Goal: Task Accomplishment & Management: Manage account settings

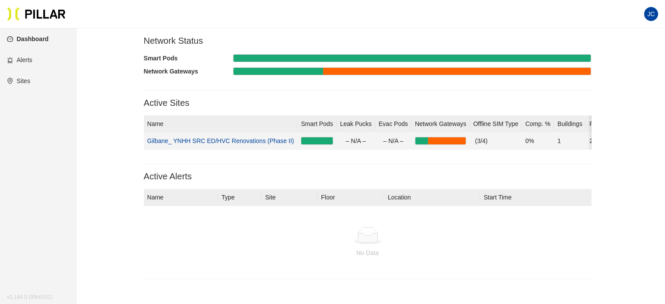
click at [250, 143] on link "Gilbane_ YNHH SRC ED/HVC Renovations (Phase II)" at bounding box center [220, 140] width 147 height 7
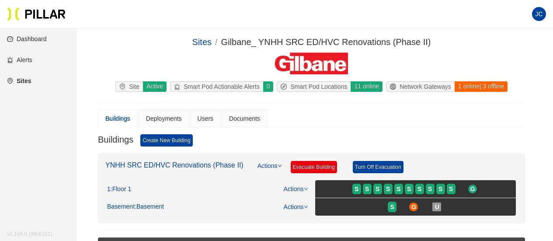
click at [179, 163] on link "YNHH SRC ED/HVC Renovations (Phase II)" at bounding box center [174, 164] width 138 height 7
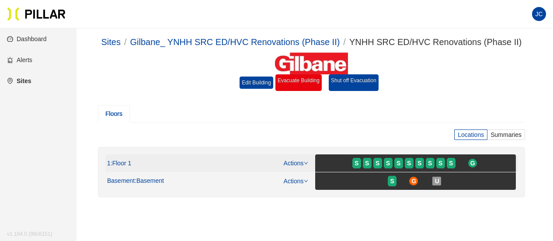
click at [126, 160] on span ": Floor 1" at bounding box center [121, 163] width 21 height 8
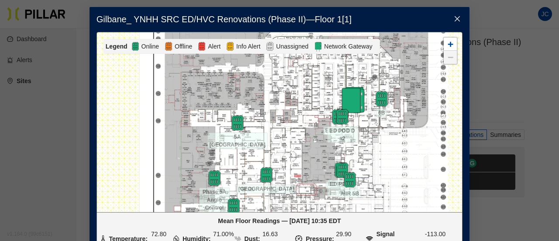
drag, startPoint x: 265, startPoint y: 156, endPoint x: 286, endPoint y: 143, distance: 25.0
click at [286, 143] on div at bounding box center [279, 122] width 365 height 180
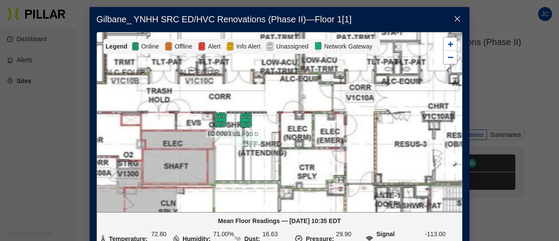
drag, startPoint x: 225, startPoint y: 127, endPoint x: 307, endPoint y: 128, distance: 81.7
click at [307, 128] on div at bounding box center [279, 122] width 365 height 180
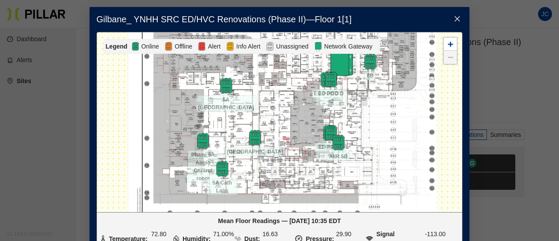
drag, startPoint x: 298, startPoint y: 132, endPoint x: 351, endPoint y: 88, distance: 68.6
click at [351, 88] on div at bounding box center [279, 122] width 365 height 180
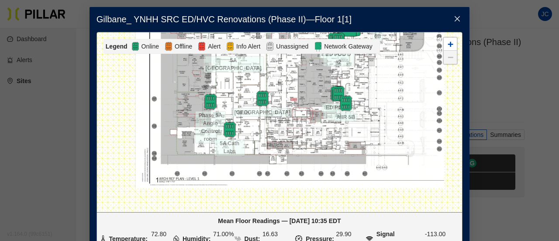
drag, startPoint x: 287, startPoint y: 149, endPoint x: 295, endPoint y: 108, distance: 41.0
click at [295, 108] on div at bounding box center [279, 122] width 365 height 180
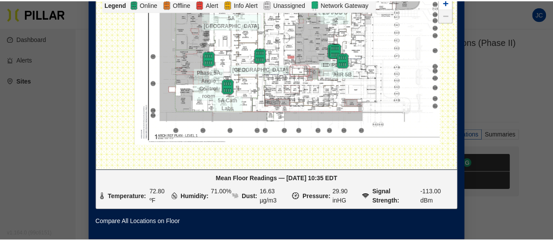
scroll to position [5, 0]
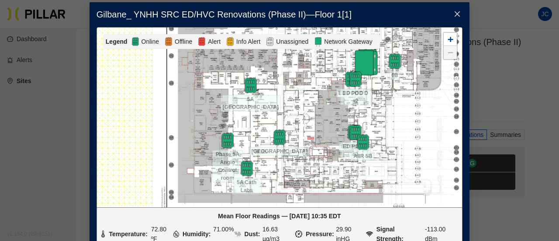
drag, startPoint x: 355, startPoint y: 125, endPoint x: 320, endPoint y: 178, distance: 63.5
click at [320, 178] on div at bounding box center [279, 118] width 365 height 180
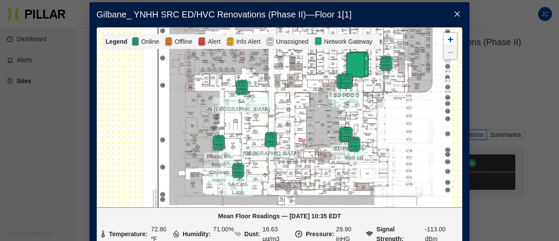
click at [455, 13] on icon "close" at bounding box center [457, 13] width 5 height 5
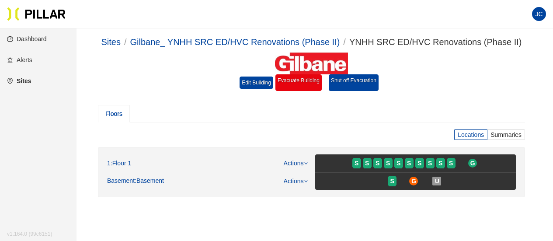
click at [24, 59] on link "Alerts" at bounding box center [19, 59] width 25 height 7
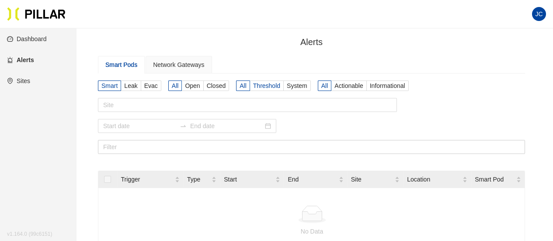
click at [257, 82] on span "Threshold" at bounding box center [266, 85] width 27 height 7
click at [0, 0] on input "Threshold" at bounding box center [0, 0] width 0 height 0
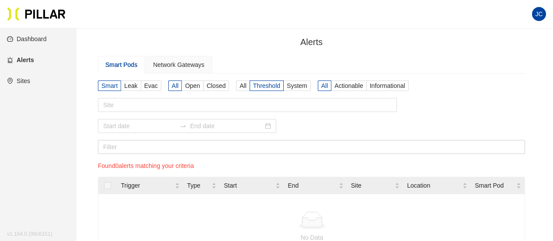
click at [43, 36] on link "Dashboard" at bounding box center [27, 38] width 40 height 7
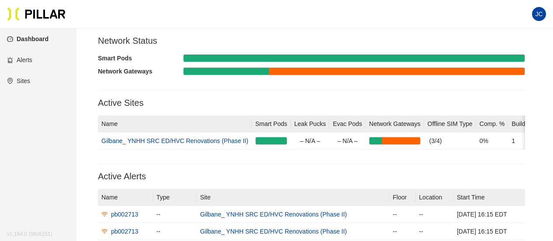
click at [539, 11] on span "JC" at bounding box center [538, 14] width 7 height 14
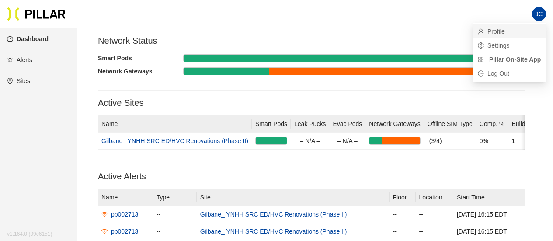
click at [501, 28] on link "Profile" at bounding box center [491, 32] width 27 height 10
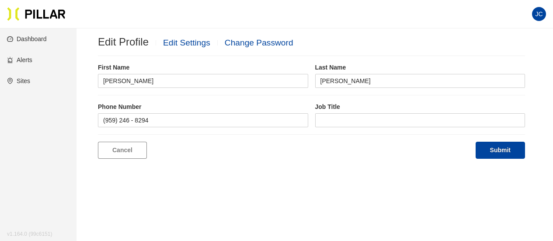
click at [189, 39] on link "Edit Settings" at bounding box center [186, 42] width 47 height 9
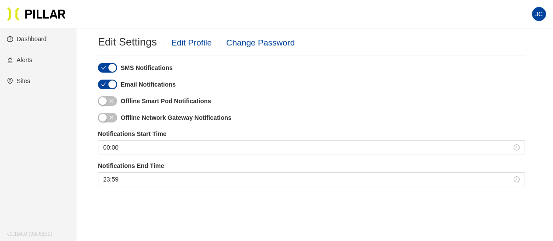
click at [39, 37] on link "Dashboard" at bounding box center [27, 38] width 40 height 7
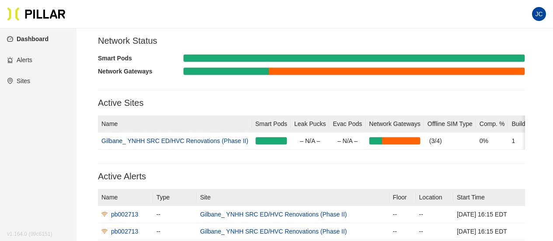
click at [42, 36] on link "Dashboard" at bounding box center [28, 38] width 42 height 7
click at [28, 63] on link "Alerts" at bounding box center [19, 59] width 25 height 7
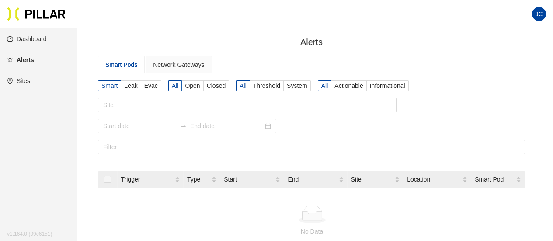
click at [30, 80] on link "Sites" at bounding box center [18, 80] width 23 height 7
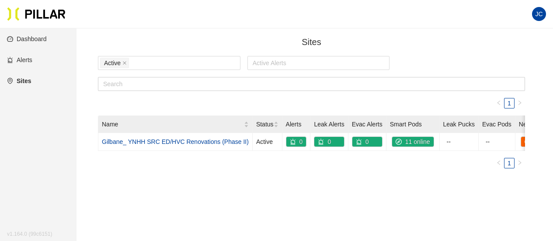
click at [22, 37] on link "Dashboard" at bounding box center [27, 38] width 40 height 7
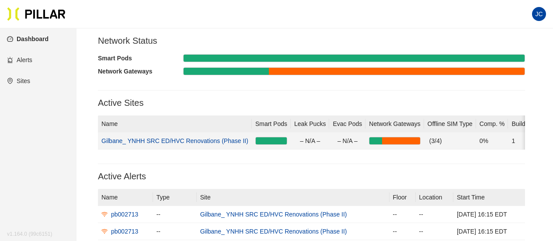
click at [174, 137] on link "Gilbane_ YNHH SRC ED/HVC Renovations (Phase II)" at bounding box center [174, 140] width 147 height 7
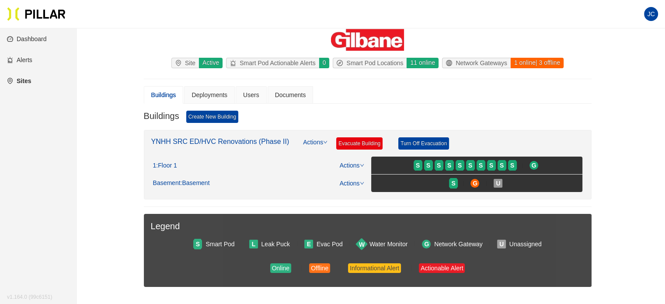
scroll to position [14, 0]
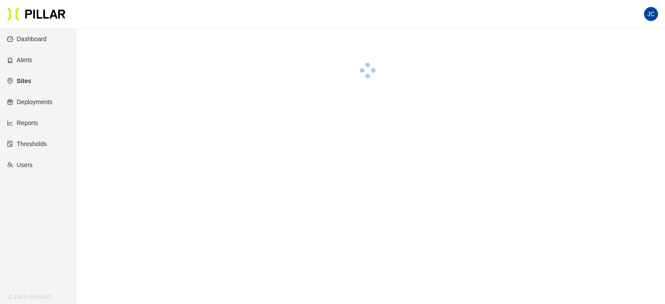
scroll to position [14, 0]
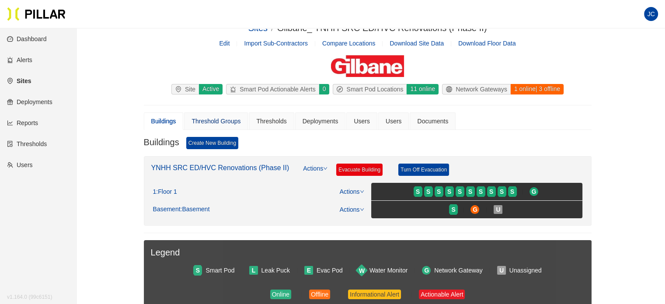
click at [231, 118] on div "Threshold Groups" at bounding box center [215, 121] width 49 height 10
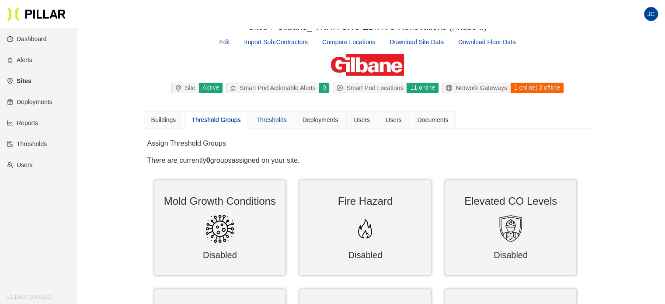
scroll to position [14, 0]
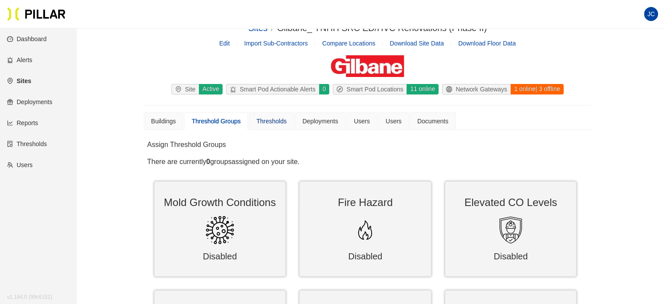
click at [275, 119] on div "Thresholds" at bounding box center [271, 121] width 30 height 10
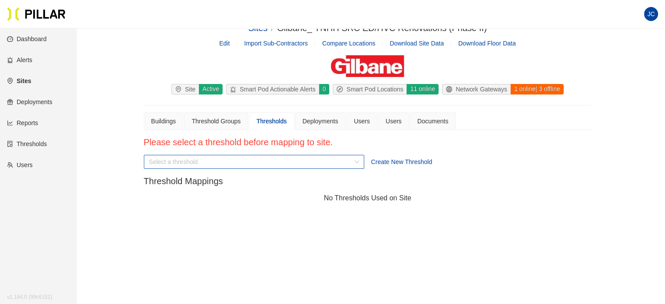
click at [355, 162] on div "Select a threshold" at bounding box center [254, 162] width 220 height 14
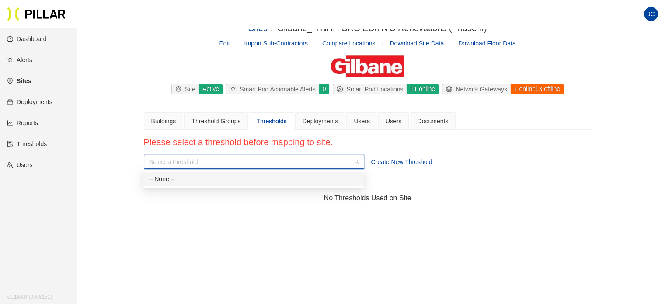
click at [277, 178] on div "-- None --" at bounding box center [254, 179] width 210 height 10
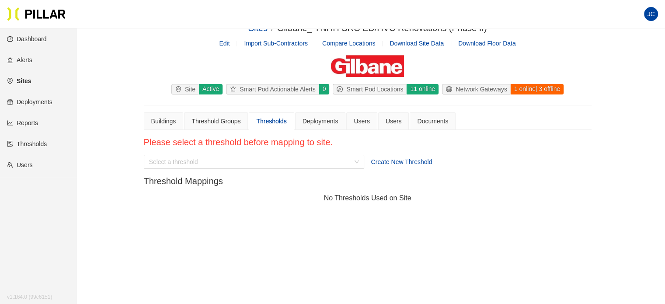
click at [295, 229] on main "Sites / Gilbane_ YNHH SRC ED/HVC Renovations (Phase II) / Edit Import Sub-Contr…" at bounding box center [332, 167] width 665 height 307
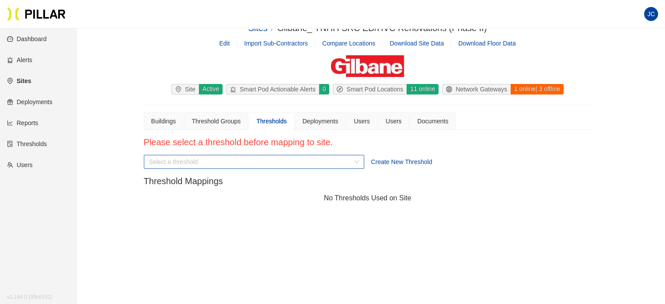
click at [329, 163] on input "search" at bounding box center [251, 161] width 204 height 13
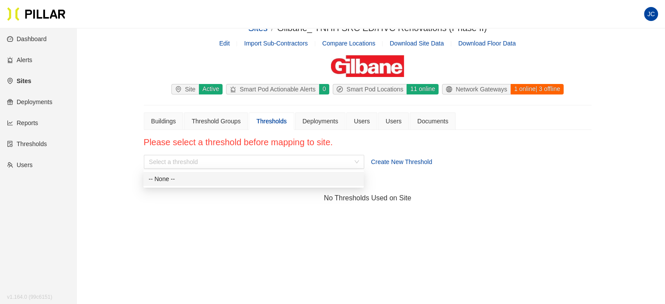
click at [385, 163] on span "Create New Threshold" at bounding box center [401, 161] width 61 height 7
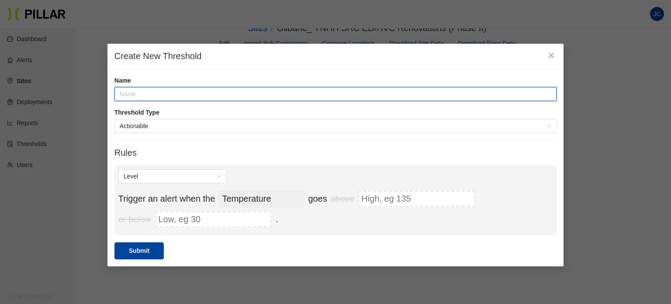
click at [223, 100] on input "text" at bounding box center [335, 94] width 442 height 14
click at [120, 92] on input "Humidity" at bounding box center [335, 94] width 442 height 14
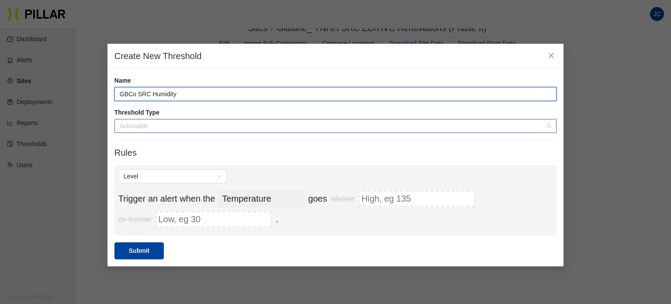
click at [170, 125] on span "Actionable" at bounding box center [336, 125] width 432 height 13
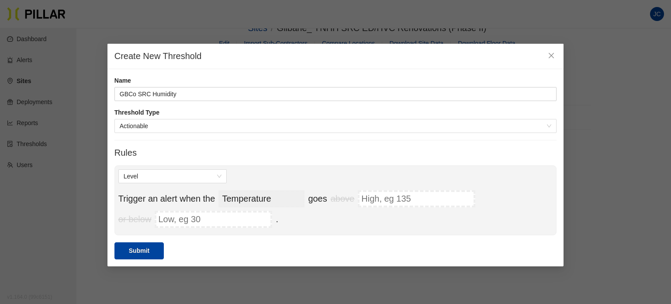
click at [201, 108] on label "Threshold Type" at bounding box center [335, 112] width 442 height 9
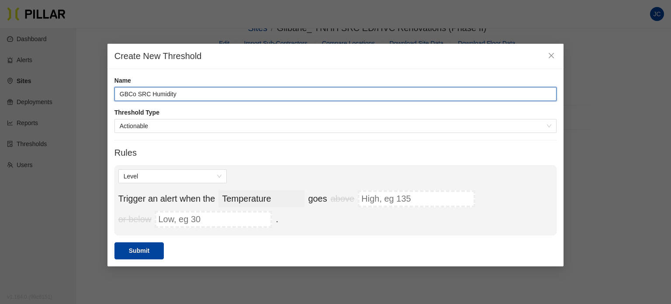
click at [198, 95] on input "GBCo SRC Humidity" at bounding box center [335, 94] width 442 height 14
click at [221, 176] on span "Level" at bounding box center [173, 176] width 98 height 13
type input "GBCo SRC Humidity"
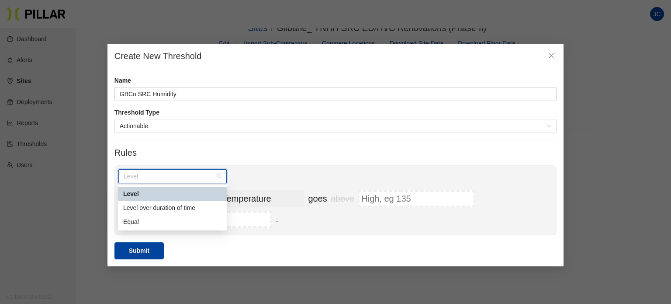
click at [192, 189] on div "Level" at bounding box center [172, 194] width 98 height 10
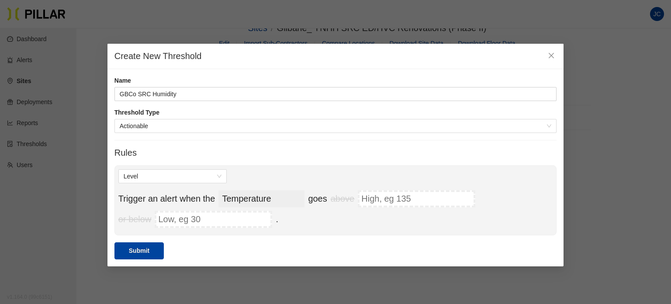
click at [292, 200] on select "Temperature Pressure Humidity Dust Sound VOC Pressure Differential Carbon Monox…" at bounding box center [261, 198] width 86 height 17
select select "hum"
click at [195, 181] on span "Level" at bounding box center [173, 176] width 98 height 13
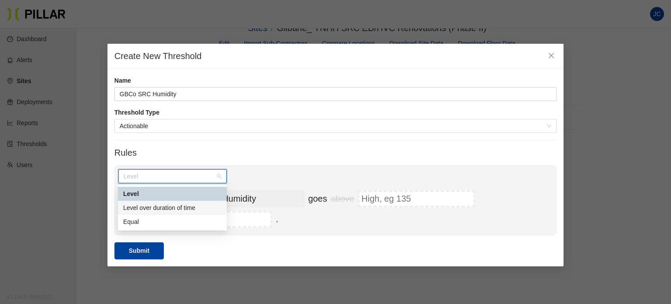
click at [194, 207] on div "Level over duration of time" at bounding box center [172, 208] width 98 height 10
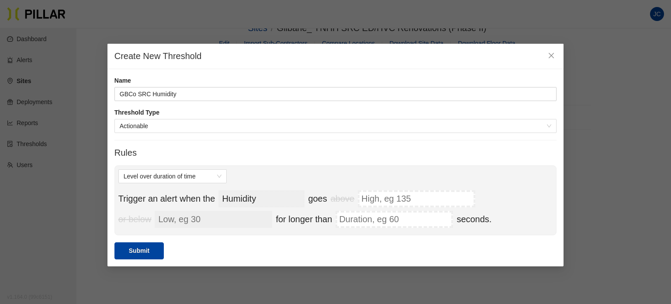
click at [207, 218] on input "Low, eg 30" at bounding box center [214, 219] width 118 height 17
type input "1"
click at [265, 215] on input "1" at bounding box center [214, 219] width 118 height 17
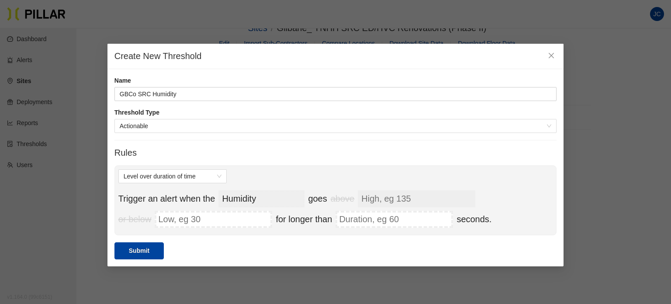
click at [384, 194] on input "High, eg 135" at bounding box center [417, 198] width 118 height 17
type input "35"
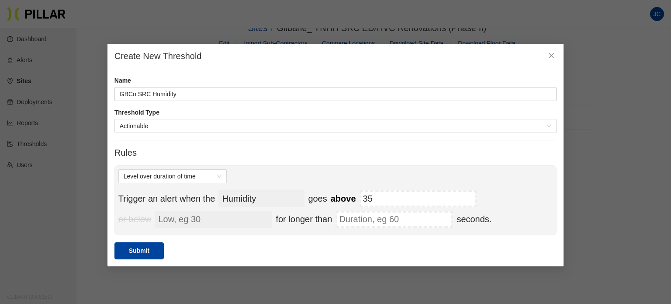
click at [203, 216] on input "Low, eg 30" at bounding box center [214, 219] width 118 height 17
click at [322, 214] on div "for longer than seconds." at bounding box center [384, 219] width 216 height 17
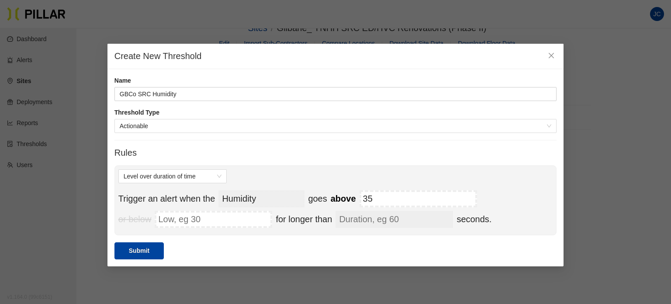
click at [380, 216] on input "Duration, eg 60" at bounding box center [395, 219] width 118 height 17
click at [404, 217] on input "Duration, eg 60" at bounding box center [395, 219] width 118 height 17
type input "360"
click at [523, 198] on div "Trigger an alert when the Temperature Pressure Humidity Dust Sound VOC Pressure…" at bounding box center [335, 210] width 434 height 41
click at [555, 55] on span "Close" at bounding box center [551, 56] width 24 height 24
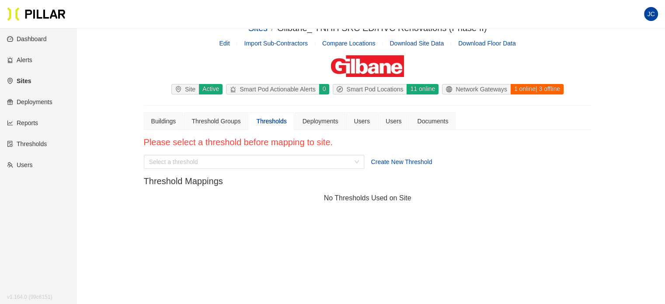
click at [31, 120] on link "Reports" at bounding box center [22, 122] width 31 height 7
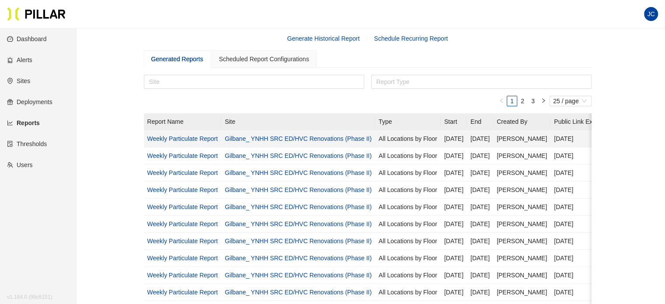
scroll to position [44, 0]
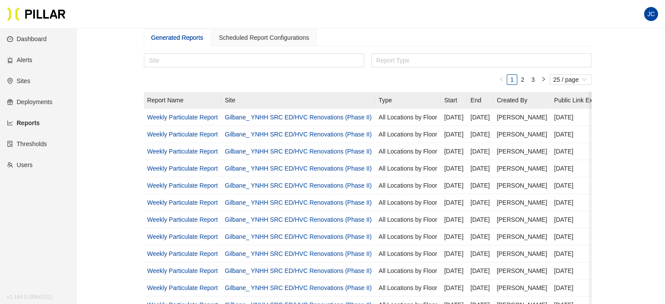
click at [177, 103] on th "Report Name" at bounding box center [183, 100] width 78 height 17
click at [181, 98] on th "Report Name" at bounding box center [183, 100] width 78 height 17
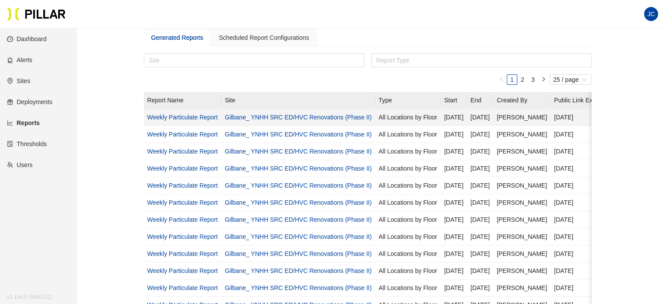
click at [178, 116] on link "Weekly Particulate Report" at bounding box center [182, 117] width 71 height 7
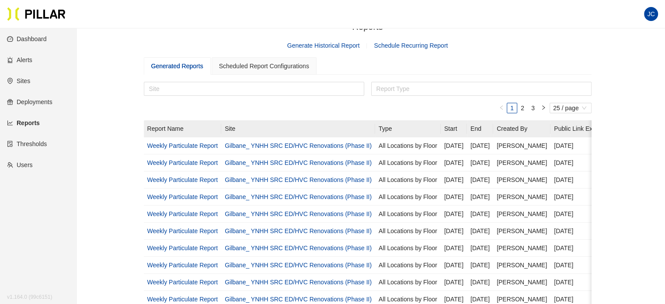
scroll to position [0, 0]
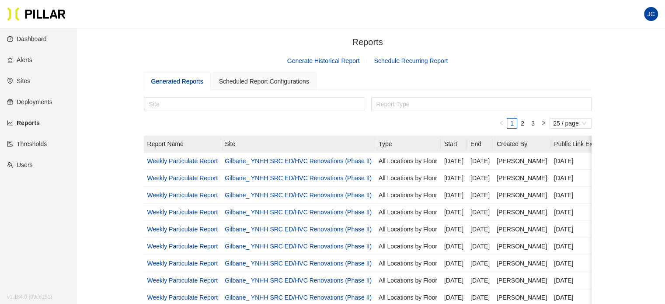
click at [29, 60] on link "Alerts" at bounding box center [19, 59] width 25 height 7
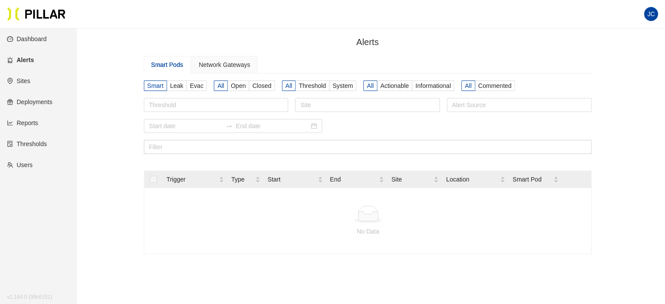
click at [28, 124] on link "Reports" at bounding box center [22, 122] width 31 height 7
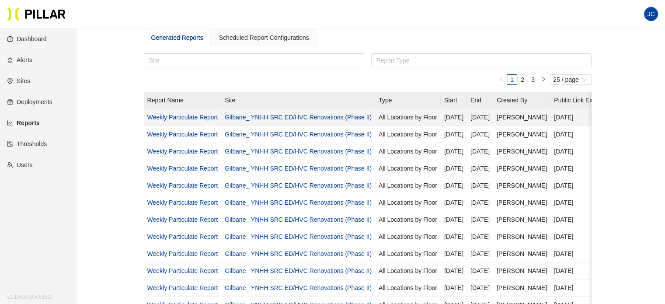
scroll to position [87, 0]
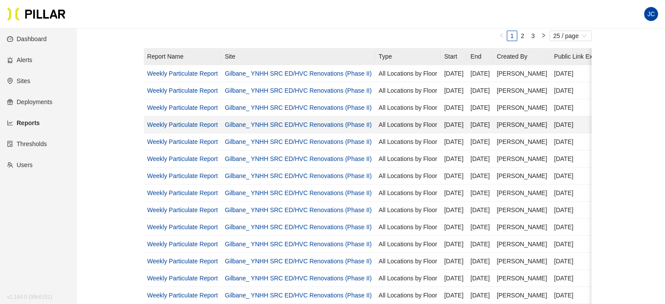
click at [185, 124] on link "Weekly Particulate Report" at bounding box center [182, 124] width 71 height 7
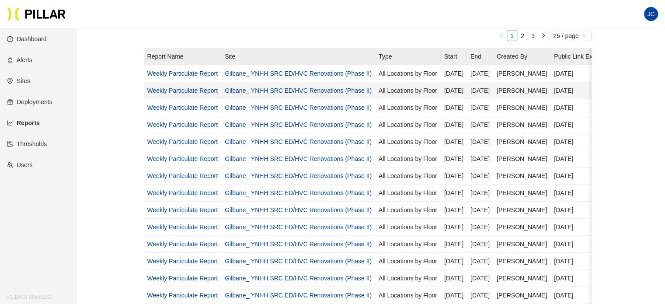
click at [190, 90] on link "Weekly Particulate Report" at bounding box center [182, 90] width 71 height 7
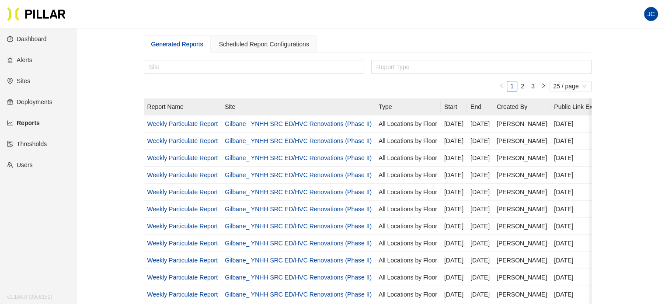
scroll to position [0, 0]
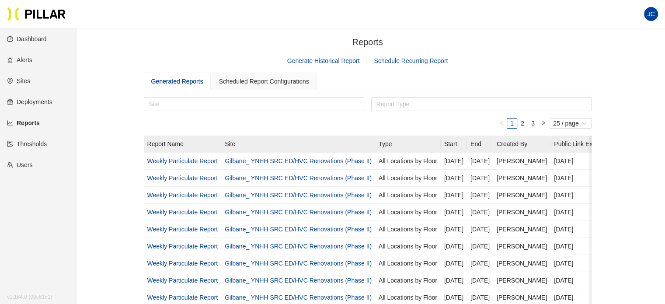
click at [35, 140] on link "Thresholds" at bounding box center [27, 143] width 40 height 7
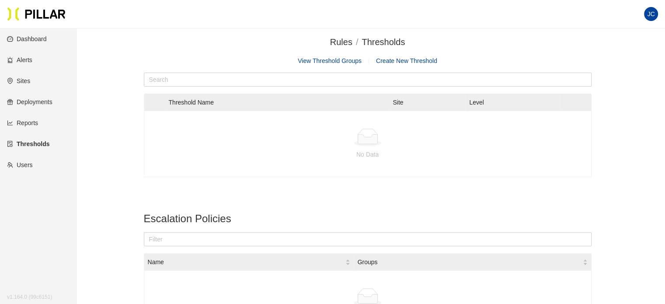
click at [417, 58] on link "Create New Threshold" at bounding box center [406, 60] width 61 height 7
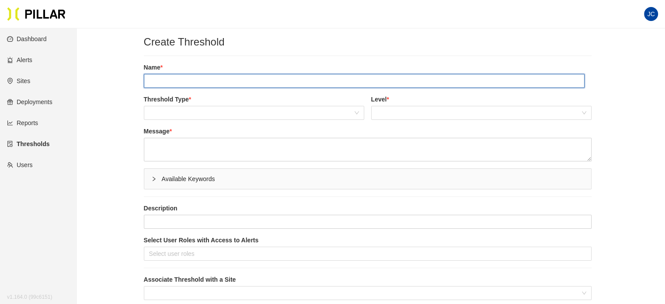
click at [237, 77] on input "text" at bounding box center [364, 81] width 440 height 14
type input "GBCo SRC Humidity"
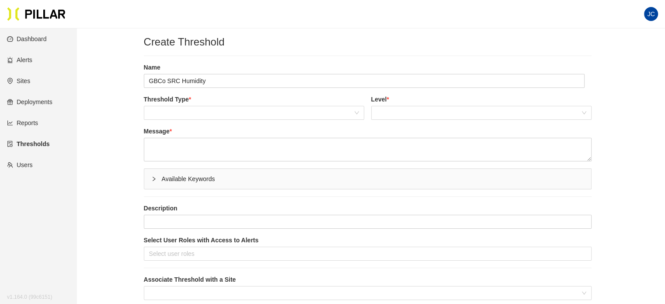
click at [237, 119] on div "Threshold Type * Level *" at bounding box center [367, 111] width 447 height 32
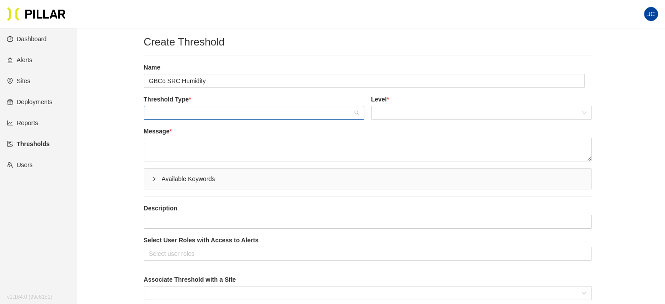
click at [238, 115] on span at bounding box center [254, 112] width 210 height 13
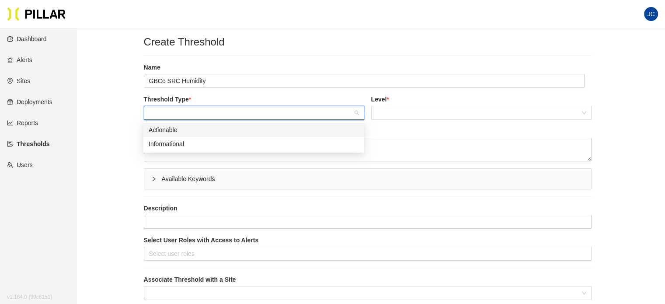
click at [229, 131] on div "Actionable" at bounding box center [254, 130] width 210 height 10
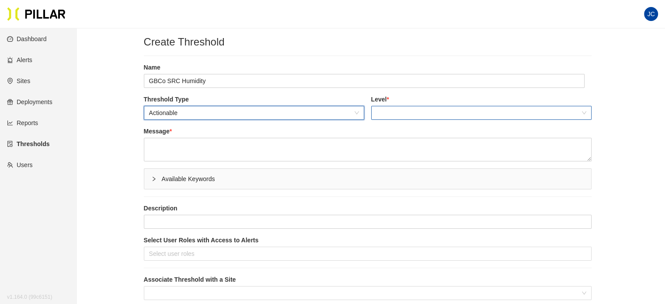
click at [397, 116] on span at bounding box center [481, 112] width 210 height 13
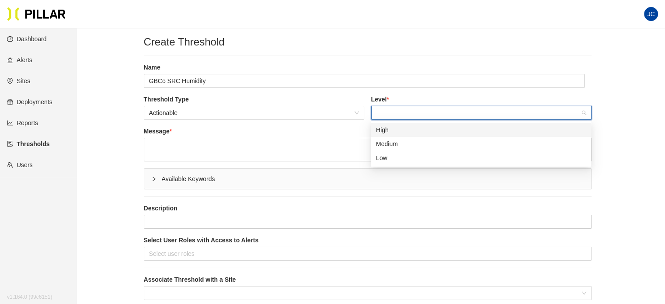
click at [393, 129] on div "High" at bounding box center [481, 130] width 210 height 10
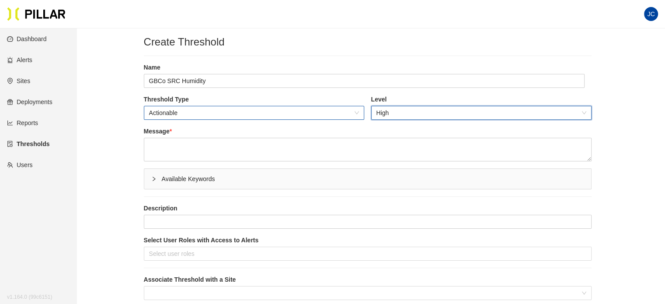
click at [269, 115] on span "Actionable" at bounding box center [254, 112] width 210 height 13
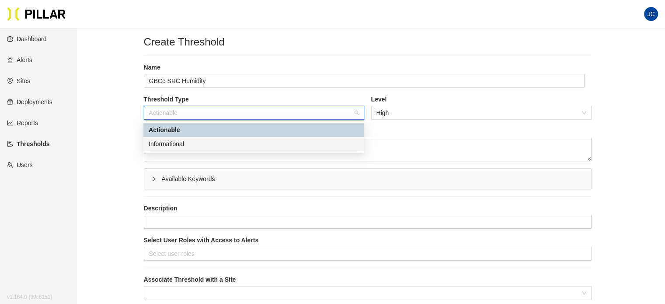
click at [345, 140] on div "Informational" at bounding box center [254, 144] width 210 height 10
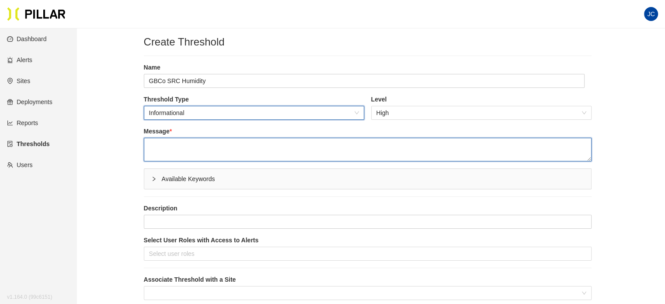
click at [318, 151] on textarea at bounding box center [367, 150] width 447 height 24
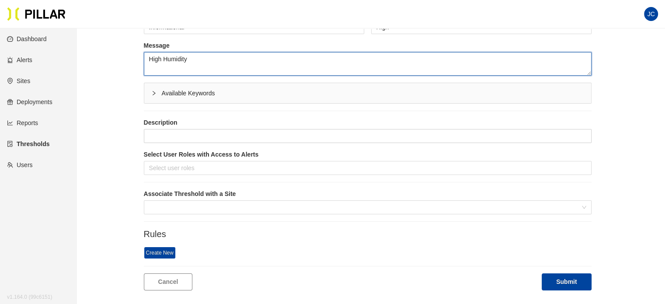
scroll to position [87, 0]
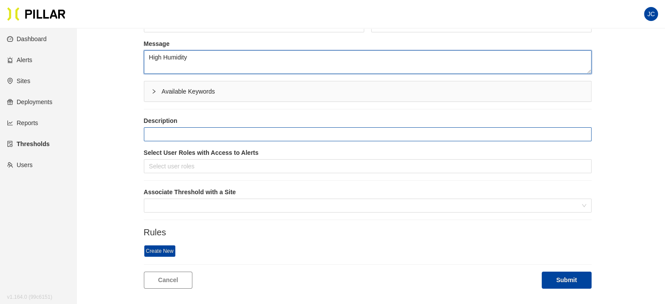
type textarea "High Humidity"
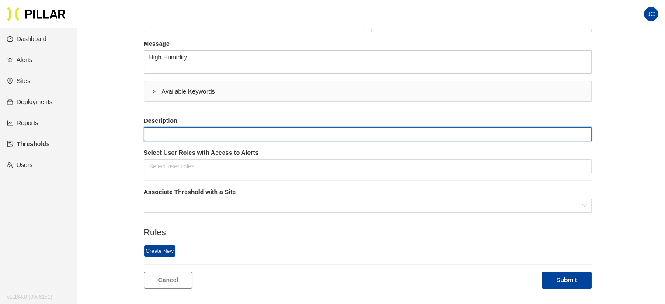
click at [243, 131] on input "text" at bounding box center [367, 134] width 447 height 14
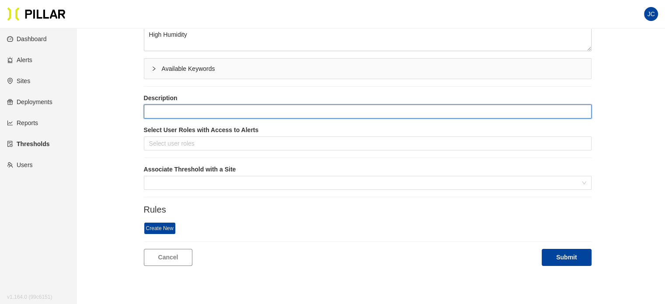
scroll to position [131, 0]
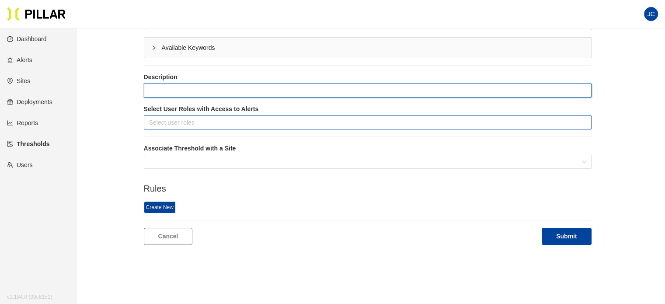
click at [253, 122] on div at bounding box center [367, 122] width 443 height 12
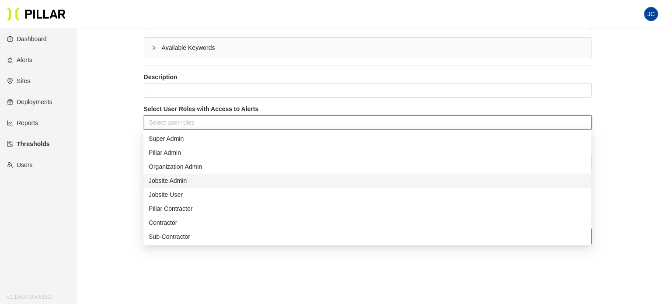
click at [187, 177] on div "Jobsite Admin" at bounding box center [367, 181] width 437 height 10
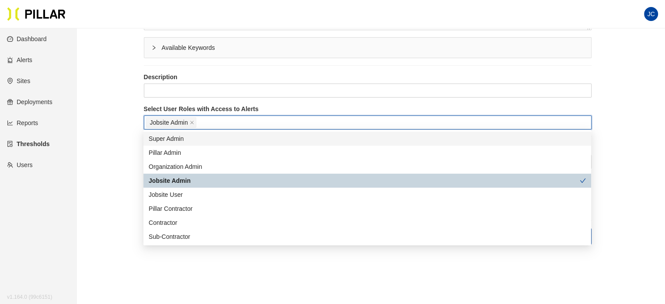
click at [284, 107] on label "Select User Roles with Access to Alerts" at bounding box center [367, 108] width 447 height 9
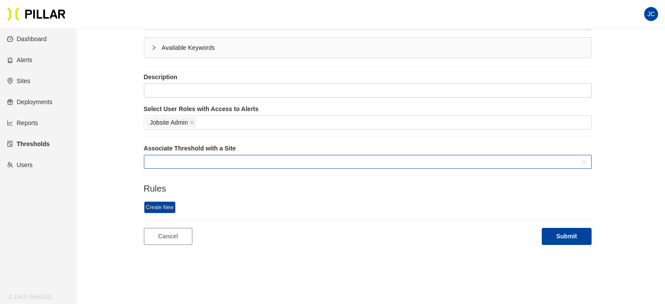
click at [246, 158] on span at bounding box center [367, 161] width 437 height 13
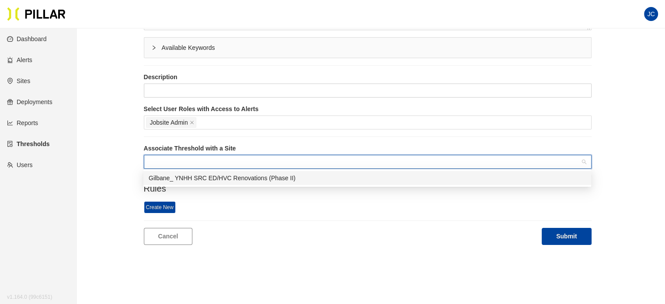
click at [253, 176] on div "Gilbane_ YNHH SRC ED/HVC Renovations (Phase II)" at bounding box center [367, 178] width 437 height 10
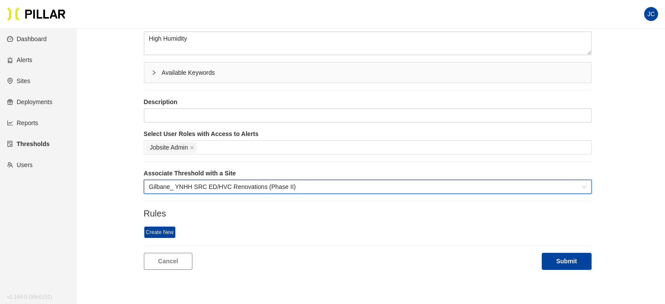
scroll to position [0, 0]
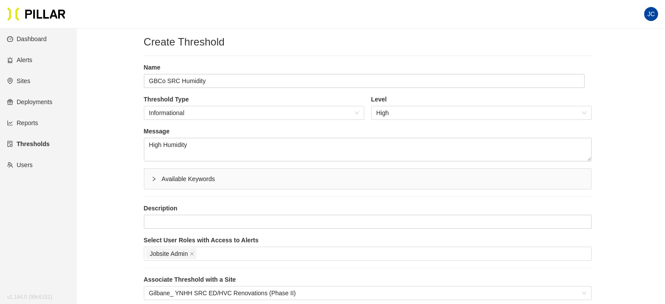
click at [31, 38] on link "Dashboard" at bounding box center [27, 38] width 40 height 7
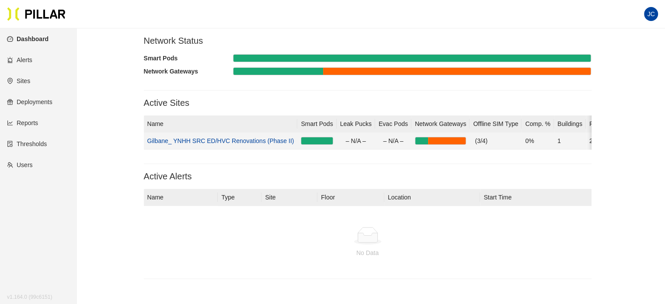
click at [242, 142] on link "Gilbane_ YNHH SRC ED/HVC Renovations (Phase II)" at bounding box center [220, 140] width 147 height 7
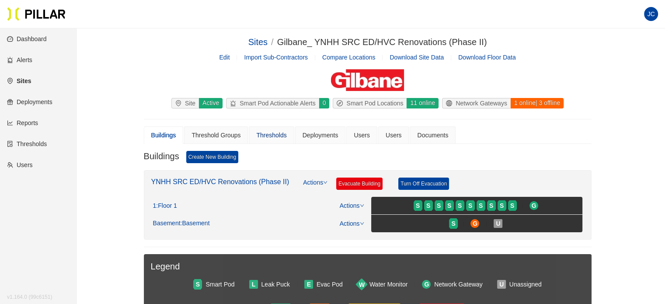
click at [276, 132] on div "Thresholds" at bounding box center [271, 135] width 30 height 10
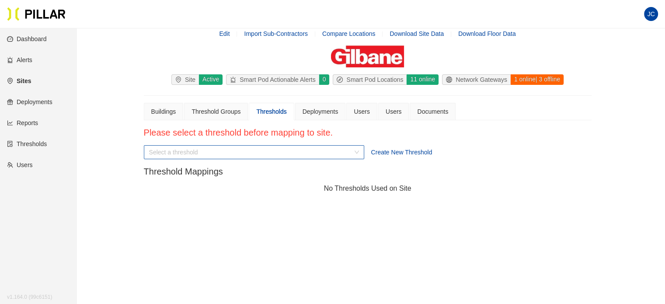
scroll to position [31, 0]
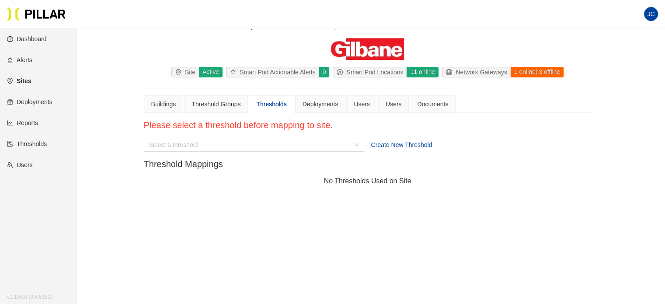
click at [388, 143] on span "Create New Threshold" at bounding box center [401, 144] width 61 height 7
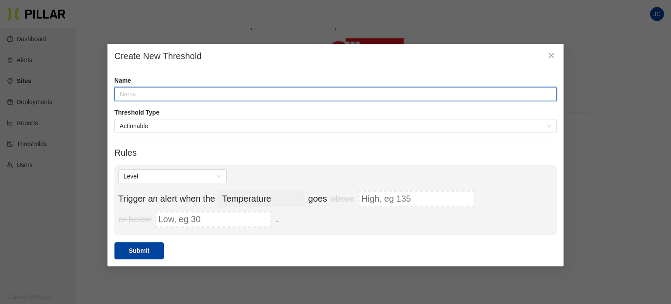
click at [376, 90] on input "text" at bounding box center [335, 94] width 442 height 14
click at [153, 95] on input "GBCo SRC Humidity" at bounding box center [335, 94] width 442 height 14
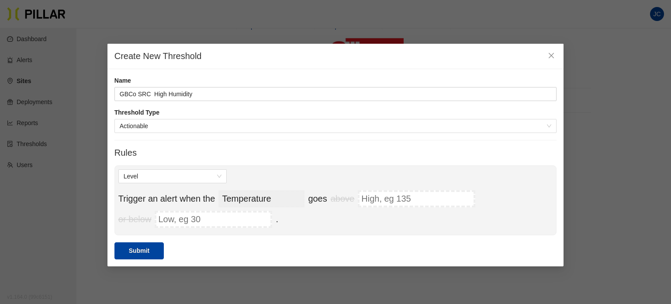
click at [229, 76] on label "Name" at bounding box center [335, 80] width 442 height 9
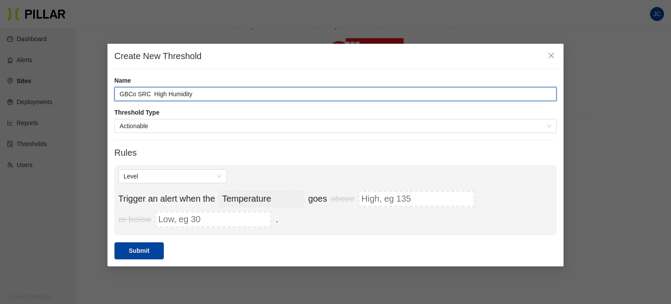
click at [167, 93] on input "GBCo SRC High Humidity" at bounding box center [335, 94] width 442 height 14
click at [192, 92] on input "GBCo SRC Humidity" at bounding box center [335, 94] width 442 height 14
click at [156, 94] on input "GBCo SRC Humidity High" at bounding box center [335, 94] width 442 height 14
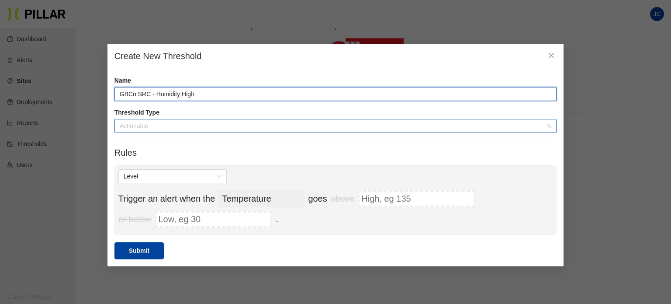
click at [212, 128] on span "Actionable" at bounding box center [336, 125] width 432 height 13
type input "GBCo SRC - Humidity High"
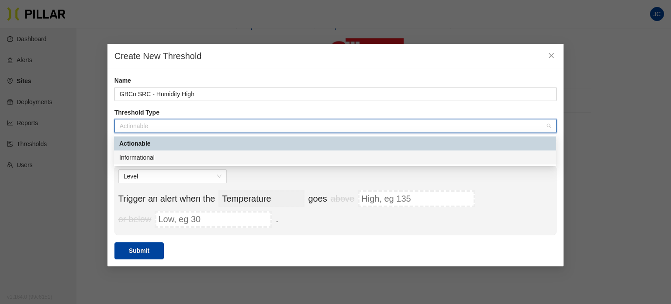
click at [186, 157] on div "Informational" at bounding box center [335, 158] width 432 height 10
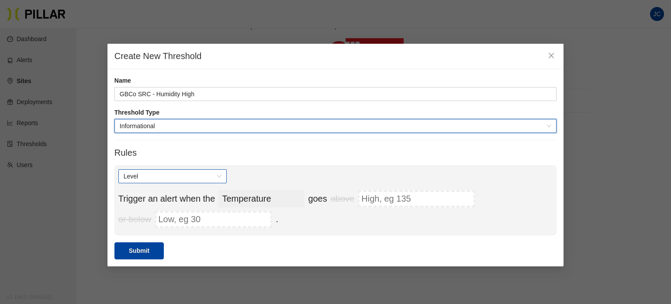
click at [201, 174] on span "Level" at bounding box center [173, 176] width 98 height 13
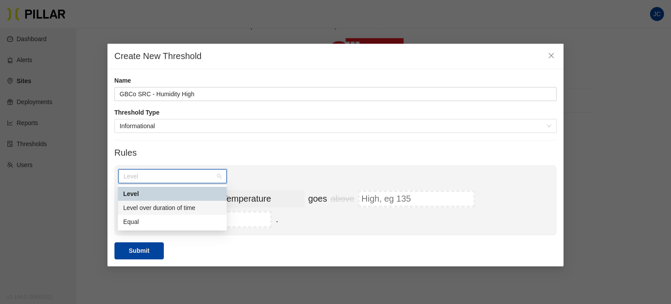
click at [202, 208] on div "Level over duration of time" at bounding box center [172, 208] width 98 height 10
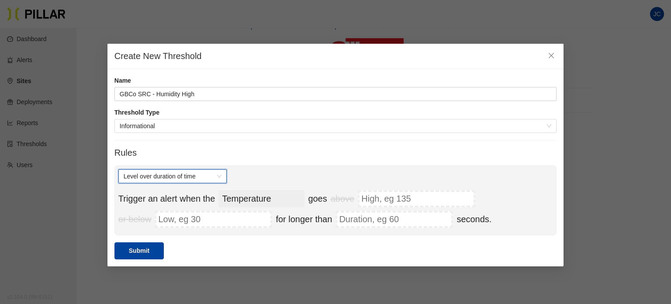
click at [252, 199] on select "Temperature Pressure Humidity Dust Sound VOC Pressure Differential Carbon Monox…" at bounding box center [261, 198] width 86 height 17
select select "hum"
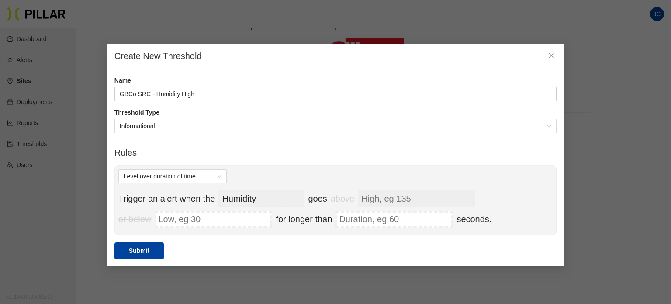
click at [400, 196] on input "High, eg 135" at bounding box center [417, 198] width 118 height 17
type input "65"
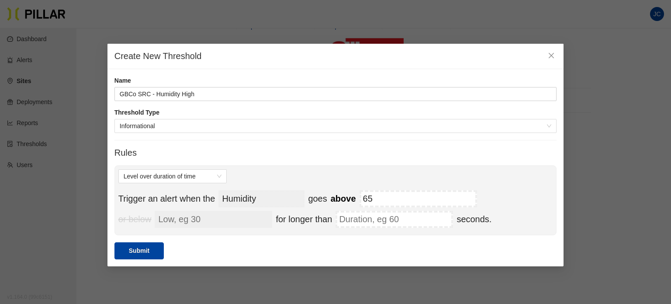
click at [239, 218] on input "Low, eg 30" at bounding box center [214, 219] width 118 height 17
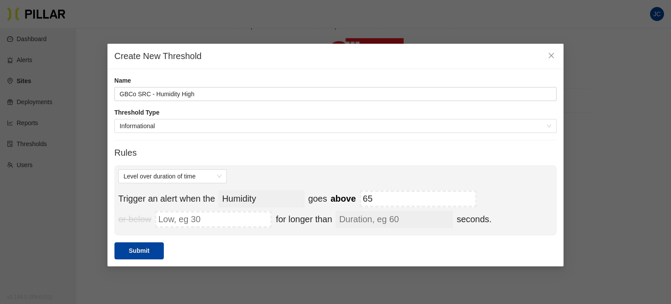
click at [407, 220] on input "Duration, eg 60" at bounding box center [395, 219] width 118 height 17
click at [407, 215] on input "Duration, eg 60" at bounding box center [395, 219] width 118 height 17
type input "1800"
click at [447, 260] on div "Name GBCo SRC - Humidity High Threshold Type Informational Rules Level over dur…" at bounding box center [335, 167] width 456 height 197
click at [149, 251] on button "Submit" at bounding box center [138, 250] width 49 height 17
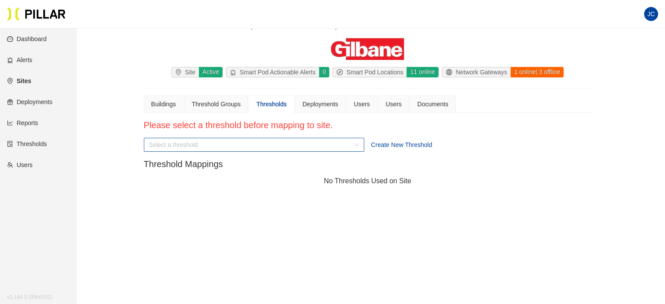
click at [356, 140] on div "Select a threshold" at bounding box center [254, 145] width 220 height 14
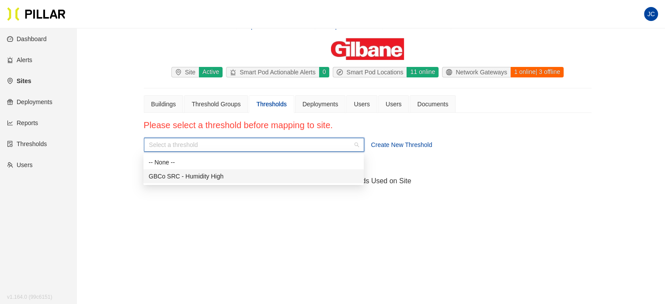
click at [260, 180] on div "GBCo SRC - Humidity High" at bounding box center [254, 176] width 210 height 10
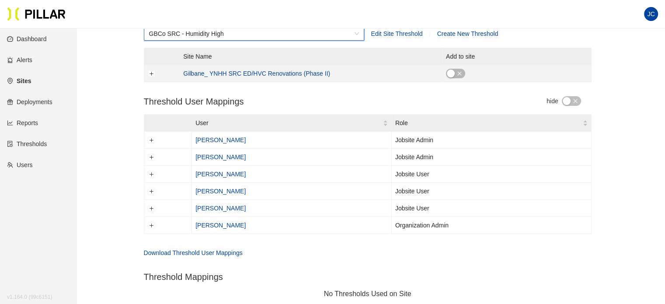
scroll to position [162, 0]
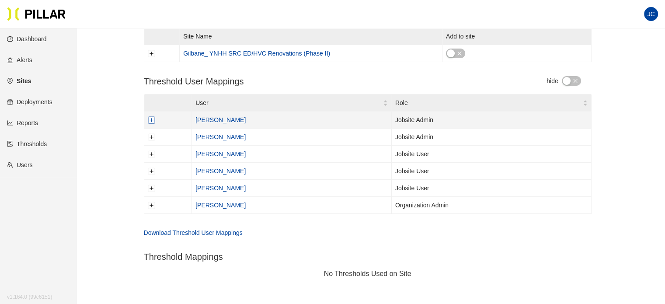
click at [150, 120] on button "Expand row" at bounding box center [151, 119] width 7 height 7
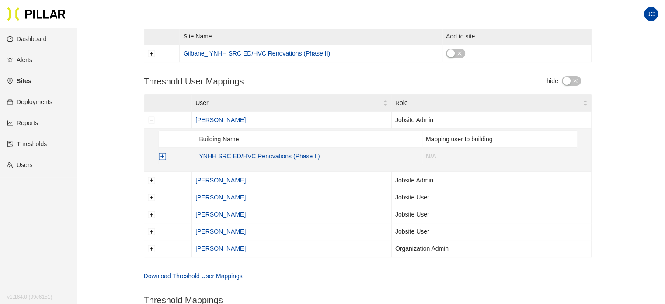
click at [160, 154] on button "Expand row" at bounding box center [162, 156] width 7 height 7
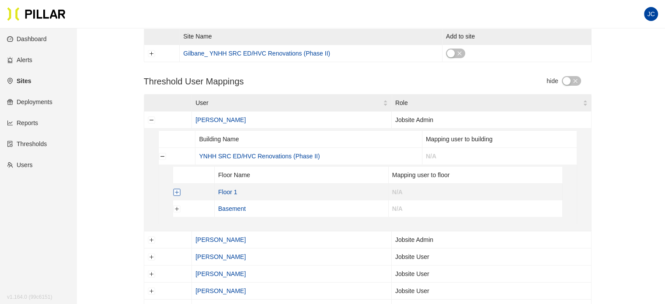
click at [177, 192] on button "Expand row" at bounding box center [176, 191] width 7 height 7
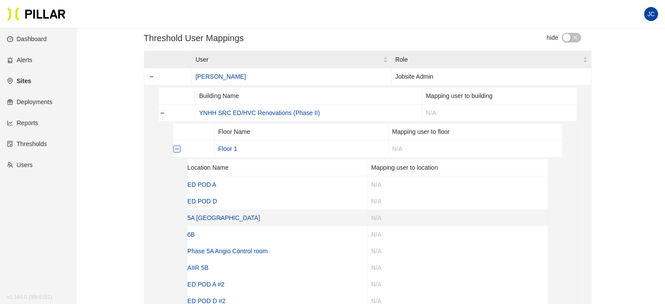
scroll to position [250, 0]
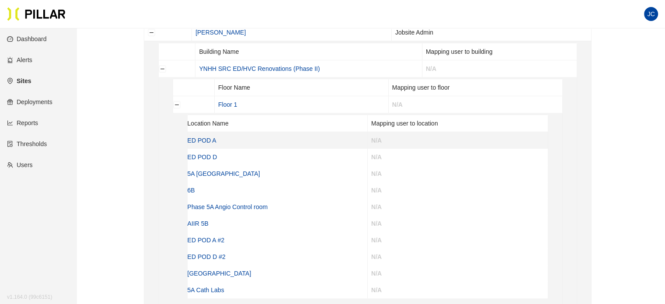
click at [227, 140] on td "ED POD A" at bounding box center [277, 140] width 180 height 17
click at [198, 137] on link "ED POD A" at bounding box center [201, 140] width 29 height 7
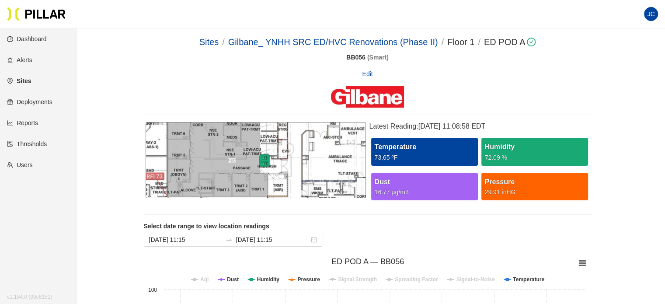
scroll to position [28, 0]
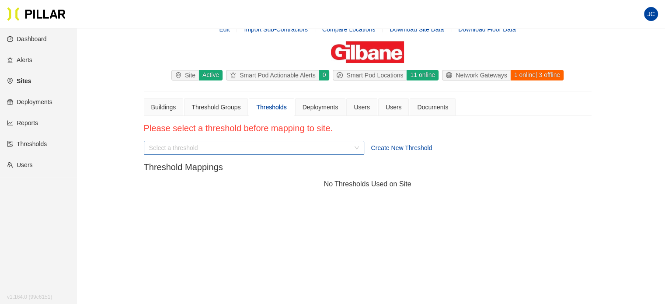
click at [357, 146] on div "Select a threshold" at bounding box center [254, 148] width 220 height 14
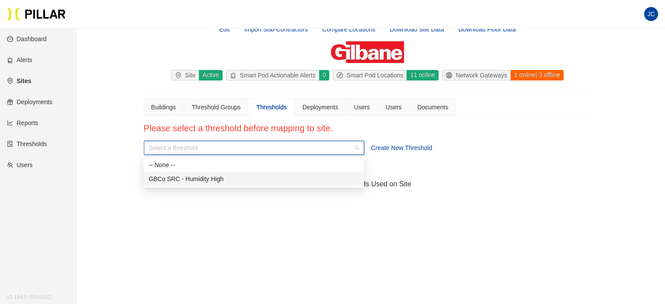
click at [269, 178] on div "GBCo SRC - Humidity High" at bounding box center [254, 179] width 210 height 10
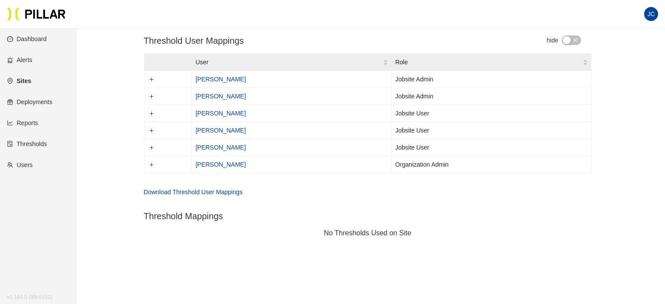
scroll to position [122, 0]
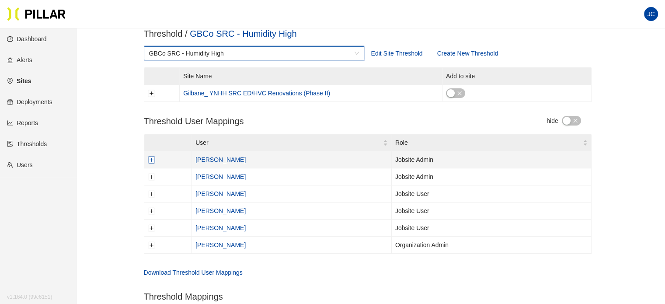
click at [152, 160] on button "Expand row" at bounding box center [151, 159] width 7 height 7
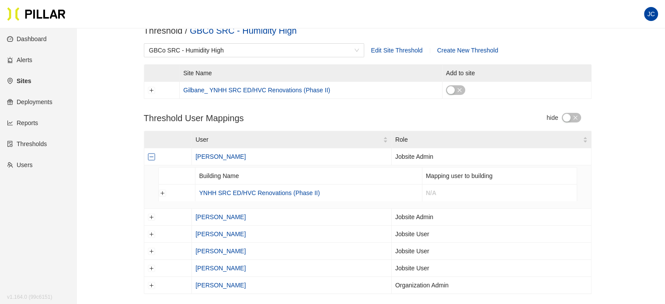
scroll to position [79, 0]
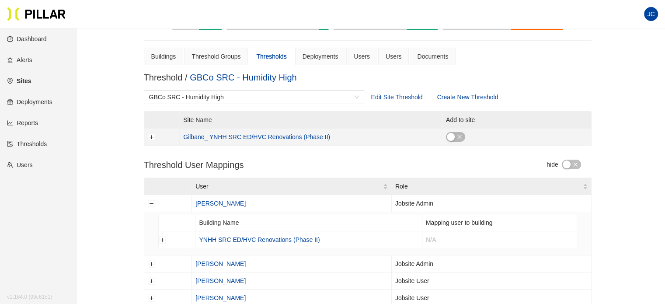
click at [452, 137] on div "button" at bounding box center [451, 137] width 8 height 8
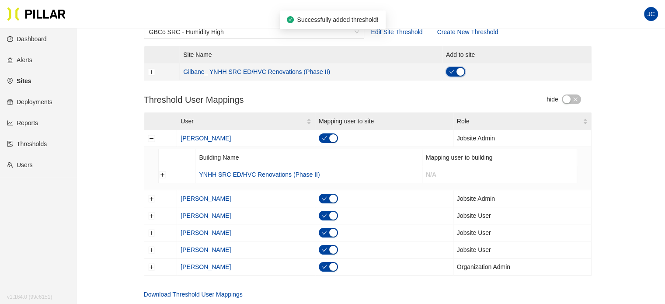
scroll to position [166, 0]
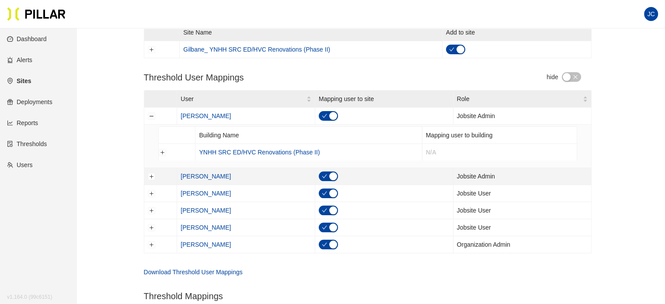
click at [332, 176] on div "button" at bounding box center [333, 176] width 8 height 8
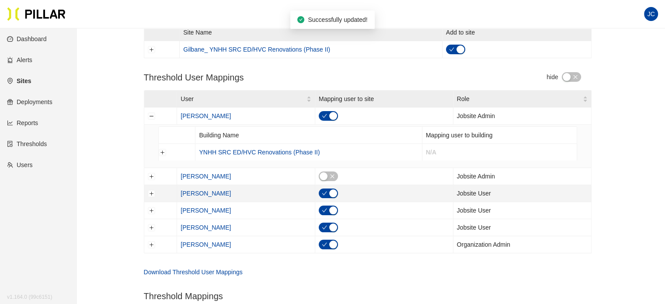
click at [332, 191] on div "button" at bounding box center [333, 193] width 8 height 8
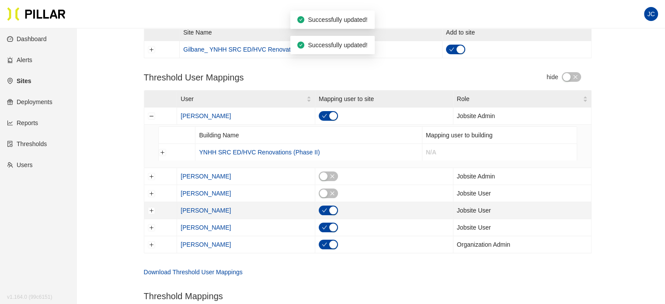
click at [332, 208] on div "button" at bounding box center [333, 210] width 8 height 8
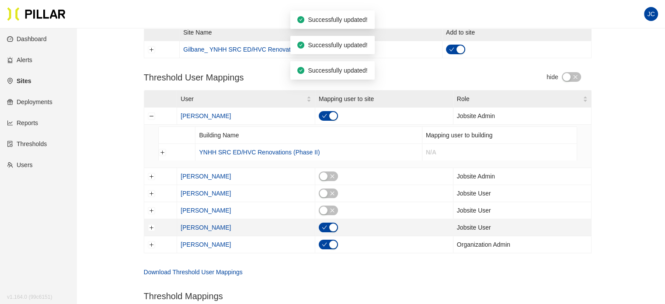
click at [331, 225] on div "button" at bounding box center [333, 227] width 8 height 8
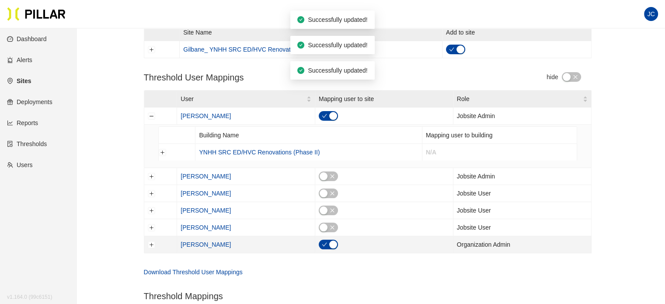
click at [332, 242] on div "button" at bounding box center [333, 244] width 8 height 8
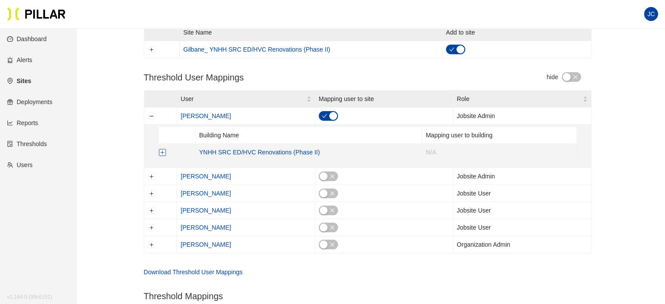
click at [162, 150] on button "Expand row" at bounding box center [162, 152] width 7 height 7
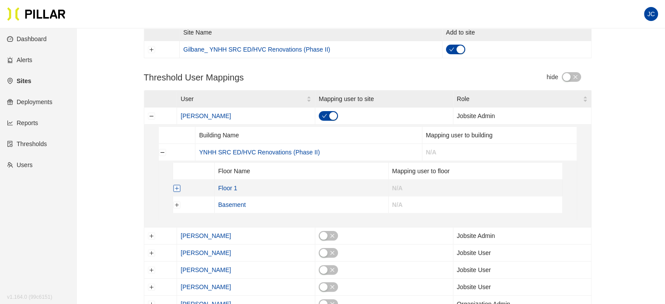
click at [176, 188] on button "Expand row" at bounding box center [176, 187] width 7 height 7
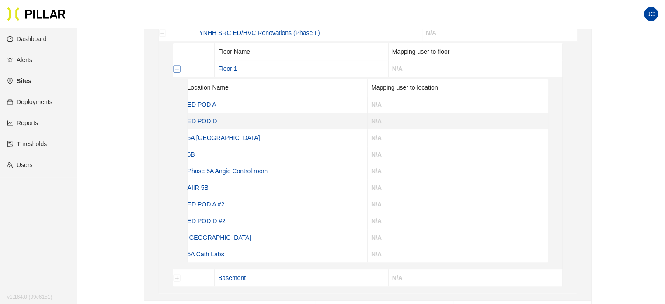
scroll to position [341, 0]
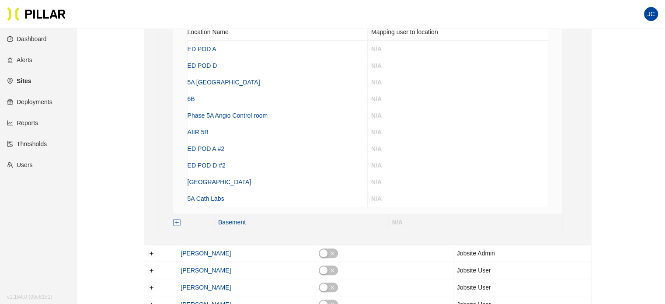
click at [178, 221] on button "Expand row" at bounding box center [176, 221] width 7 height 7
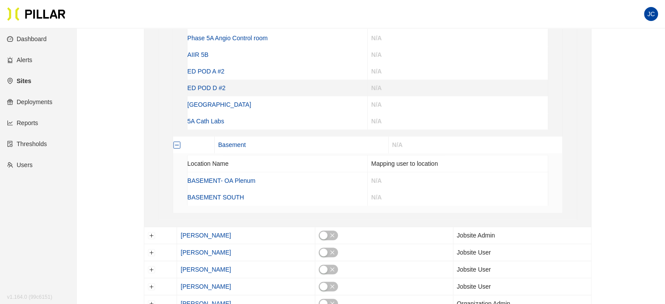
scroll to position [428, 0]
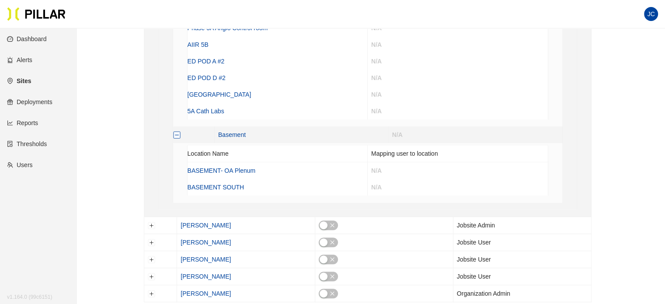
click at [175, 133] on button "Collapse row" at bounding box center [176, 134] width 7 height 7
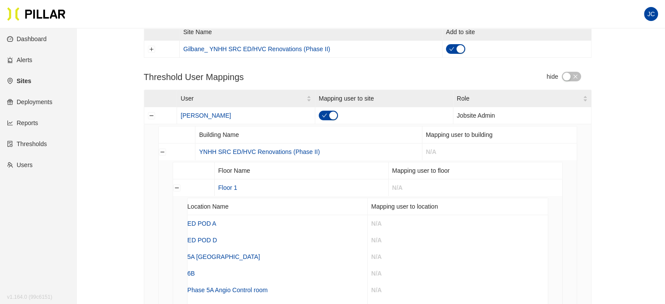
scroll to position [166, 0]
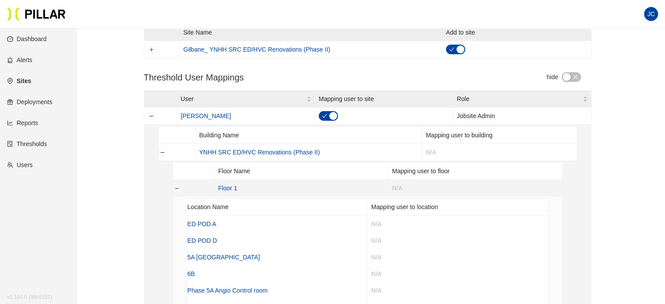
click at [180, 187] on td at bounding box center [194, 188] width 42 height 17
click at [177, 187] on button "Collapse row" at bounding box center [176, 187] width 7 height 7
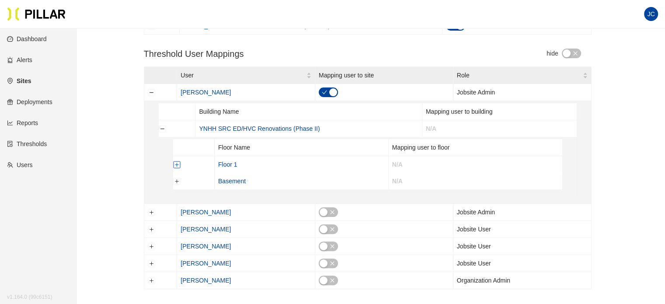
scroll to position [210, 0]
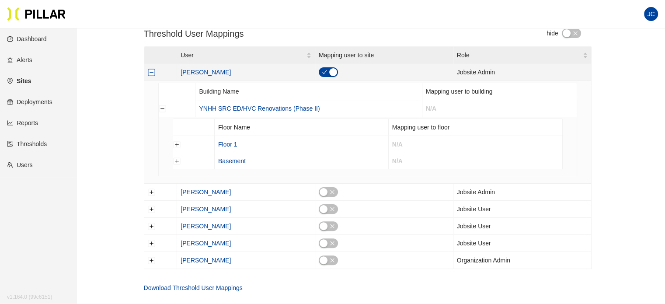
click at [150, 73] on button "Collapse row" at bounding box center [151, 72] width 7 height 7
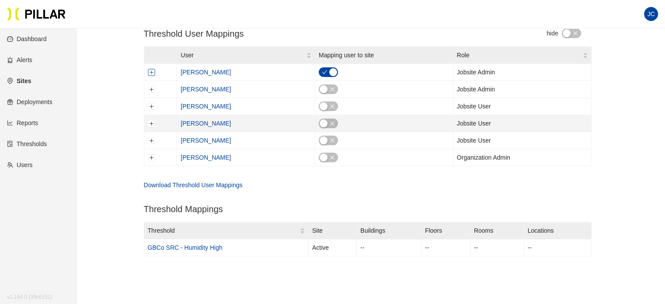
scroll to position [166, 0]
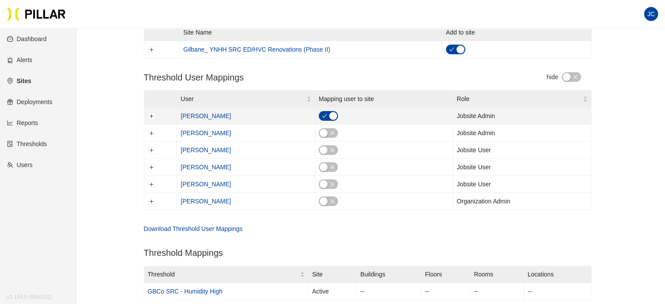
click at [331, 114] on div "button" at bounding box center [333, 116] width 8 height 8
click at [149, 113] on button "Expand row" at bounding box center [151, 115] width 7 height 7
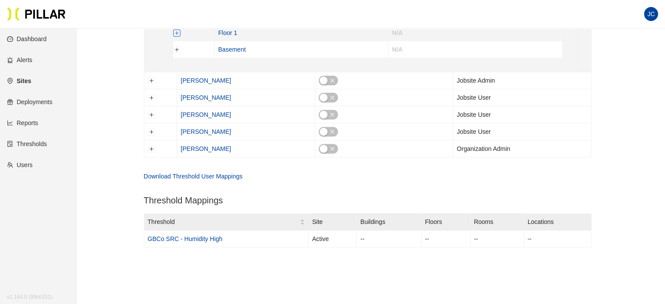
scroll to position [341, 0]
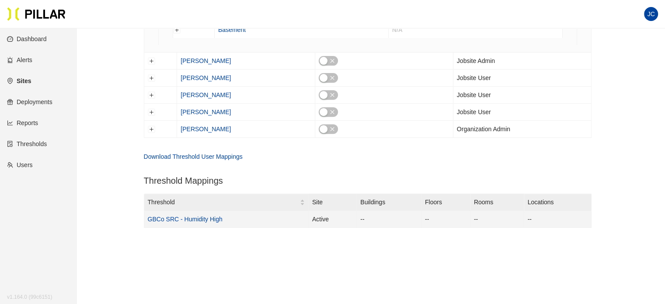
click at [172, 217] on link "GBCo SRC - Humidity High" at bounding box center [185, 218] width 75 height 7
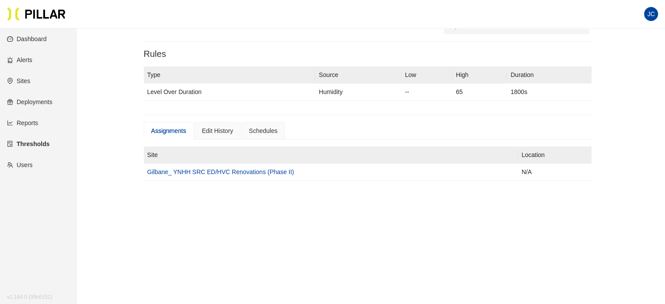
scroll to position [124, 0]
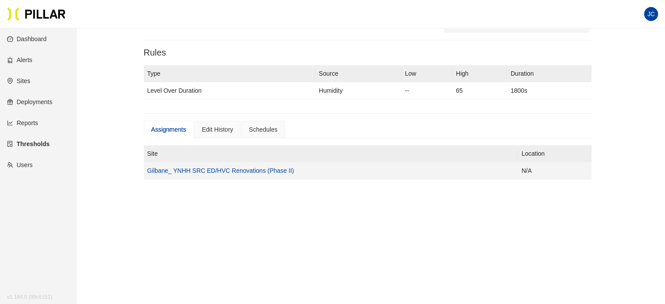
click at [253, 167] on link "Gilbane_ YNHH SRC ED/HVC Renovations (Phase II)" at bounding box center [220, 170] width 147 height 7
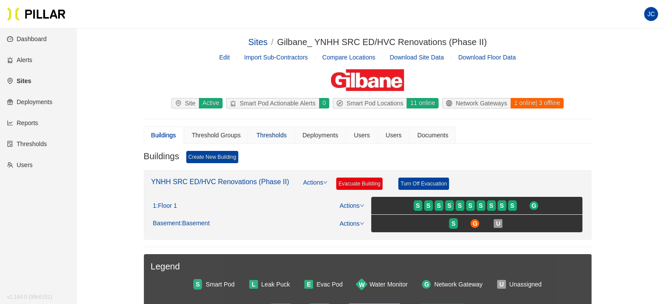
drag, startPoint x: 270, startPoint y: 138, endPoint x: 268, endPoint y: 134, distance: 4.5
click at [270, 137] on div "Thresholds" at bounding box center [271, 135] width 30 height 10
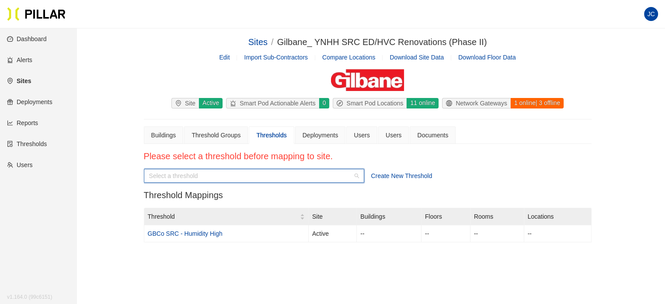
click at [295, 177] on input "search" at bounding box center [251, 175] width 204 height 13
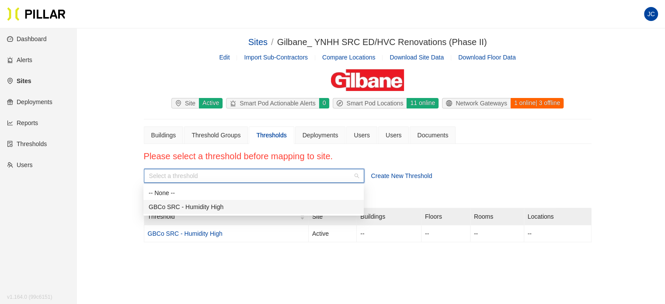
click at [238, 206] on div "GBCo SRC - Humidity High" at bounding box center [254, 207] width 210 height 10
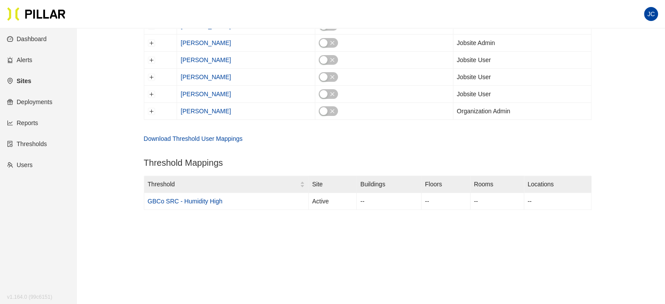
scroll to position [262, 0]
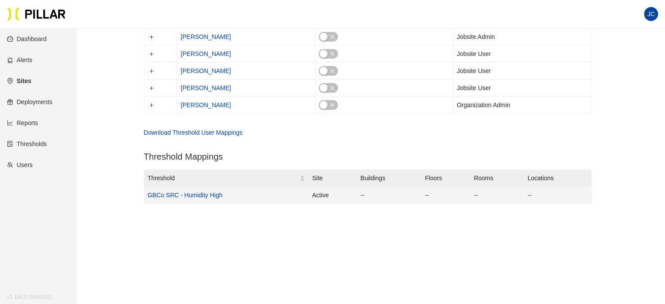
click at [202, 194] on link "GBCo SRC - Humidity High" at bounding box center [185, 194] width 75 height 7
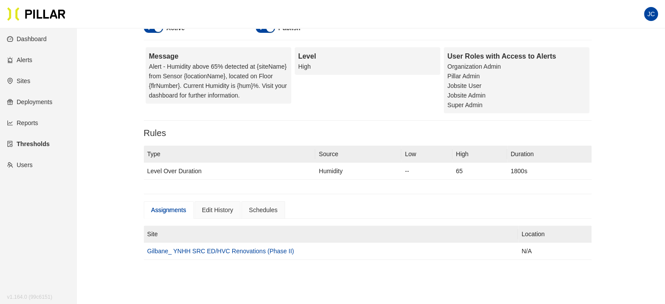
scroll to position [87, 0]
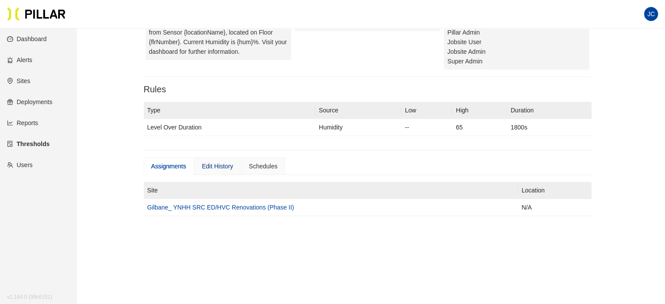
click at [215, 164] on div "Edit History" at bounding box center [217, 166] width 31 height 10
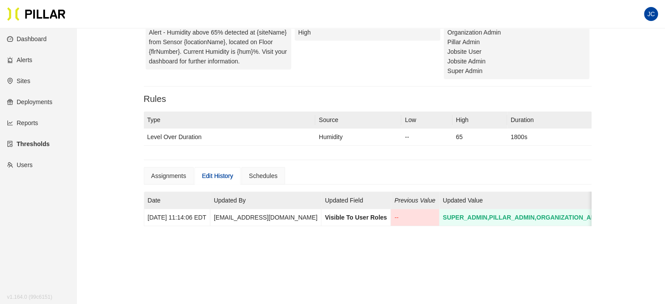
scroll to position [87, 0]
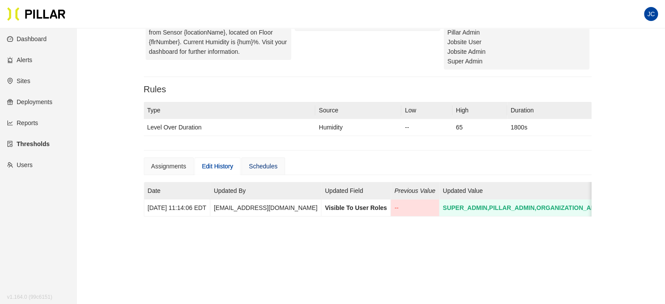
click at [265, 167] on div "Schedules" at bounding box center [263, 166] width 28 height 10
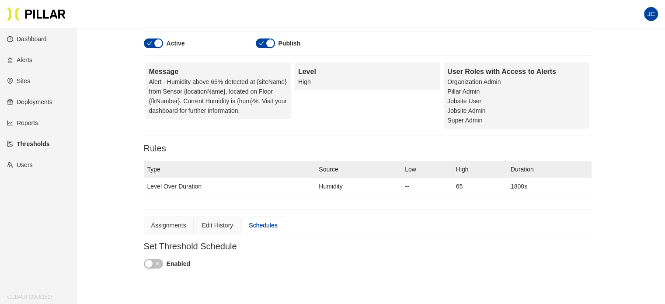
scroll to position [44, 0]
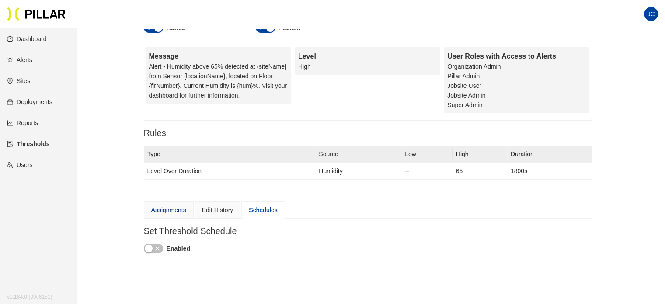
click at [155, 211] on div "Assignments" at bounding box center [168, 210] width 35 height 10
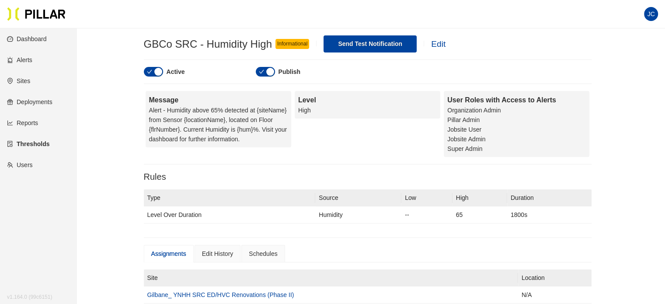
click at [36, 144] on link "Thresholds" at bounding box center [28, 143] width 42 height 7
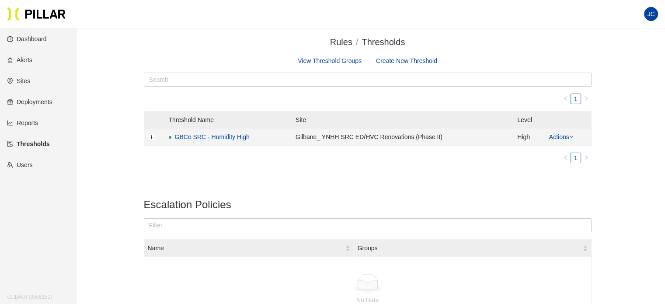
click at [572, 136] on icon "down" at bounding box center [571, 137] width 4 height 4
click at [212, 136] on link "GBCo SRC - Humidity High" at bounding box center [212, 137] width 75 height 10
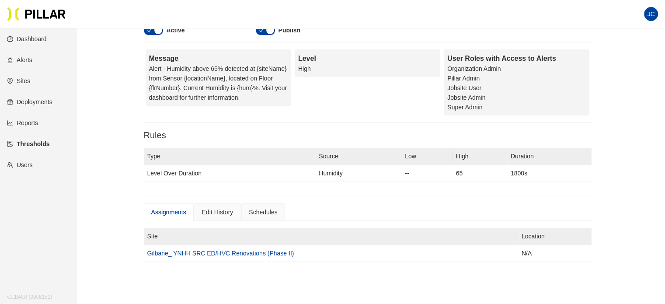
scroll to position [87, 0]
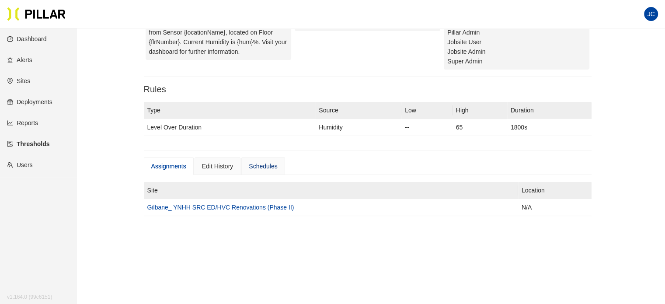
click at [266, 162] on div "Schedules" at bounding box center [263, 166] width 28 height 10
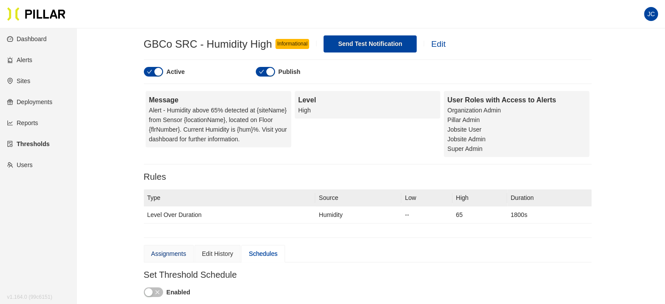
click at [167, 249] on div "Assignments" at bounding box center [168, 254] width 35 height 10
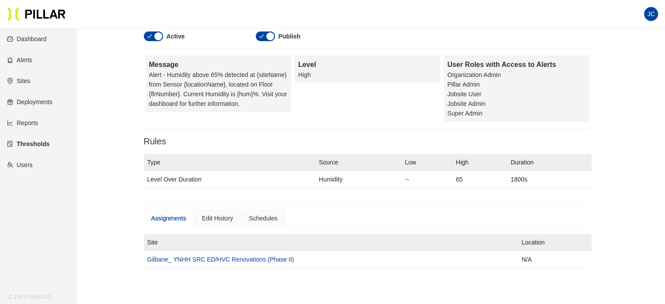
scroll to position [87, 0]
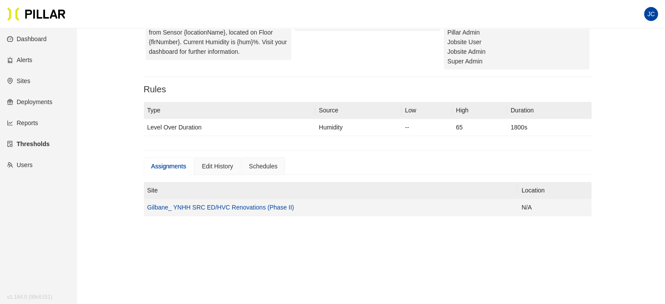
click at [237, 205] on link "Gilbane_ YNHH SRC ED/HVC Renovations (Phase II)" at bounding box center [220, 207] width 147 height 7
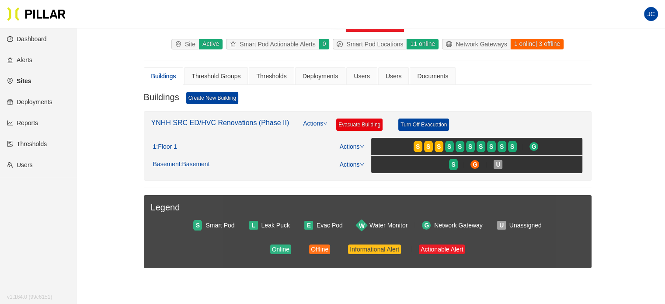
scroll to position [44, 0]
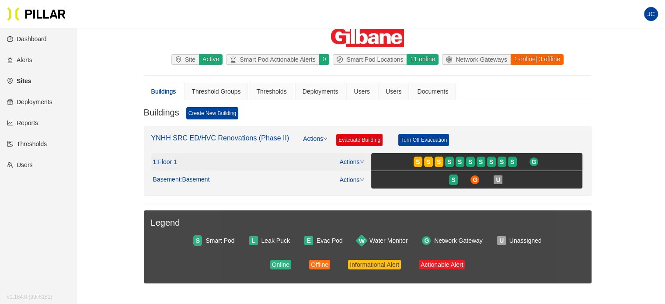
click at [363, 160] on icon "down" at bounding box center [362, 161] width 4 height 4
click at [281, 87] on div "Thresholds" at bounding box center [271, 92] width 30 height 10
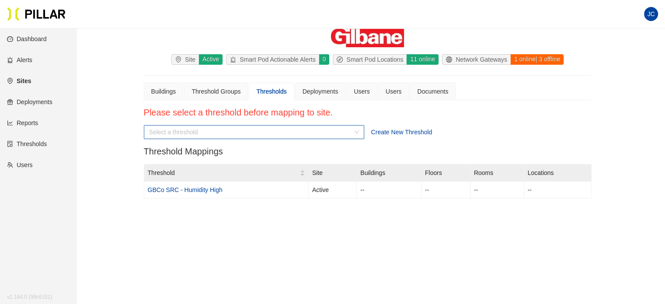
click at [246, 132] on input "search" at bounding box center [251, 131] width 204 height 13
click at [231, 163] on div "GBCo SRC - Humidity High" at bounding box center [254, 163] width 210 height 10
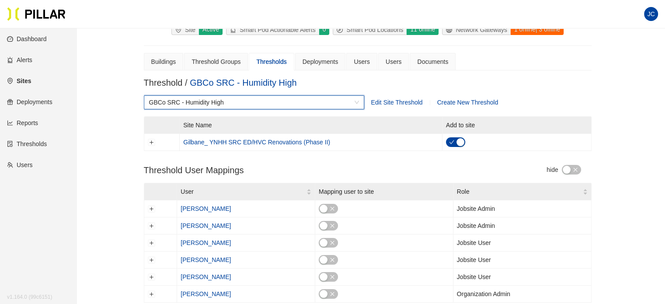
scroll to position [87, 0]
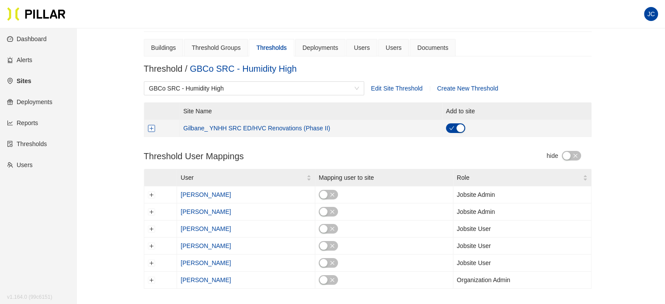
click at [150, 129] on button "Expand row" at bounding box center [151, 128] width 7 height 7
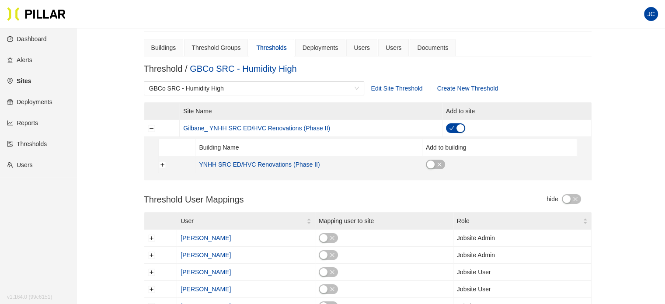
click at [432, 164] on div "button" at bounding box center [430, 164] width 8 height 8
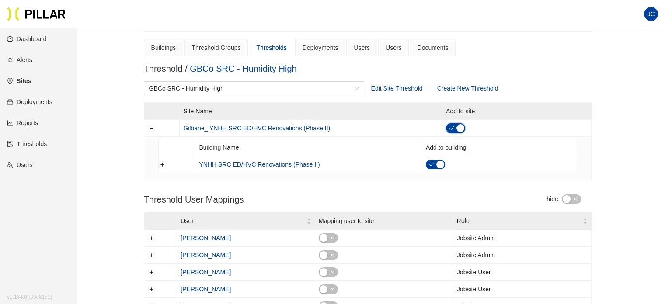
drag, startPoint x: 460, startPoint y: 128, endPoint x: 378, endPoint y: 26, distance: 131.5
click at [460, 128] on div "button" at bounding box center [460, 128] width 8 height 8
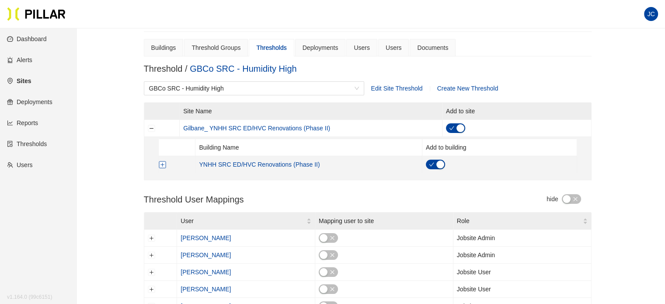
click at [159, 162] on button "Expand row" at bounding box center [162, 164] width 7 height 7
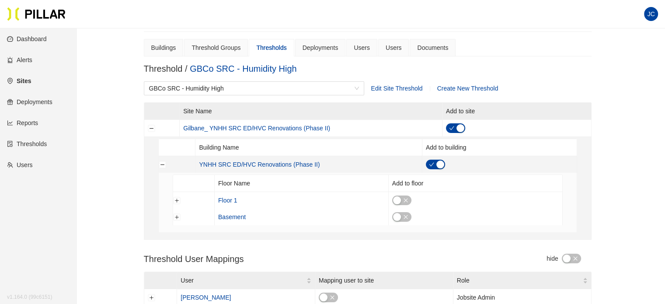
click at [440, 163] on div "button" at bounding box center [440, 164] width 8 height 8
click at [439, 165] on div "button" at bounding box center [440, 164] width 8 height 8
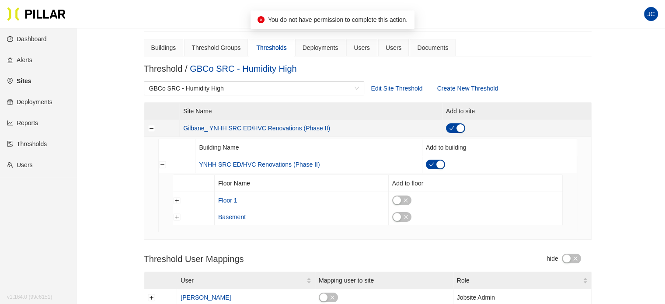
click at [461, 128] on div "button" at bounding box center [460, 128] width 8 height 8
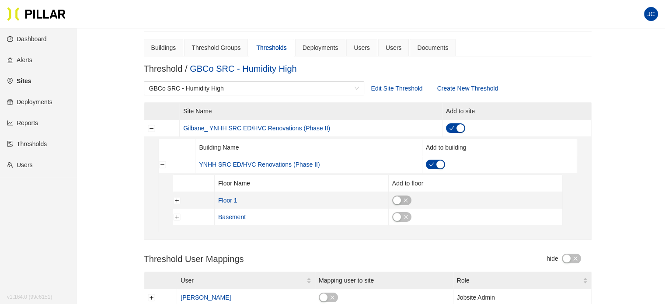
click at [398, 197] on div "button" at bounding box center [397, 200] width 8 height 8
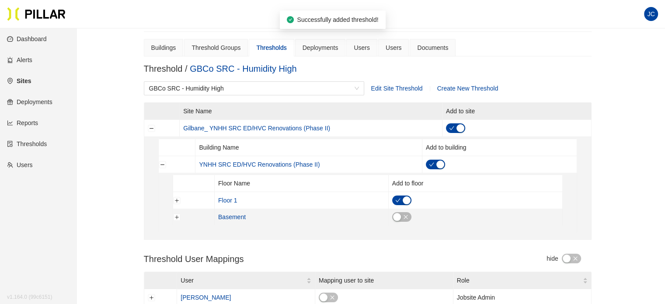
click at [399, 212] on button "button" at bounding box center [401, 217] width 19 height 10
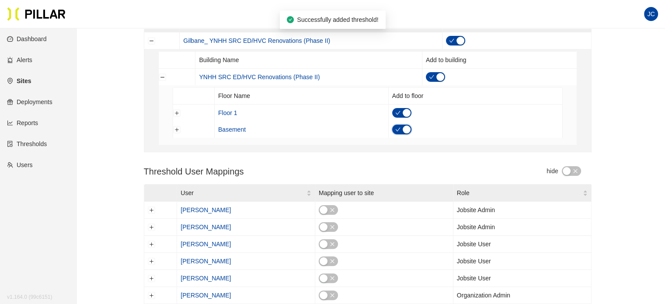
scroll to position [131, 0]
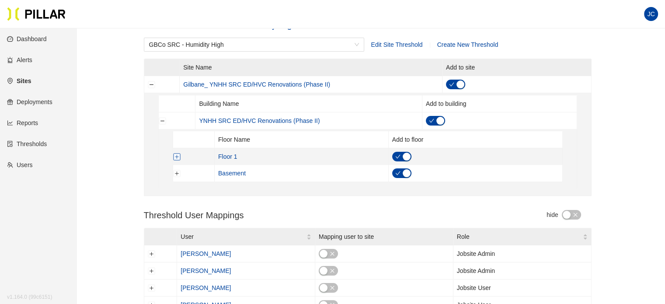
click at [176, 156] on button "Expand row" at bounding box center [176, 156] width 7 height 7
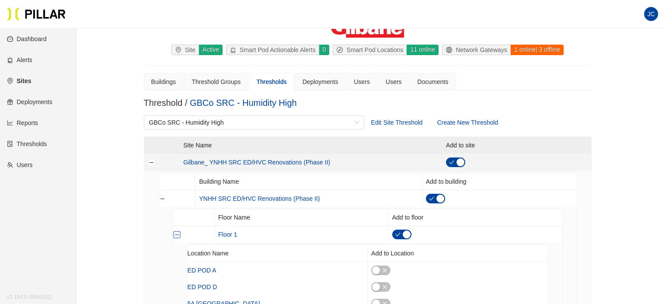
scroll to position [44, 0]
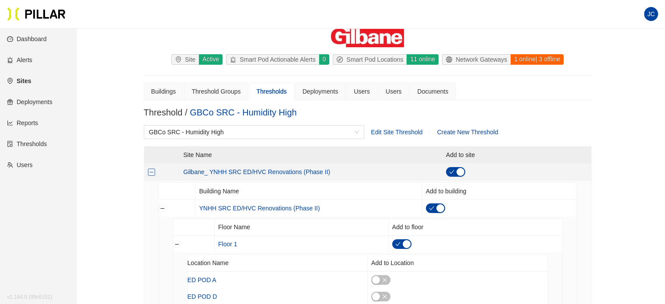
click at [153, 170] on button "Collapse row" at bounding box center [151, 171] width 7 height 7
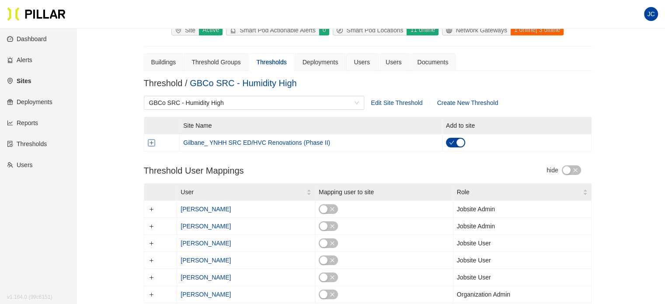
scroll to position [87, 0]
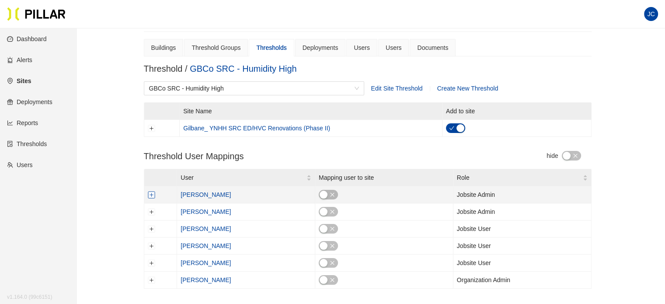
click at [152, 195] on button "Expand row" at bounding box center [151, 194] width 7 height 7
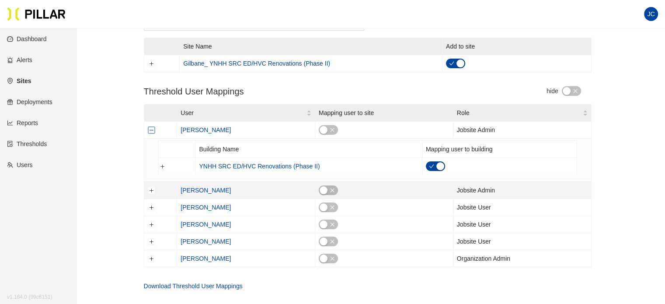
scroll to position [175, 0]
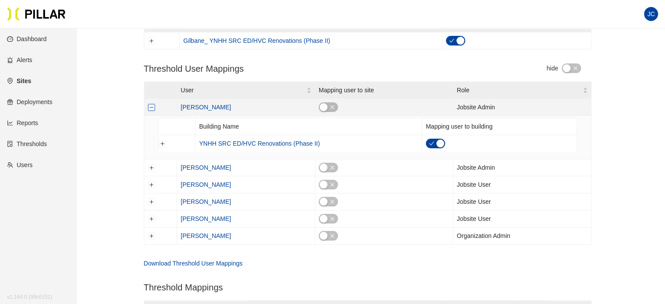
click at [149, 105] on button "Collapse row" at bounding box center [151, 107] width 7 height 7
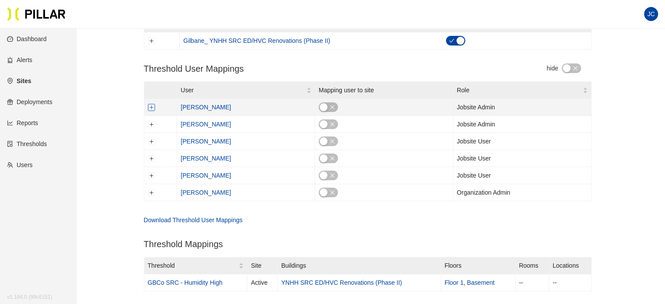
click at [149, 106] on button "Expand row" at bounding box center [151, 107] width 7 height 7
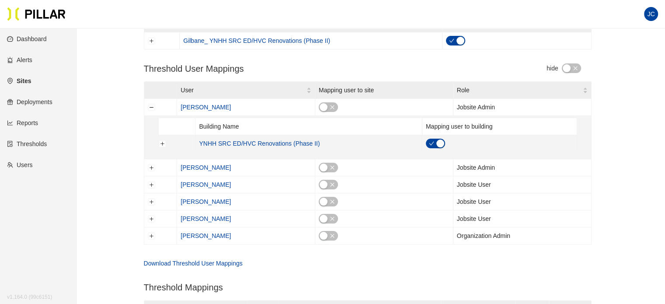
click at [441, 141] on div "button" at bounding box center [440, 143] width 8 height 8
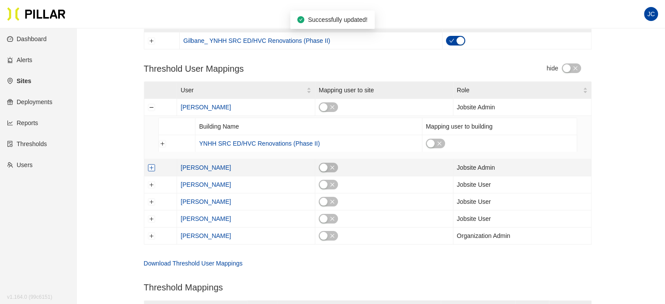
click at [150, 166] on button "Expand row" at bounding box center [151, 167] width 7 height 7
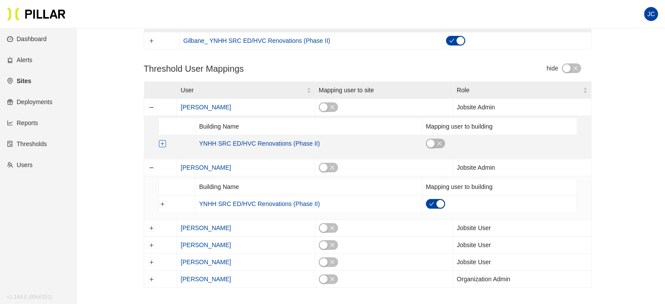
click at [163, 144] on button "Expand row" at bounding box center [162, 143] width 7 height 7
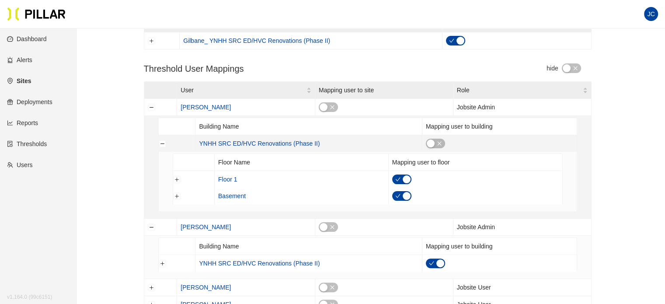
click at [431, 142] on div "button" at bounding box center [430, 143] width 8 height 8
click at [161, 143] on button "Collapse row" at bounding box center [162, 143] width 7 height 7
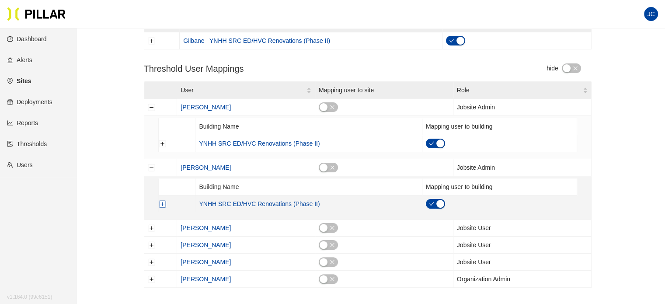
click at [163, 202] on button "Expand row" at bounding box center [162, 203] width 7 height 7
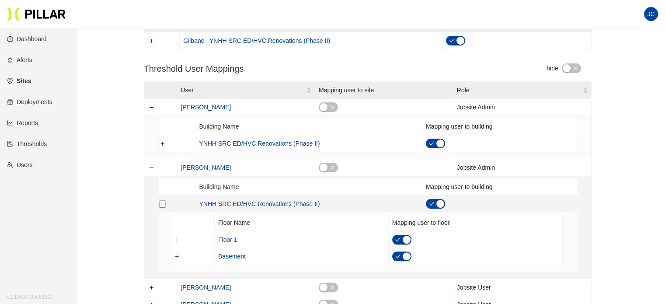
click at [163, 202] on button "Collapse row" at bounding box center [162, 203] width 7 height 7
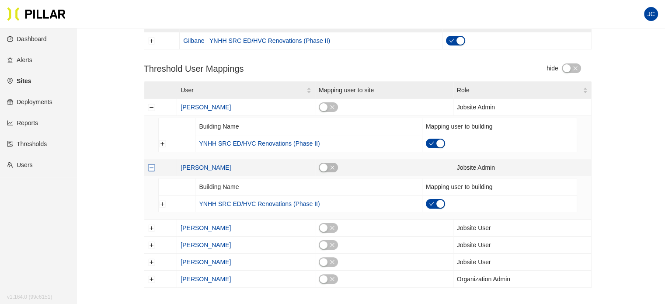
click at [151, 167] on button "Collapse row" at bounding box center [151, 167] width 7 height 7
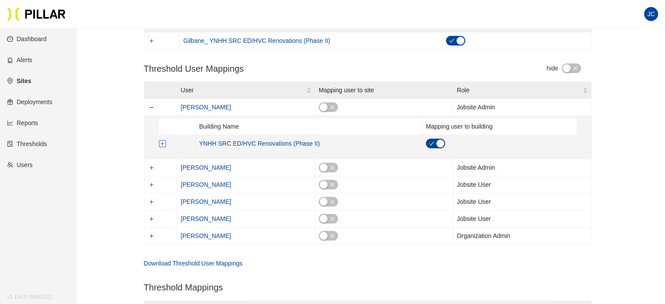
click at [159, 143] on button "Expand row" at bounding box center [162, 143] width 7 height 7
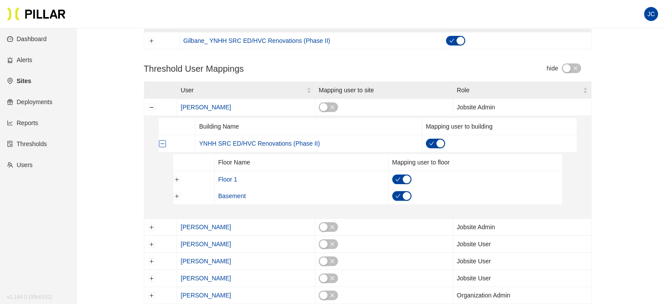
click at [488, 148] on td at bounding box center [499, 143] width 155 height 17
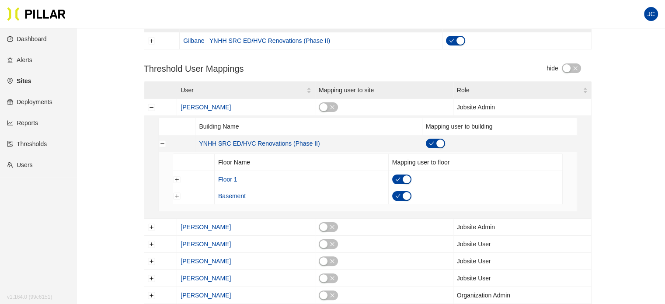
click at [488, 140] on div at bounding box center [499, 144] width 147 height 10
click at [496, 148] on td at bounding box center [499, 143] width 155 height 17
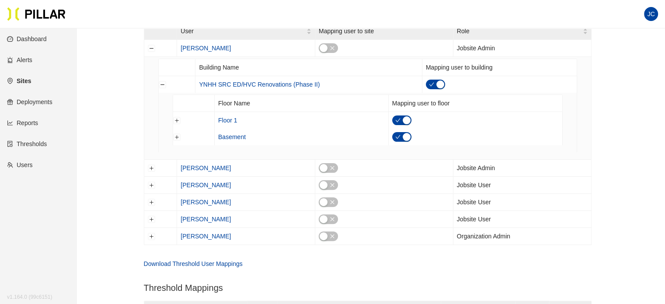
scroll to position [218, 0]
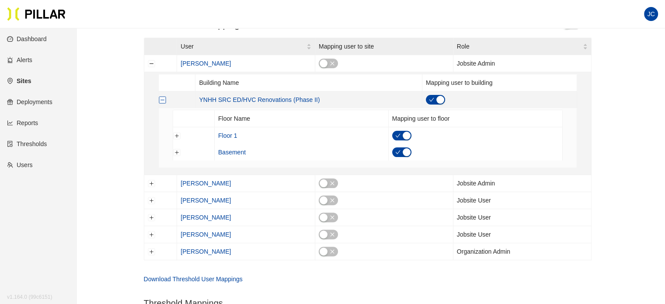
click at [163, 100] on button "Collapse row" at bounding box center [162, 99] width 7 height 7
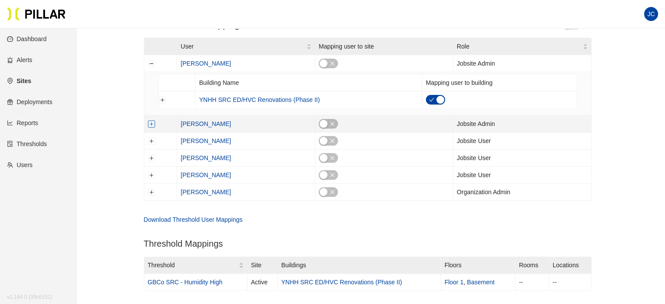
click at [151, 122] on button "Expand row" at bounding box center [151, 123] width 7 height 7
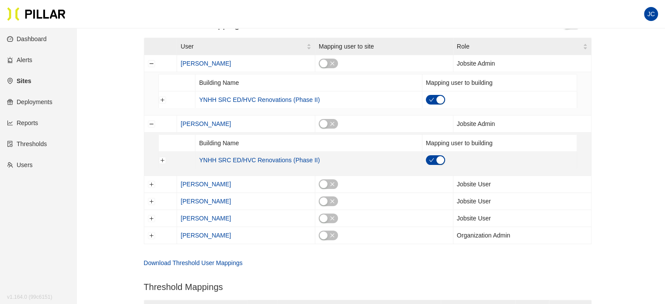
click at [439, 158] on div "button" at bounding box center [440, 160] width 8 height 8
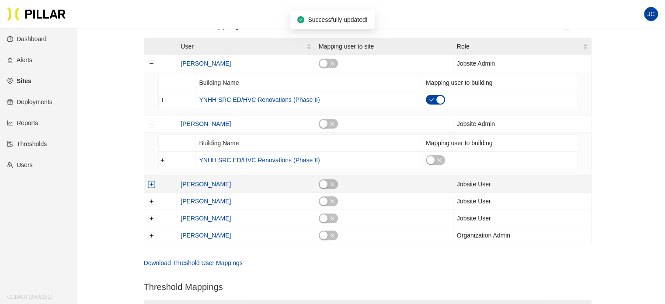
click at [150, 184] on button "Expand row" at bounding box center [151, 183] width 7 height 7
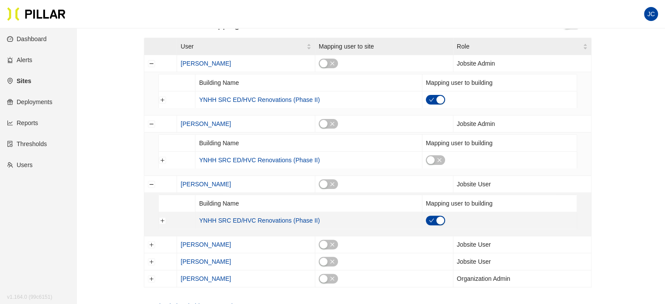
click at [439, 216] on div "button" at bounding box center [440, 220] width 8 height 8
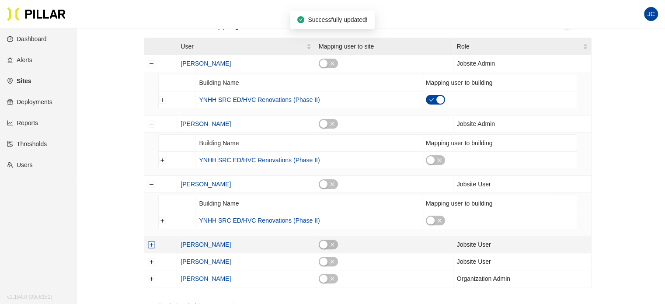
click at [152, 244] on button "Expand row" at bounding box center [151, 244] width 7 height 7
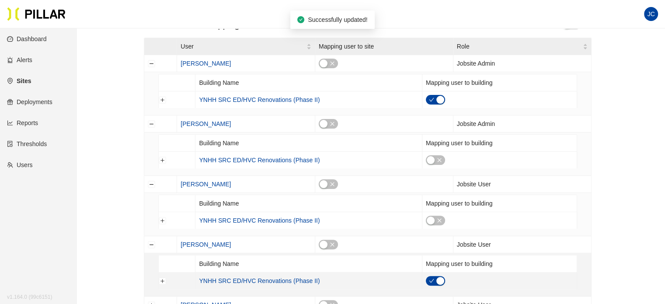
click at [440, 277] on div "button" at bounding box center [440, 281] width 8 height 8
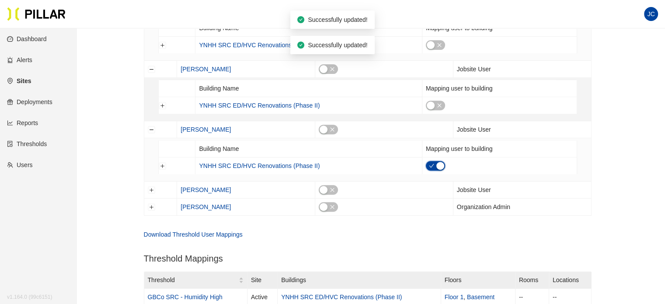
scroll to position [350, 0]
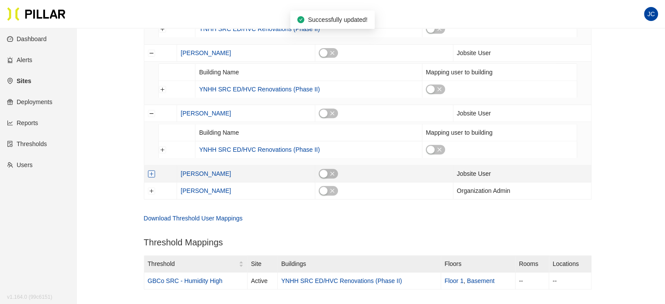
click at [153, 173] on button "Expand row" at bounding box center [151, 173] width 7 height 7
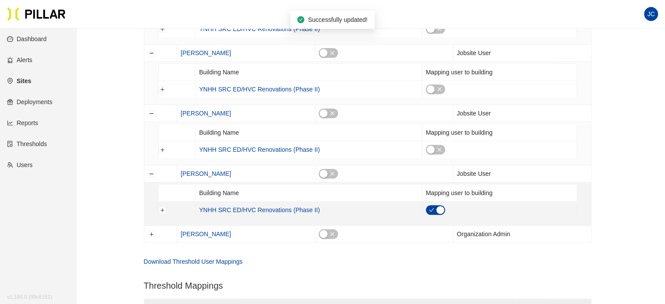
click at [439, 207] on div "button" at bounding box center [440, 210] width 8 height 8
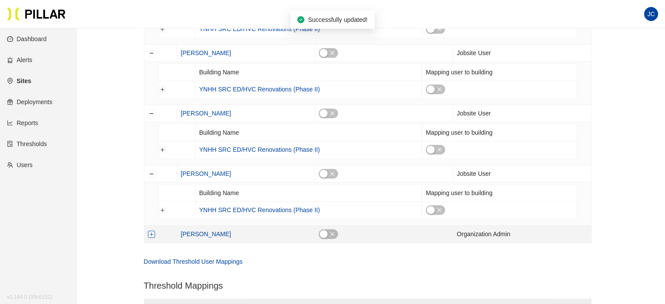
click at [152, 231] on button "Expand row" at bounding box center [151, 233] width 7 height 7
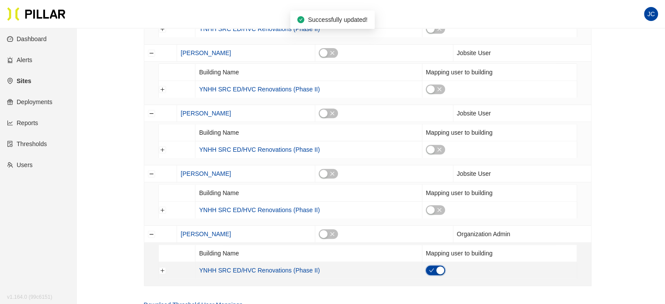
drag, startPoint x: 440, startPoint y: 267, endPoint x: 444, endPoint y: 265, distance: 5.1
click at [444, 265] on div at bounding box center [499, 270] width 147 height 10
click at [440, 266] on div "button" at bounding box center [440, 270] width 8 height 8
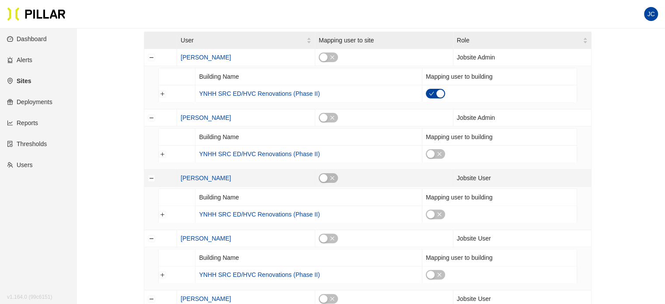
scroll to position [175, 0]
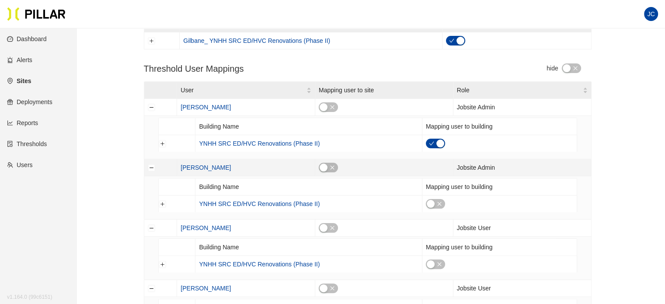
click at [155, 169] on td at bounding box center [160, 167] width 33 height 17
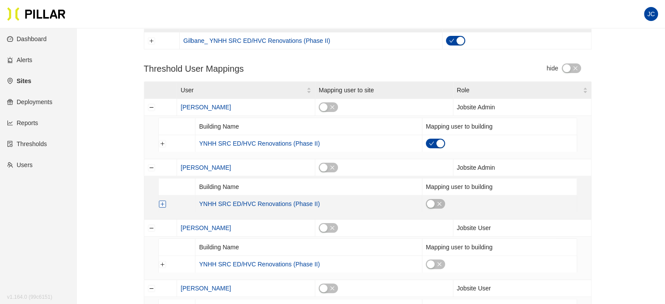
click at [163, 201] on button "Expand row" at bounding box center [162, 203] width 7 height 7
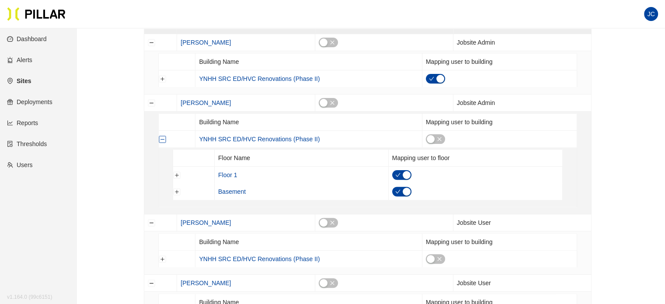
scroll to position [262, 0]
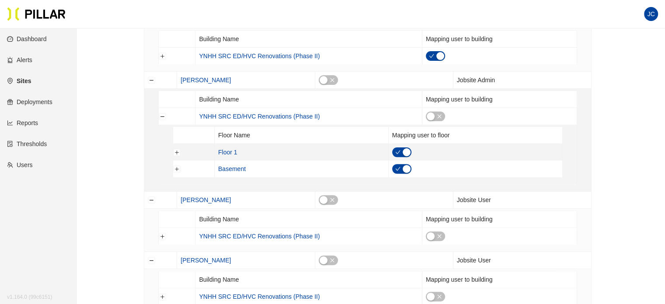
click at [407, 148] on div "button" at bounding box center [406, 152] width 8 height 8
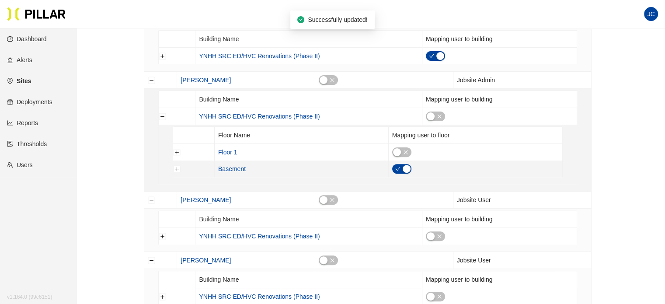
click at [407, 166] on div "button" at bounding box center [406, 169] width 8 height 8
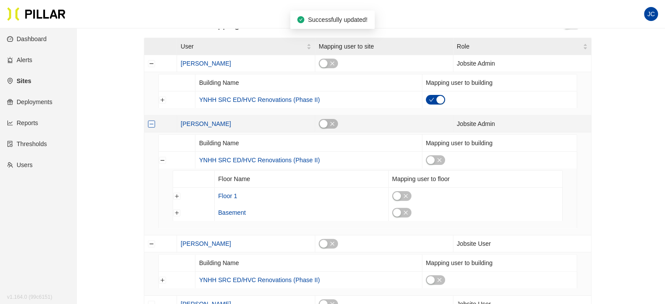
click at [149, 123] on button "Collapse row" at bounding box center [151, 123] width 7 height 7
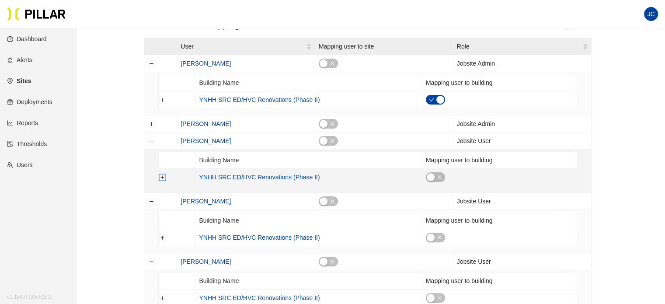
click at [162, 175] on button "Expand row" at bounding box center [162, 176] width 7 height 7
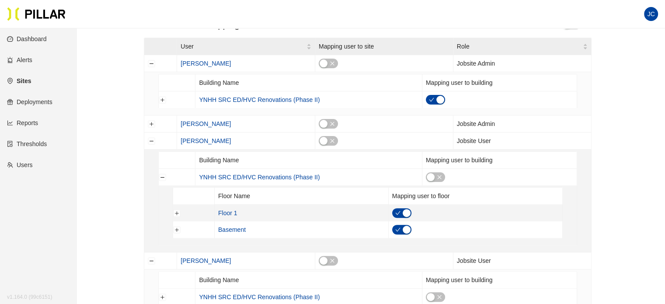
click at [404, 209] on div "button" at bounding box center [406, 213] width 8 height 8
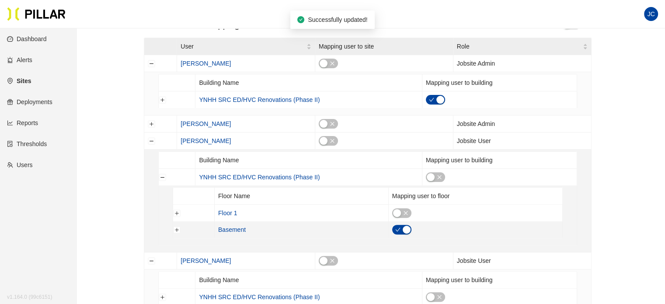
click at [406, 227] on div "button" at bounding box center [406, 229] width 8 height 8
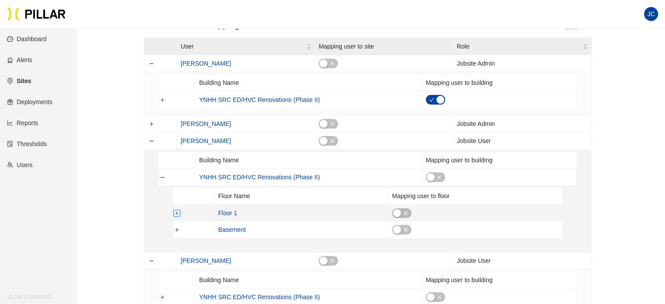
click at [175, 212] on button "Expand row" at bounding box center [176, 212] width 7 height 7
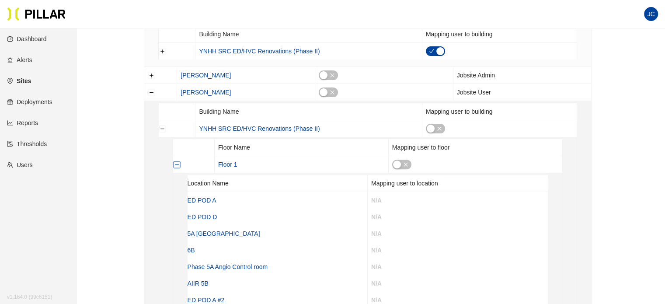
scroll to position [262, 0]
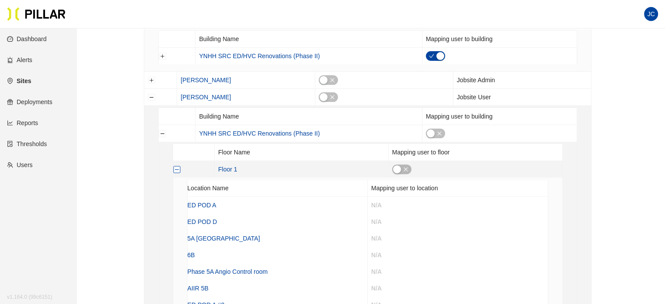
click at [175, 171] on button "Collapse row" at bounding box center [176, 169] width 7 height 7
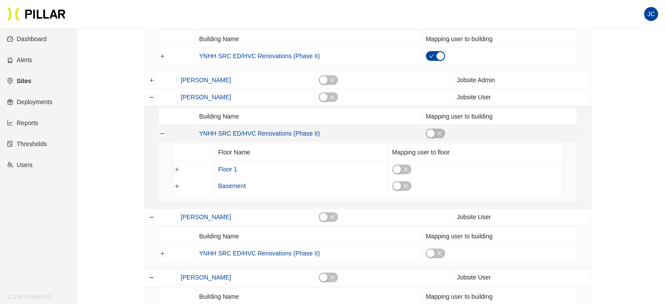
click at [166, 132] on td at bounding box center [177, 133] width 37 height 17
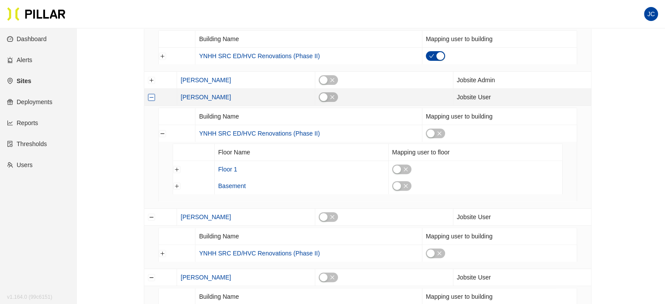
click at [150, 97] on button "Collapse row" at bounding box center [151, 97] width 7 height 7
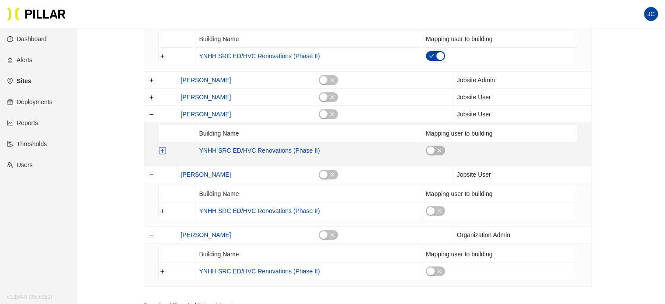
click at [159, 147] on button "Expand row" at bounding box center [162, 150] width 7 height 7
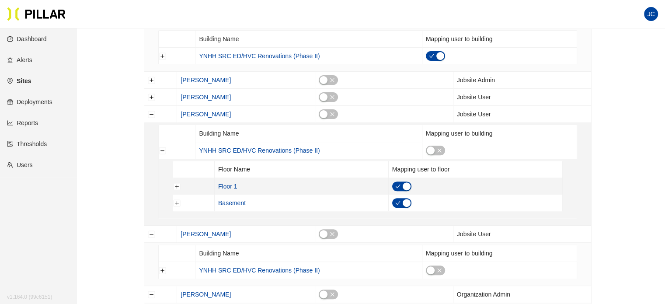
click at [405, 183] on div "button" at bounding box center [406, 186] width 8 height 8
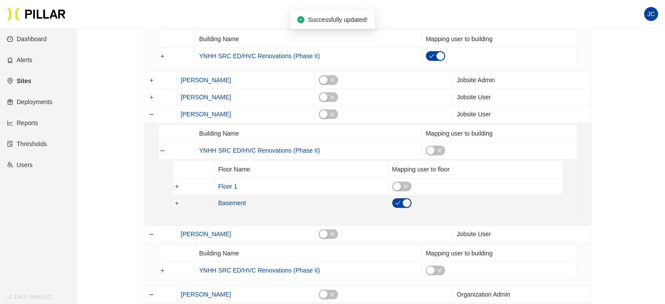
click at [406, 204] on div "button" at bounding box center [406, 203] width 8 height 8
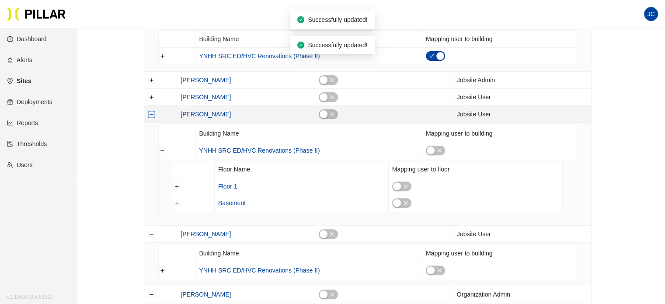
click at [150, 114] on button "Collapse row" at bounding box center [151, 114] width 7 height 7
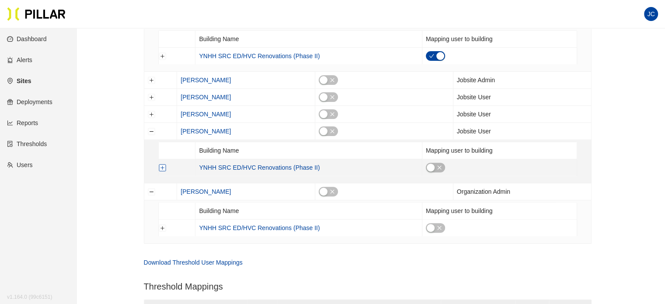
click at [163, 167] on button "Expand row" at bounding box center [162, 167] width 7 height 7
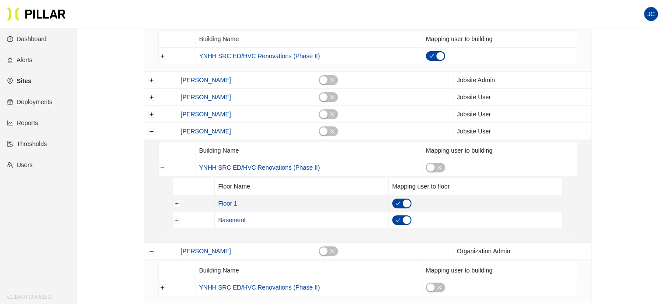
click at [406, 201] on div "button" at bounding box center [406, 203] width 8 height 8
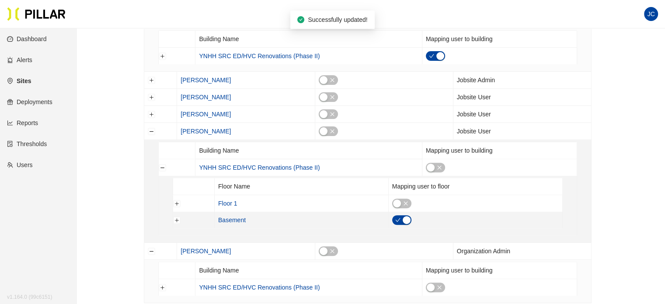
click at [407, 217] on div "button" at bounding box center [406, 220] width 8 height 8
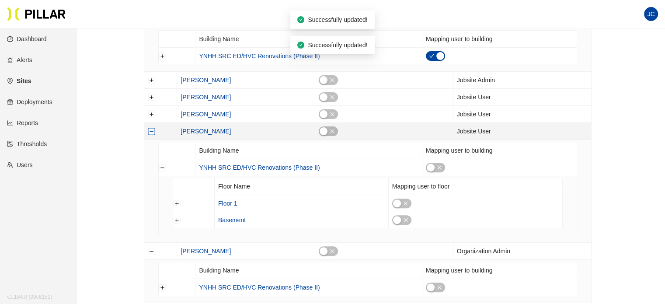
click at [152, 131] on button "Collapse row" at bounding box center [151, 131] width 7 height 7
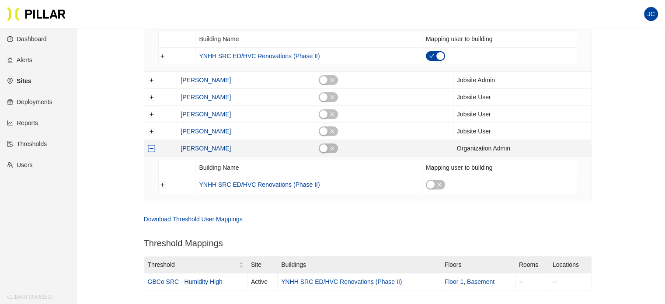
click at [154, 146] on button "Collapse row" at bounding box center [151, 148] width 7 height 7
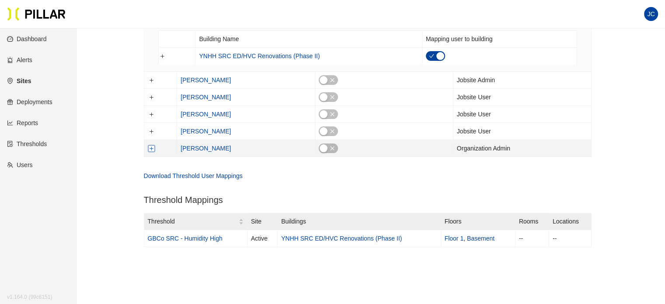
click at [152, 149] on button "Expand row" at bounding box center [151, 148] width 7 height 7
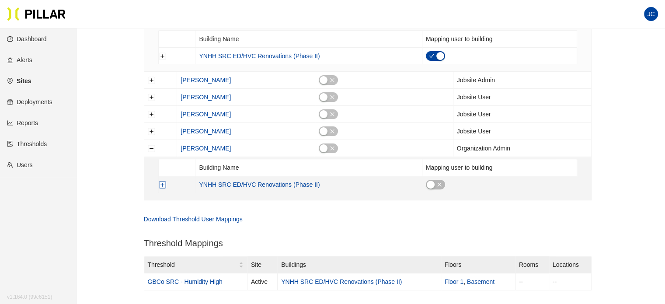
click at [162, 181] on button "Expand row" at bounding box center [162, 184] width 7 height 7
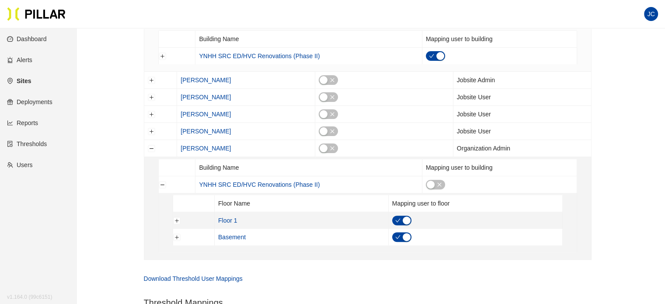
click at [402, 216] on div "button" at bounding box center [406, 220] width 8 height 8
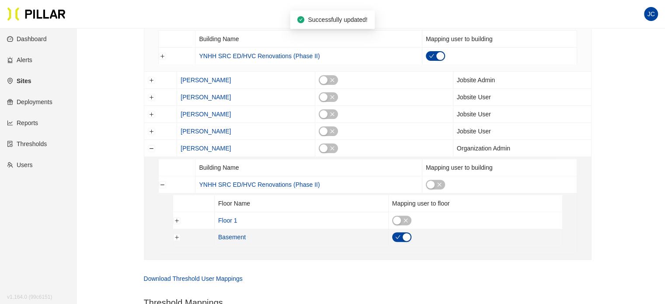
click at [408, 236] on div "button" at bounding box center [406, 237] width 8 height 8
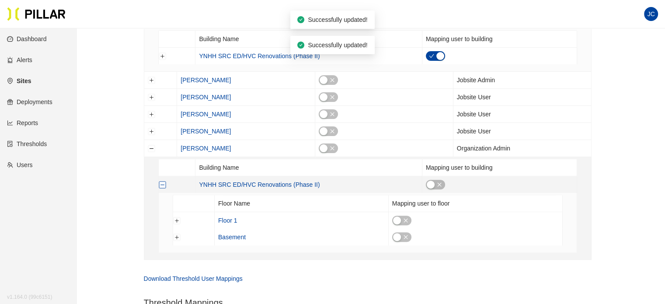
click at [163, 185] on button "Collapse row" at bounding box center [162, 184] width 7 height 7
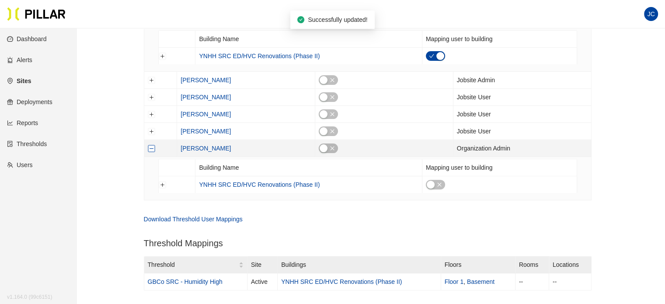
click at [153, 148] on button "Collapse row" at bounding box center [151, 148] width 7 height 7
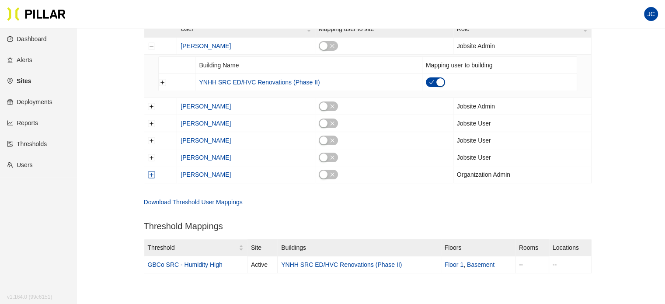
scroll to position [67, 0]
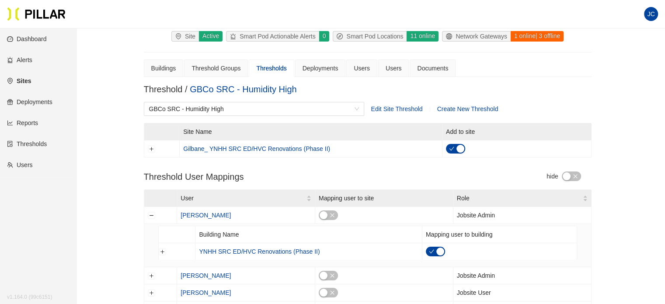
click at [521, 102] on div "GBCo SRC - Humidity High Edit Site Threshold Create New Threshold" at bounding box center [367, 112] width 447 height 21
click at [26, 124] on link "Reports" at bounding box center [22, 122] width 31 height 7
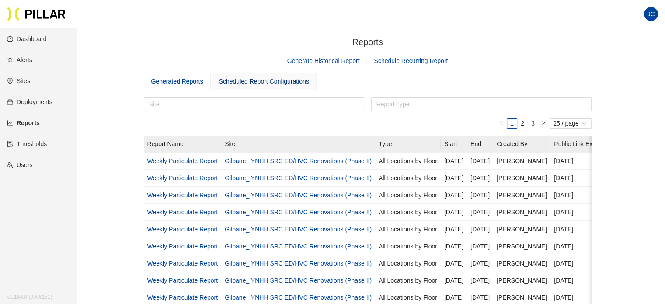
click at [284, 82] on div "Scheduled Report Configurations" at bounding box center [264, 81] width 90 height 10
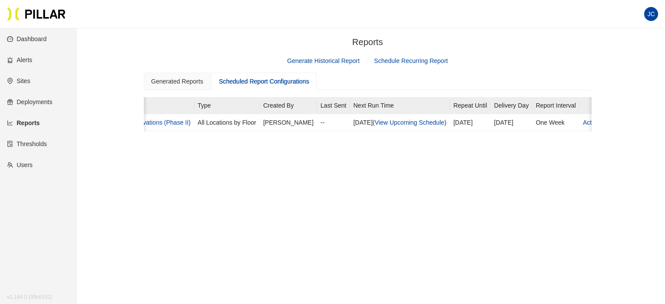
scroll to position [0, 201]
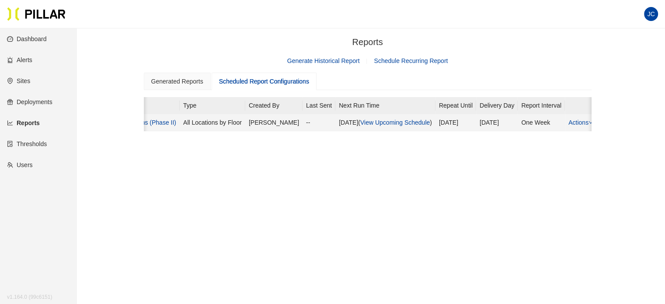
click at [579, 124] on link "Actions" at bounding box center [580, 122] width 24 height 7
click at [569, 121] on link "Actions" at bounding box center [580, 122] width 24 height 7
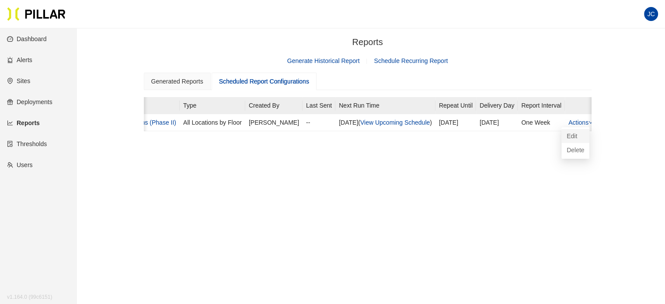
click at [568, 133] on span "Edit" at bounding box center [574, 136] width 17 height 10
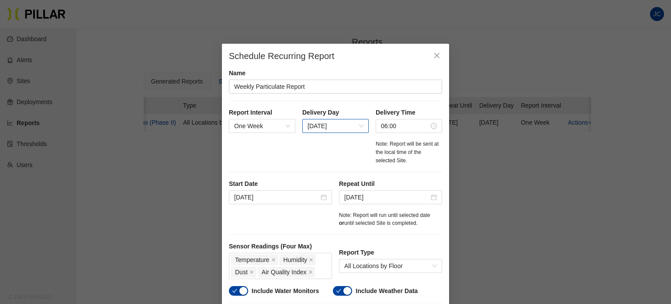
click at [343, 128] on span "Monday" at bounding box center [336, 125] width 56 height 13
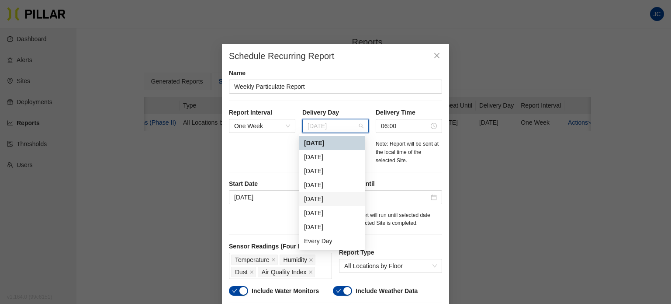
click at [330, 199] on div "Friday" at bounding box center [332, 199] width 56 height 10
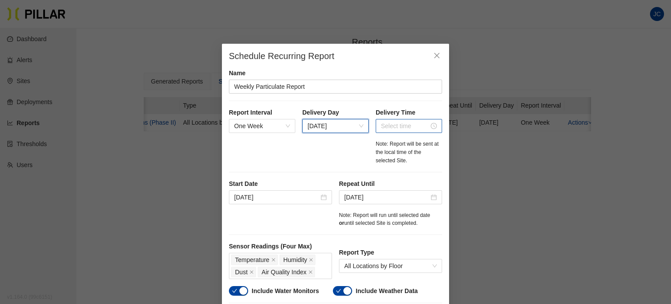
click at [417, 126] on input at bounding box center [405, 126] width 48 height 10
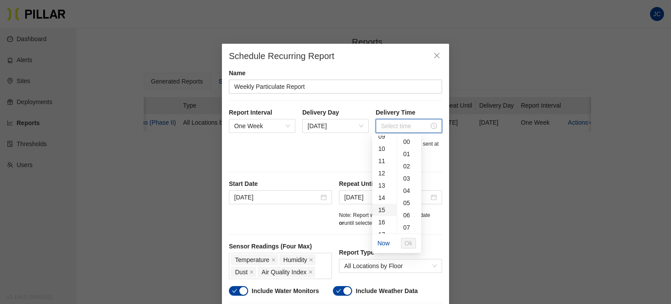
scroll to position [131, 0]
click at [384, 180] on div "14" at bounding box center [384, 182] width 24 height 12
type input "14:00"
click at [407, 143] on div "00" at bounding box center [409, 141] width 24 height 12
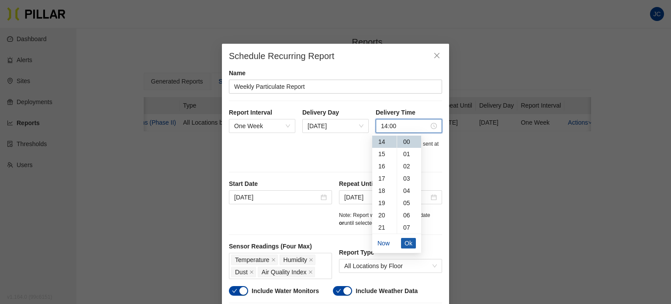
click at [411, 241] on span "Ok" at bounding box center [409, 243] width 8 height 10
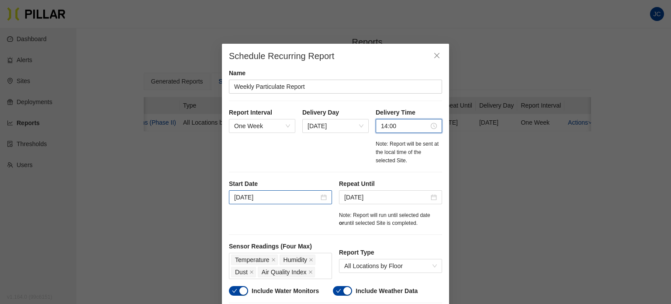
click at [320, 195] on div "Sep 21, 2024" at bounding box center [280, 197] width 93 height 10
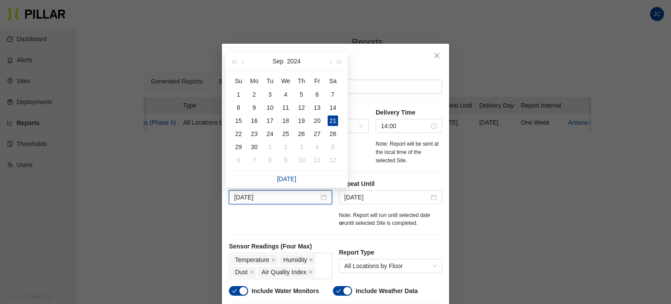
click at [287, 222] on div "Start Date Sep 21, 2024 Repeat Until Jun 30, 2027 Note: Report will run until s…" at bounding box center [335, 203] width 213 height 49
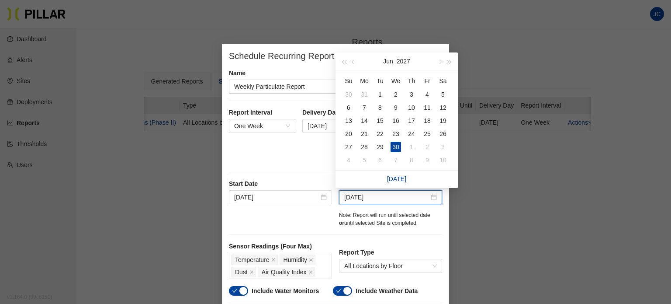
click at [392, 196] on input "Jun 30, 2027" at bounding box center [386, 197] width 85 height 10
click at [442, 61] on button "button" at bounding box center [440, 60] width 10 height 17
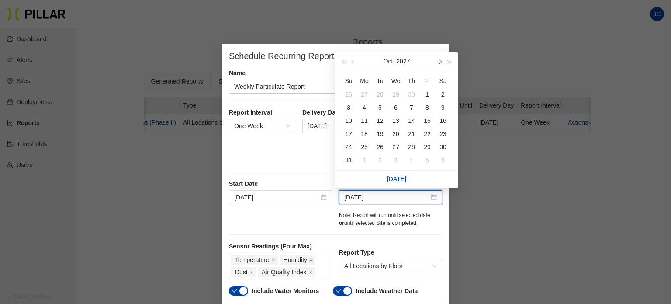
click at [442, 61] on button "button" at bounding box center [440, 60] width 10 height 17
click at [353, 64] on button "button" at bounding box center [354, 60] width 10 height 17
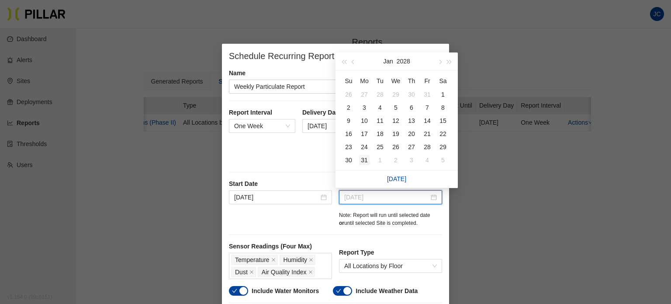
type input "Jan 31, 2028"
click at [364, 159] on div "31" at bounding box center [364, 160] width 10 height 10
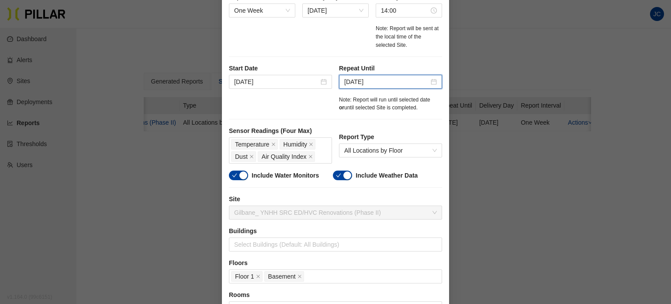
scroll to position [131, 0]
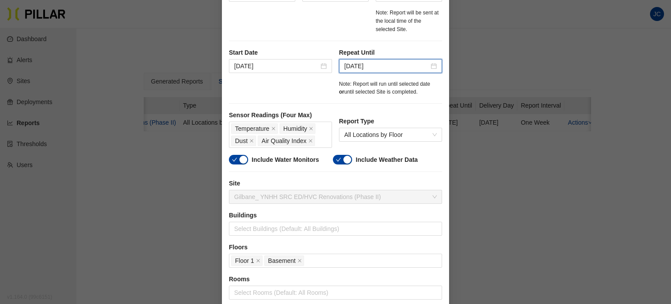
click at [239, 159] on div "button" at bounding box center [243, 160] width 8 height 8
click at [423, 134] on span "All Locations by Floor" at bounding box center [390, 134] width 93 height 13
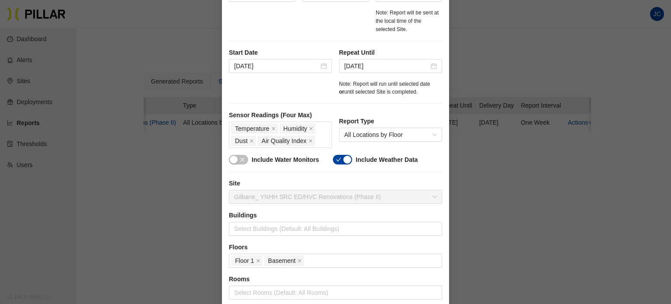
scroll to position [175, 0]
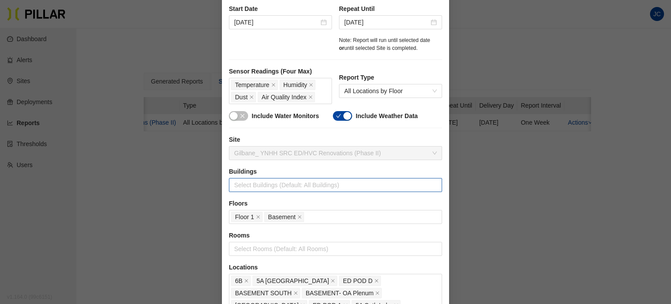
click at [322, 180] on div at bounding box center [335, 185] width 209 height 12
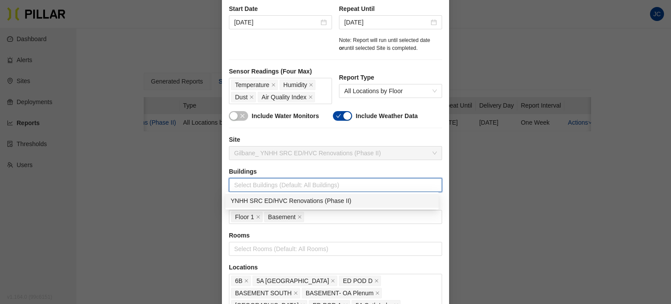
click at [327, 197] on div "YNHH SRC ED/HVC Renovations (Phase II)" at bounding box center [332, 201] width 203 height 10
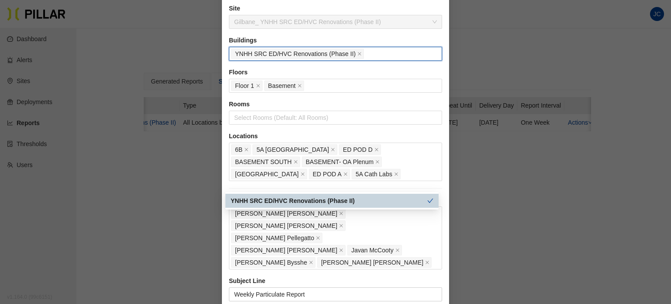
scroll to position [335, 0]
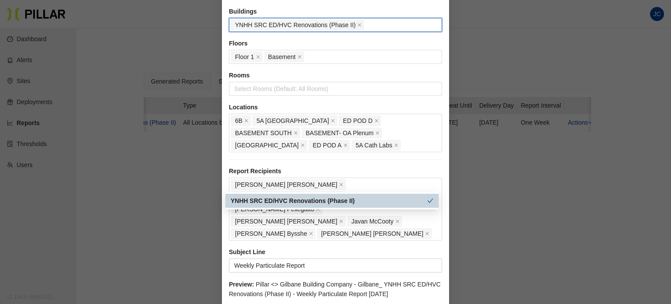
click at [313, 162] on div "Sensor Readings (Four Max) Temperature Humidity Dust Air Quality Index Report T…" at bounding box center [335, 118] width 213 height 422
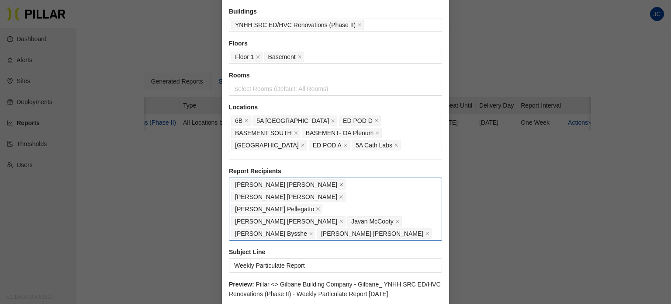
click at [339, 182] on icon "close" at bounding box center [341, 184] width 4 height 4
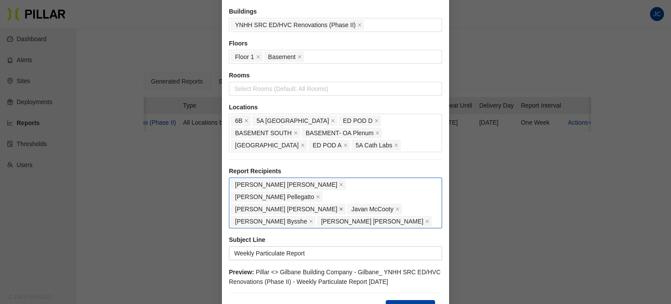
click at [343, 207] on icon "close" at bounding box center [341, 208] width 3 height 3
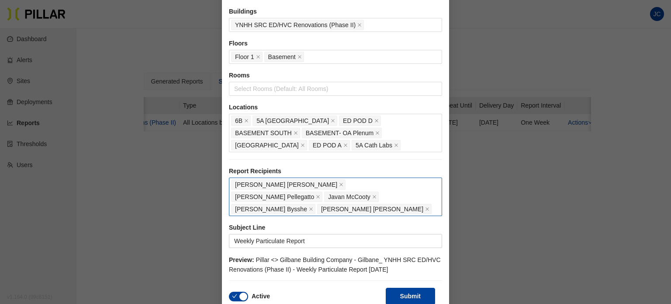
click at [332, 192] on div "Bryan Chervenak Kevin Pellegatto Javan McCooty Geoff Bysshe Jon Clark" at bounding box center [335, 196] width 209 height 37
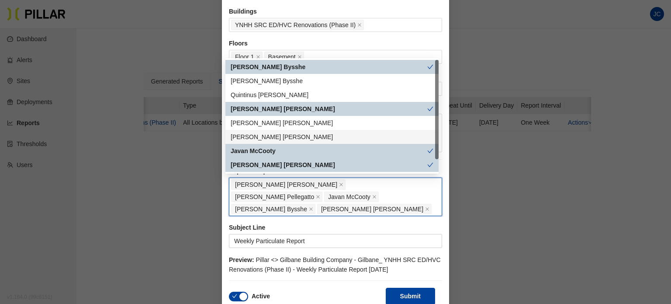
scroll to position [0, 0]
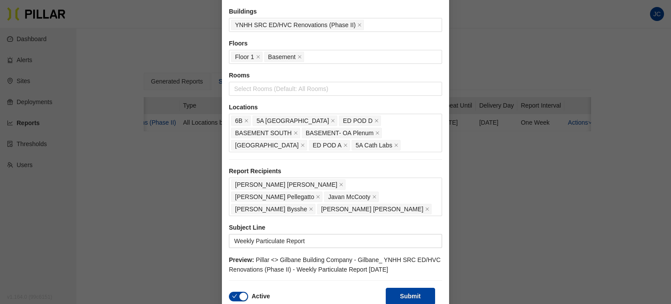
click at [466, 152] on div "Schedule Recurring Report Name Weekly Particulate Report Report Interval One We…" at bounding box center [335, 152] width 671 height 304
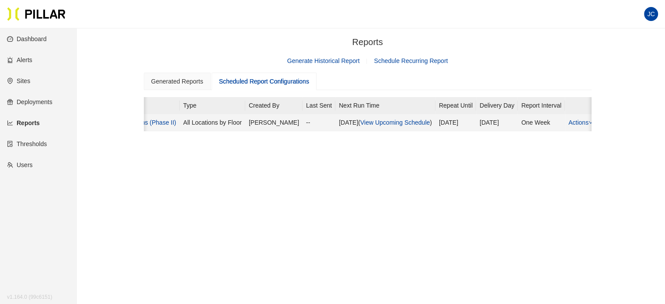
click at [572, 122] on link "Actions" at bounding box center [580, 122] width 24 height 7
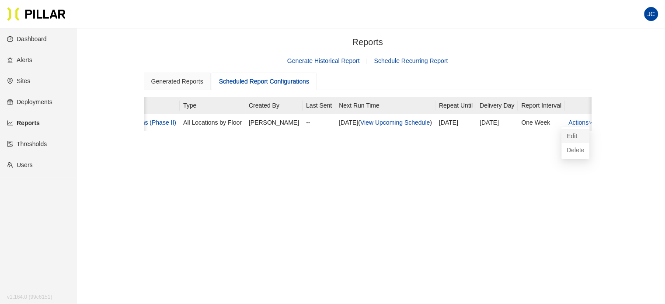
click at [568, 133] on span "Edit" at bounding box center [574, 136] width 17 height 10
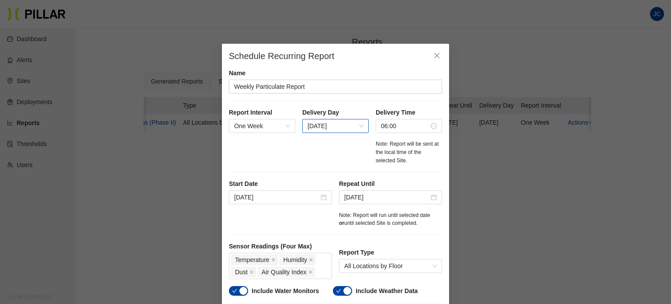
click at [327, 123] on span "Monday" at bounding box center [336, 125] width 56 height 13
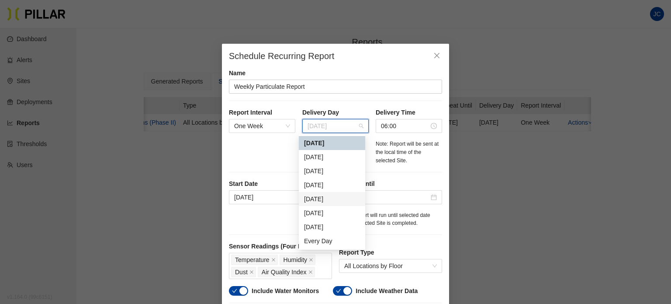
click at [326, 198] on div "Friday" at bounding box center [332, 199] width 56 height 10
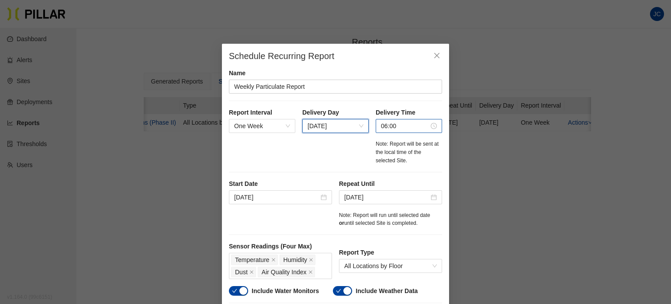
click at [397, 131] on div "06:00" at bounding box center [409, 126] width 66 height 14
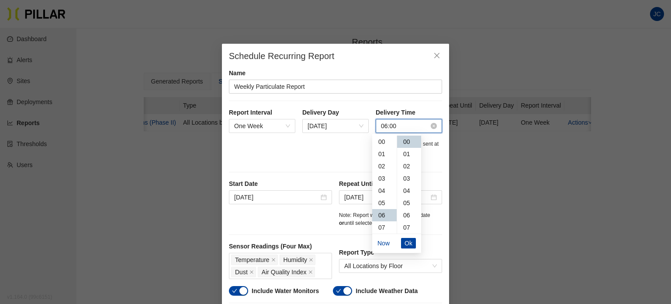
scroll to position [73, 0]
click at [384, 192] on div "14" at bounding box center [384, 196] width 24 height 12
type input "14:00"
click at [406, 140] on div "00" at bounding box center [409, 141] width 24 height 12
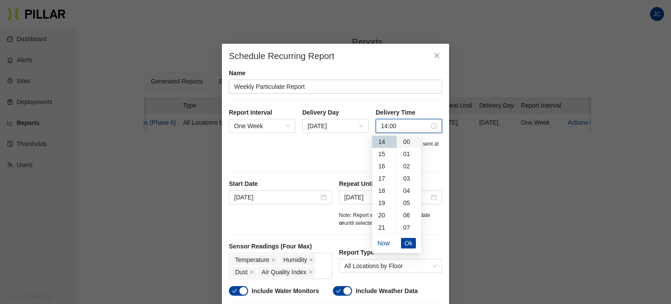
click at [409, 139] on div "00" at bounding box center [409, 141] width 24 height 12
click at [409, 242] on span "Ok" at bounding box center [409, 243] width 8 height 10
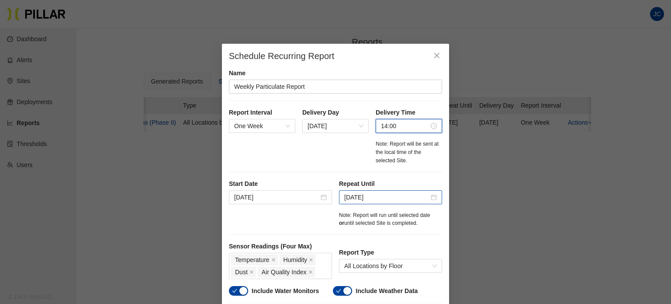
click at [402, 198] on input "Jun 30, 2027" at bounding box center [386, 197] width 85 height 10
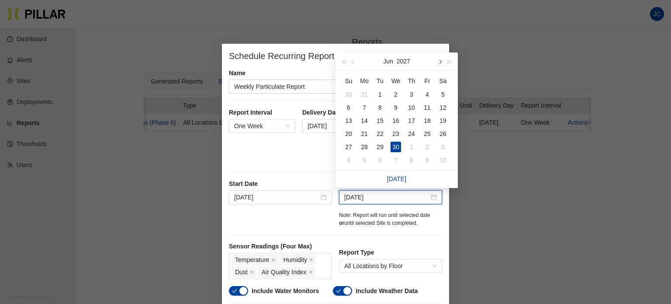
click at [440, 64] on button "button" at bounding box center [440, 60] width 10 height 17
click at [440, 65] on button "button" at bounding box center [440, 60] width 10 height 17
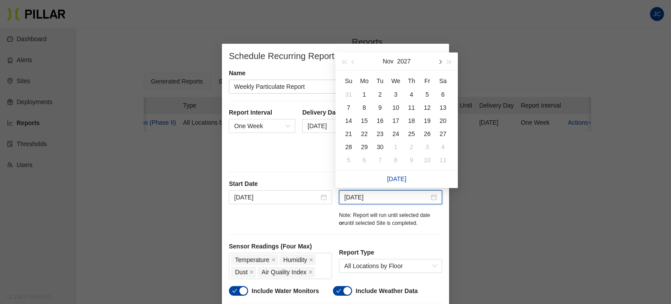
click at [440, 65] on button "button" at bounding box center [440, 60] width 10 height 17
type input "Jan 31, 2028"
click at [364, 159] on div "31" at bounding box center [364, 160] width 10 height 10
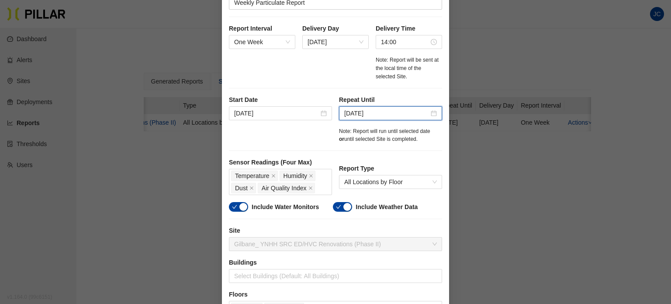
scroll to position [87, 0]
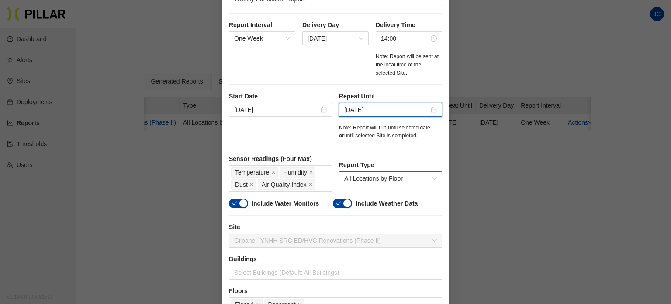
click at [431, 176] on span "All Locations by Floor" at bounding box center [390, 178] width 93 height 13
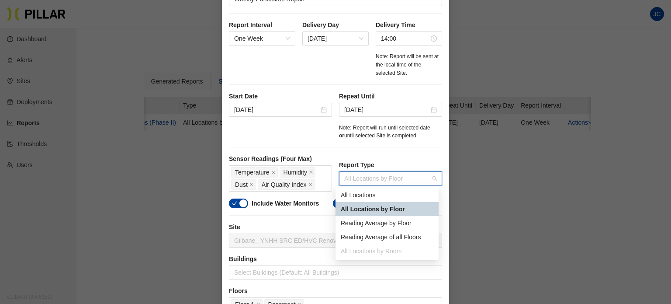
click at [410, 206] on div "All Locations by Floor" at bounding box center [387, 209] width 93 height 10
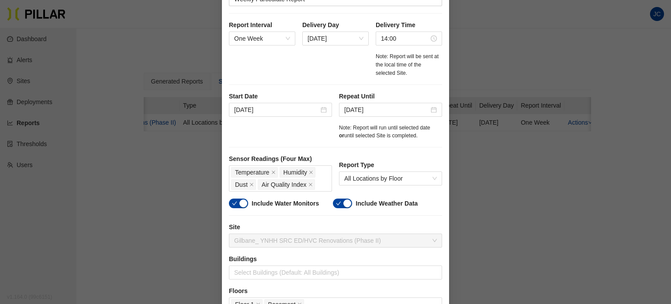
click at [239, 201] on div "button" at bounding box center [243, 203] width 8 height 8
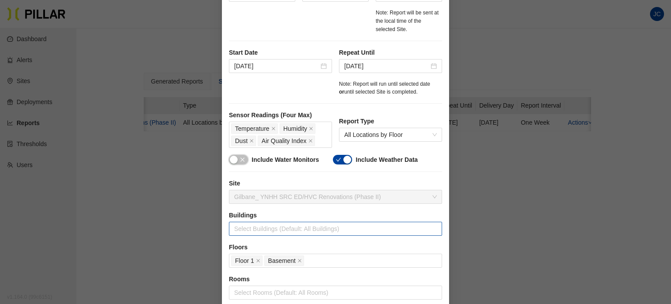
click at [301, 229] on div at bounding box center [335, 228] width 209 height 12
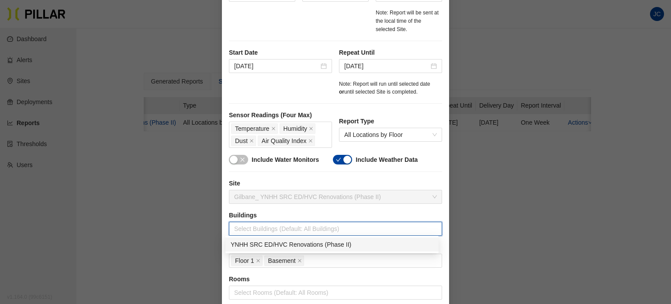
click at [305, 244] on div "YNHH SRC ED/HVC Renovations (Phase II)" at bounding box center [332, 244] width 203 height 10
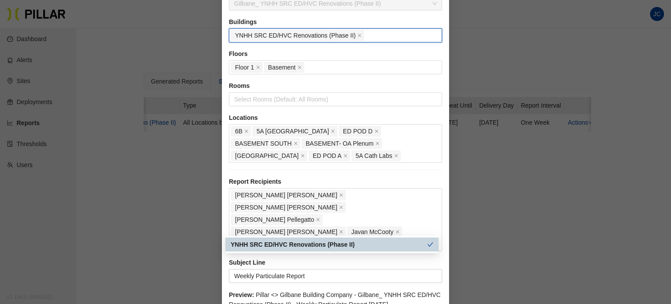
scroll to position [335, 0]
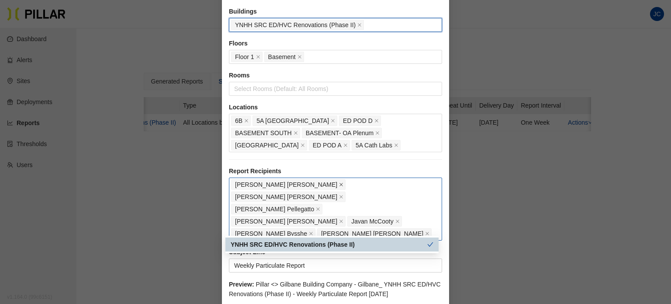
click at [339, 182] on icon "close" at bounding box center [341, 184] width 4 height 4
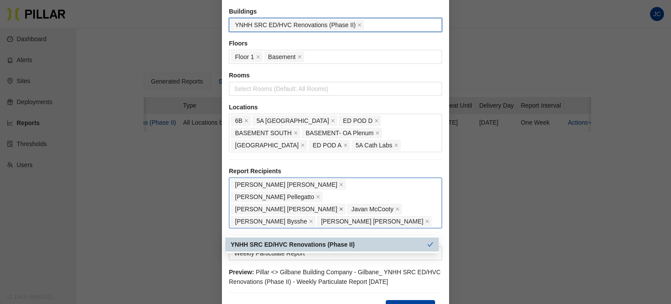
click at [343, 207] on icon "close" at bounding box center [341, 208] width 3 height 3
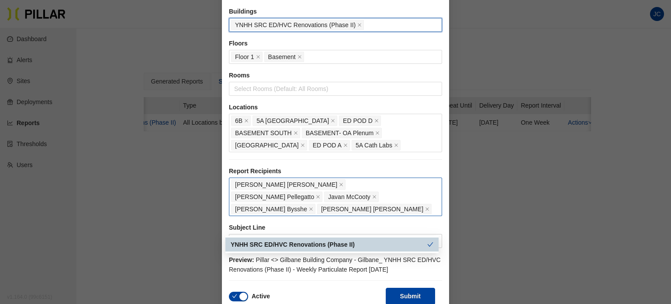
click at [430, 243] on icon "check" at bounding box center [430, 244] width 6 height 6
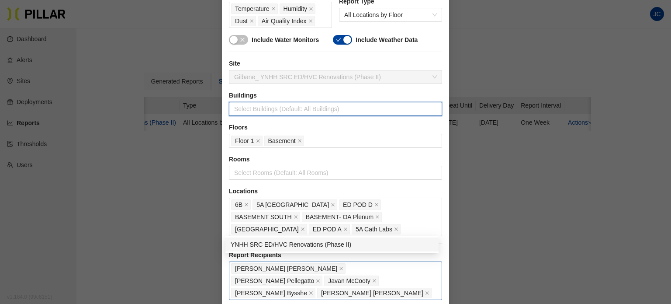
scroll to position [204, 0]
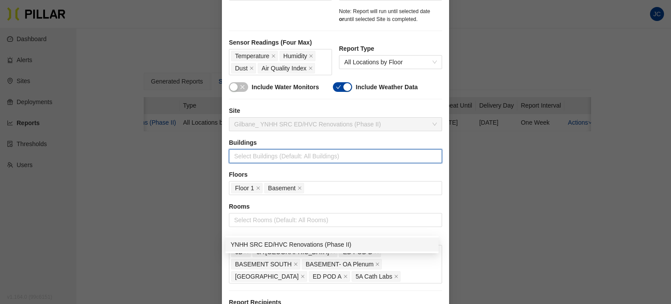
click at [350, 209] on label "Rooms" at bounding box center [335, 206] width 213 height 9
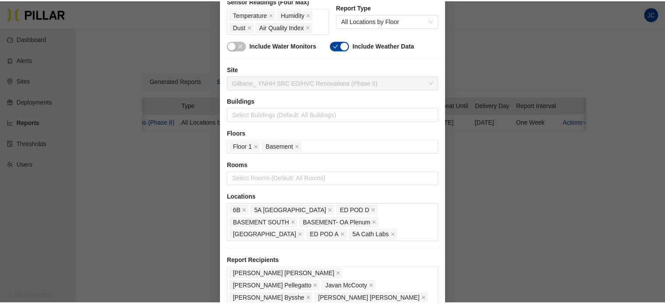
scroll to position [335, 0]
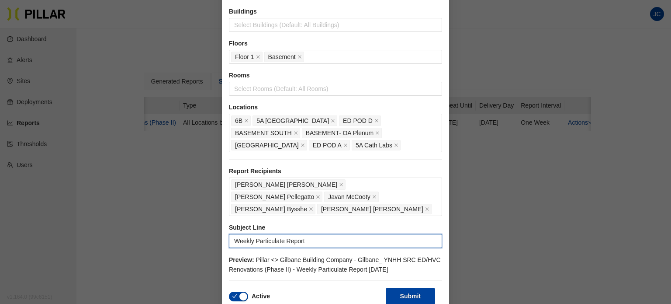
click at [231, 234] on input "Weekly Particulate Report" at bounding box center [335, 241] width 213 height 14
type input "GBCo SRC Weekly Particulate Report"
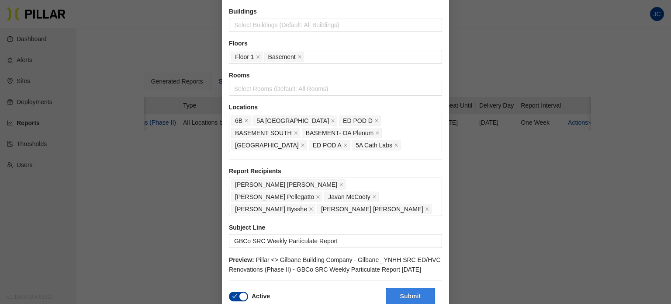
click at [414, 288] on button "Submit" at bounding box center [410, 296] width 49 height 17
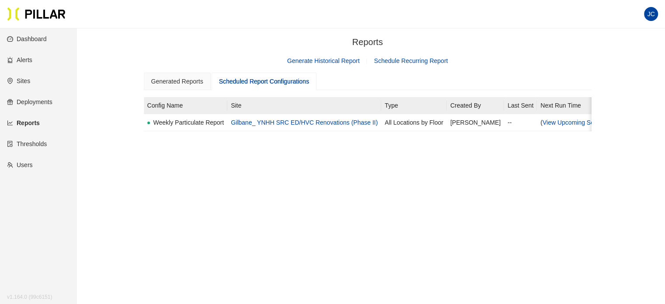
click at [35, 144] on link "Thresholds" at bounding box center [27, 143] width 40 height 7
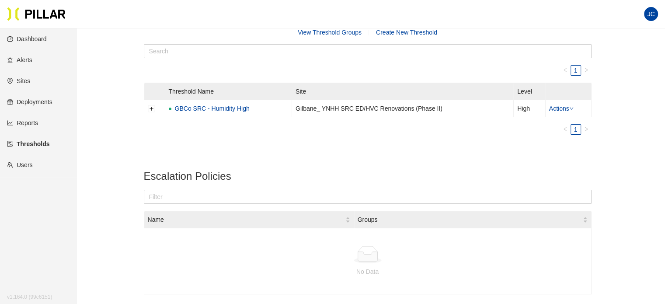
scroll to position [44, 0]
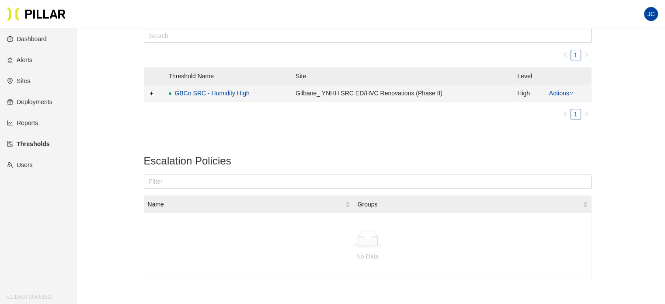
click at [564, 92] on link "Actions" at bounding box center [561, 93] width 24 height 7
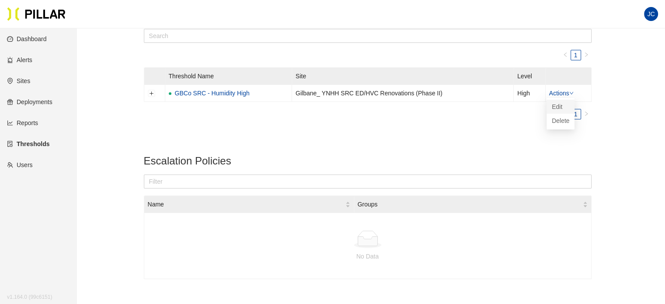
click at [554, 108] on link "Edit" at bounding box center [556, 107] width 10 height 10
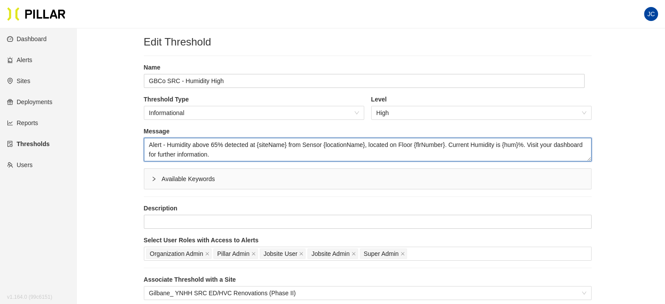
drag, startPoint x: 284, startPoint y: 143, endPoint x: 259, endPoint y: 146, distance: 25.0
click at [259, 146] on textarea "Alert - Humidity above 65% detected at {siteName} from Sensor {locationName}, l…" at bounding box center [367, 150] width 447 height 24
click at [287, 146] on textarea "Alert - Humidity above 65% detected at {siteName} from Sensor {locationName}, l…" at bounding box center [367, 150] width 447 height 24
click at [285, 146] on textarea "Alert - Humidity above 65% detected at {siteName} from Sensor {locationName}, l…" at bounding box center [367, 150] width 447 height 24
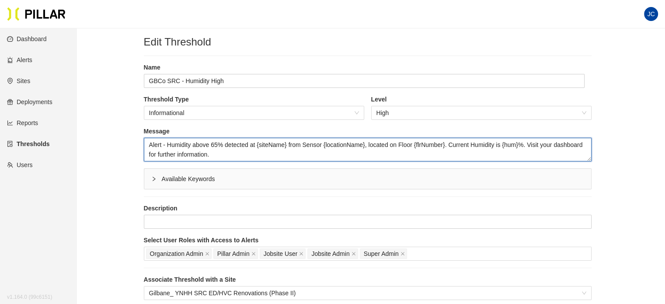
click at [286, 146] on textarea "Alert - Humidity above 65% detected at {siteName} from Sensor {locationName}, l…" at bounding box center [367, 150] width 447 height 24
click at [312, 154] on textarea "Alert - Humidity above 65% detected at {siteName} from Sensor {locationName}, l…" at bounding box center [367, 150] width 447 height 24
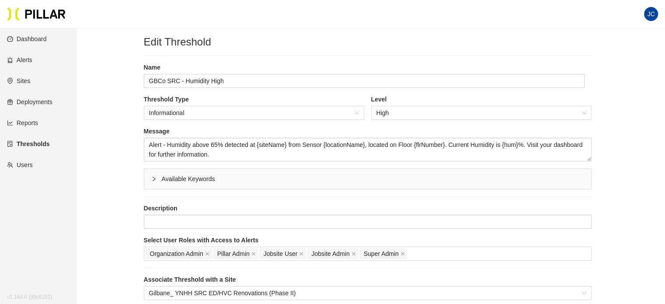
click at [629, 165] on div "Edit Threshold Name GBCo SRC - Humidity High Threshold Type Informational Level…" at bounding box center [367, 245] width 539 height 420
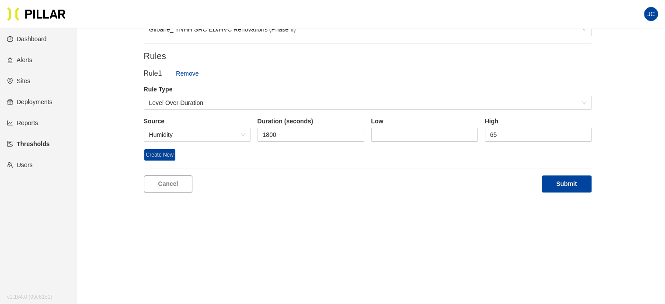
scroll to position [269, 0]
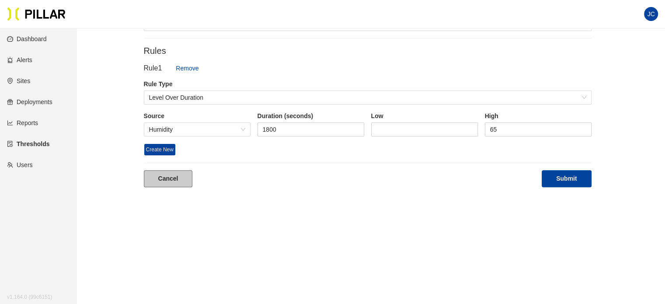
click at [173, 177] on link "Cancel" at bounding box center [168, 178] width 49 height 17
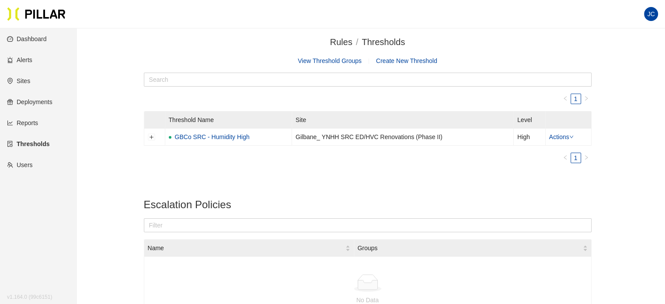
click at [27, 61] on link "Alerts" at bounding box center [19, 59] width 25 height 7
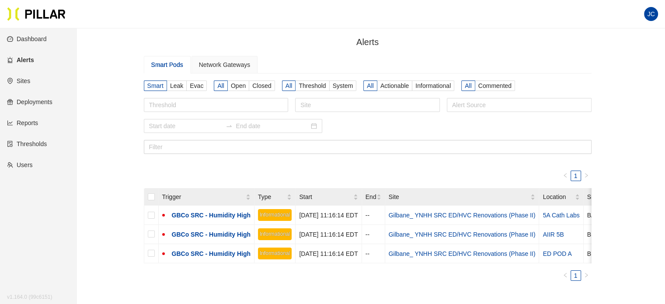
click at [651, 17] on span "JC" at bounding box center [650, 14] width 7 height 14
click at [618, 42] on link "Settings" at bounding box center [605, 46] width 32 height 10
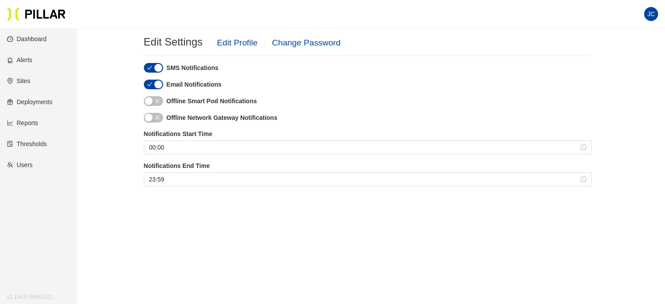
click at [239, 40] on link "Edit Profile" at bounding box center [237, 42] width 41 height 9
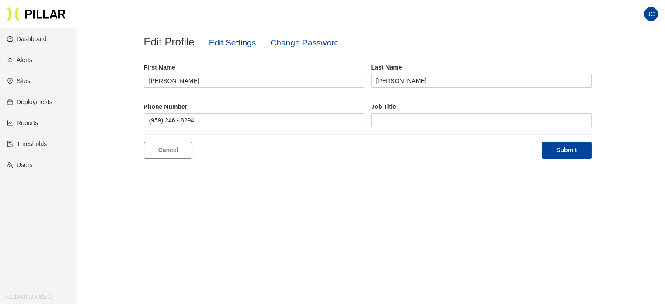
click at [245, 43] on link "Edit Settings" at bounding box center [232, 42] width 47 height 9
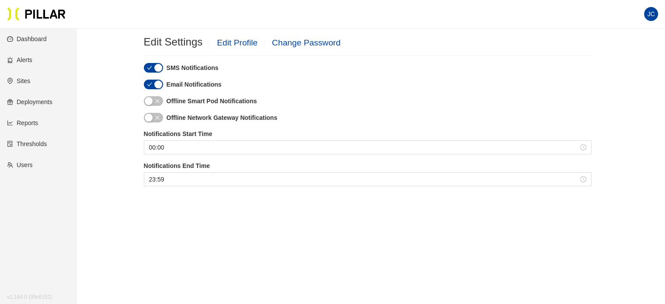
click at [385, 47] on h2 "Edit Settings Edit Profile Change Password" at bounding box center [367, 41] width 447 height 13
click at [391, 87] on div "Email Notifications" at bounding box center [367, 85] width 447 height 10
click at [31, 121] on link "Reports" at bounding box center [22, 122] width 31 height 7
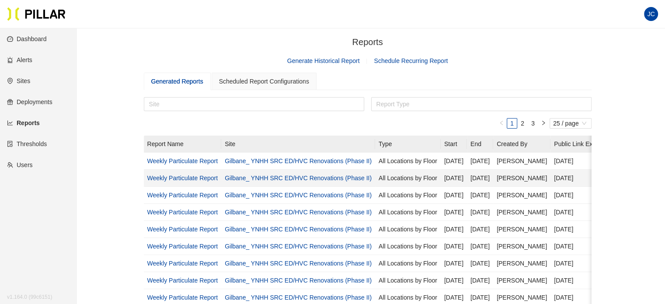
click at [256, 177] on link "Gilbane_ YNHH SRC ED/HVC Renovations (Phase II)" at bounding box center [298, 177] width 147 height 7
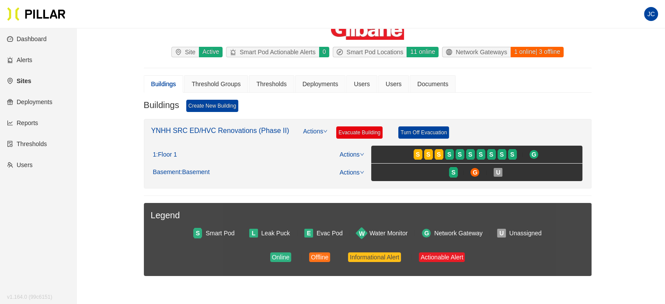
scroll to position [44, 0]
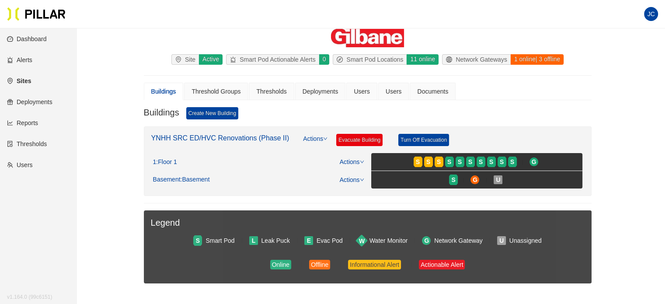
click at [33, 123] on link "Reports" at bounding box center [22, 122] width 31 height 7
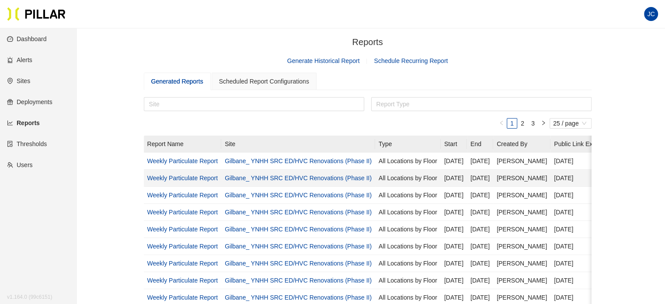
click at [205, 176] on link "Weekly Particulate Report" at bounding box center [182, 177] width 71 height 7
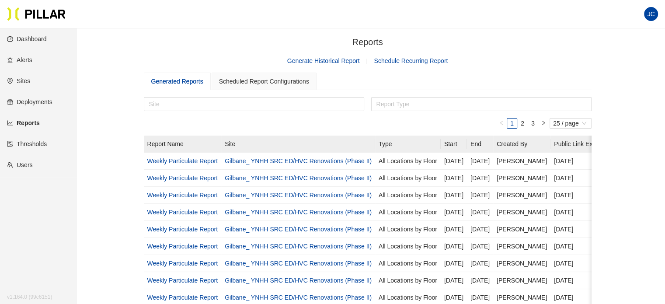
click at [30, 59] on link "Alerts" at bounding box center [19, 59] width 25 height 7
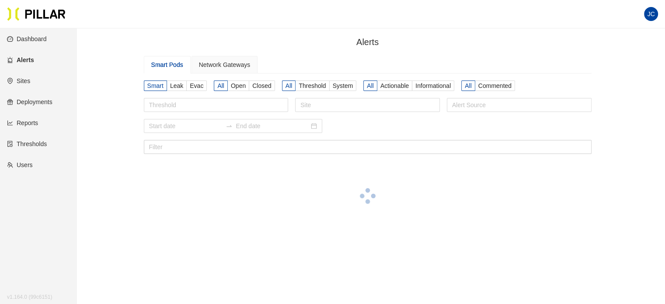
click at [30, 84] on link "Sites" at bounding box center [18, 80] width 23 height 7
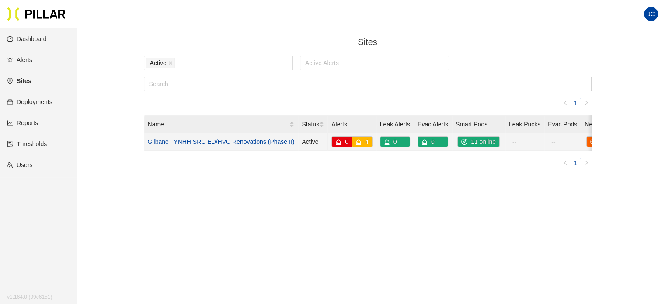
click at [214, 139] on link "Gilbane_ YNHH SRC ED/HVC Renovations (Phase II)" at bounding box center [221, 141] width 147 height 7
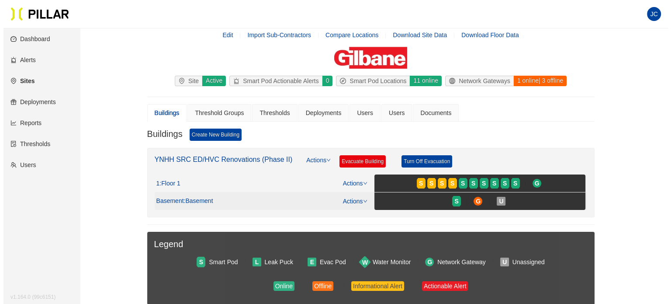
scroll to position [44, 0]
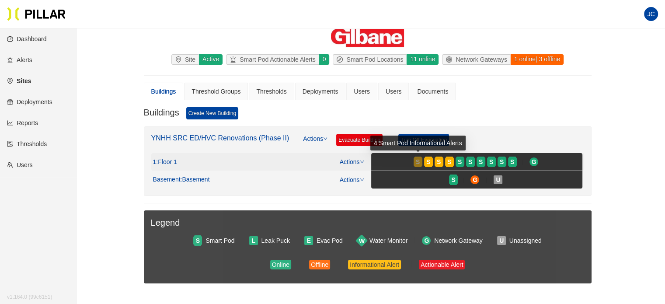
click at [418, 162] on span "S" at bounding box center [418, 162] width 4 height 10
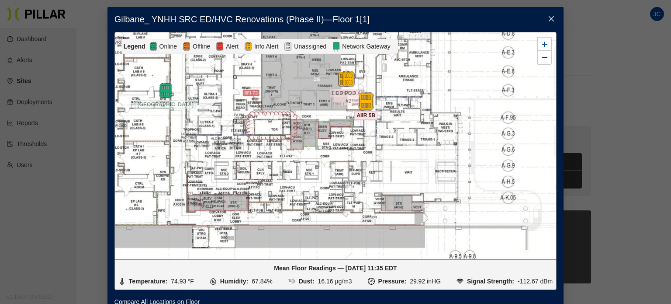
click at [361, 95] on img at bounding box center [366, 101] width 19 height 19
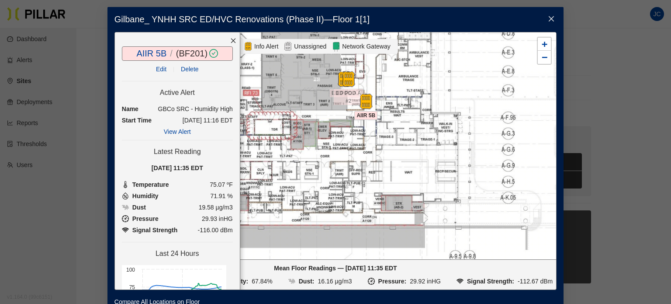
click at [230, 39] on icon "close" at bounding box center [233, 41] width 6 height 6
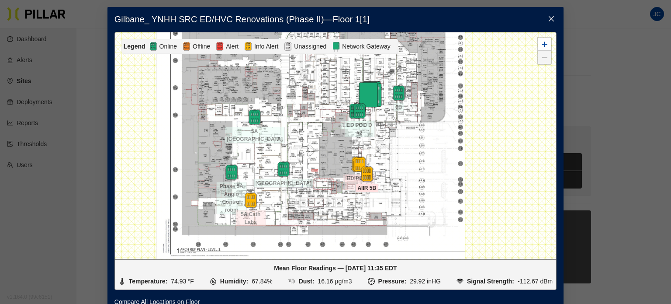
drag, startPoint x: 318, startPoint y: 113, endPoint x: 308, endPoint y: 143, distance: 31.8
click at [308, 143] on div at bounding box center [335, 145] width 441 height 227
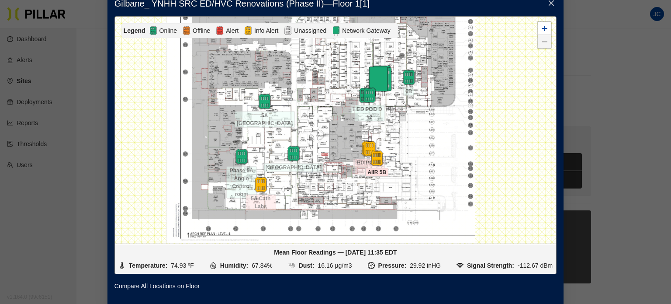
scroll to position [23, 0]
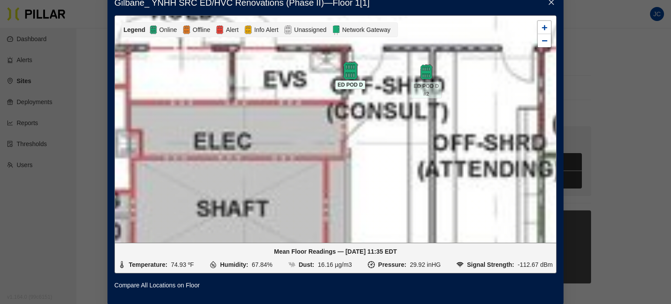
click at [346, 64] on img at bounding box center [350, 70] width 19 height 19
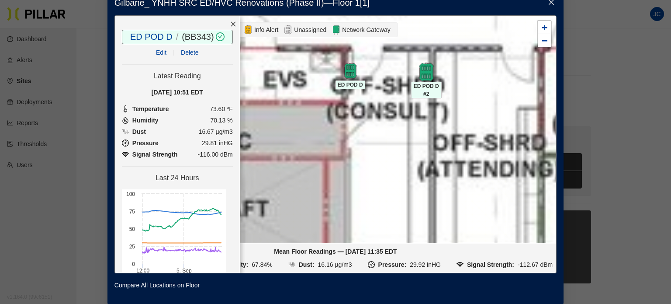
click at [425, 63] on img at bounding box center [426, 71] width 19 height 19
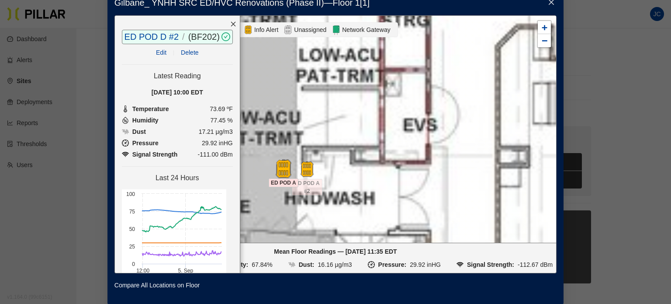
click at [277, 163] on img at bounding box center [283, 168] width 19 height 19
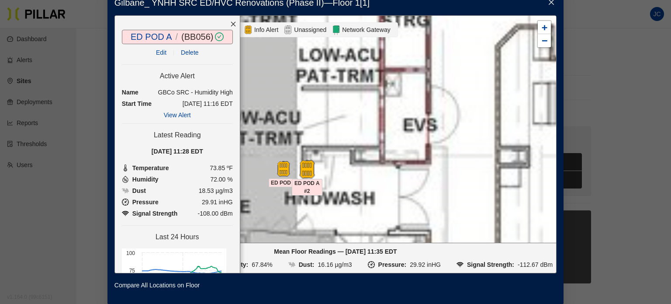
click at [307, 164] on img at bounding box center [307, 168] width 19 height 19
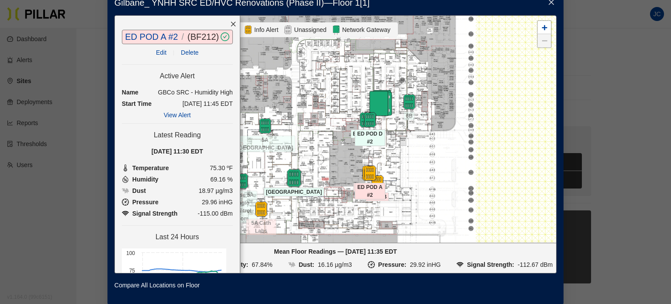
click at [292, 172] on img at bounding box center [293, 177] width 19 height 19
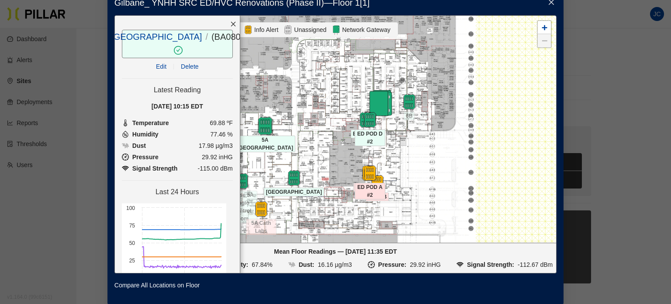
click at [271, 116] on img at bounding box center [265, 125] width 19 height 19
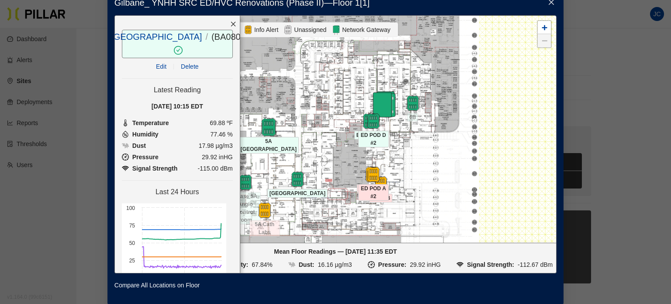
click at [269, 120] on img at bounding box center [268, 127] width 19 height 19
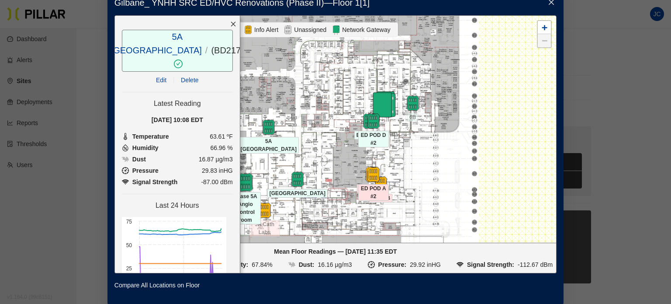
click at [246, 173] on img at bounding box center [245, 182] width 19 height 19
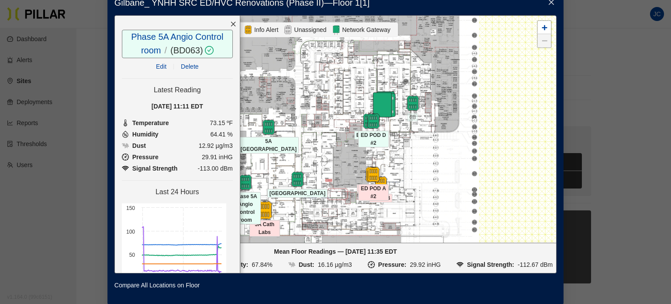
click at [262, 201] on img at bounding box center [264, 210] width 19 height 19
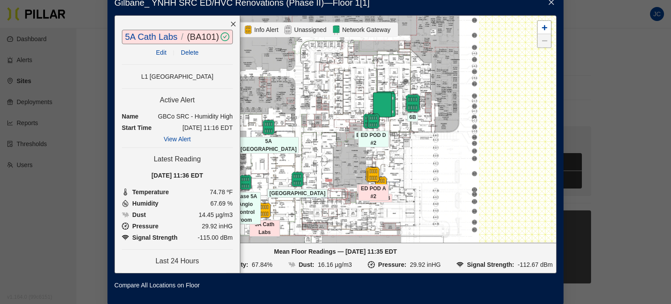
click at [410, 95] on img at bounding box center [412, 103] width 19 height 19
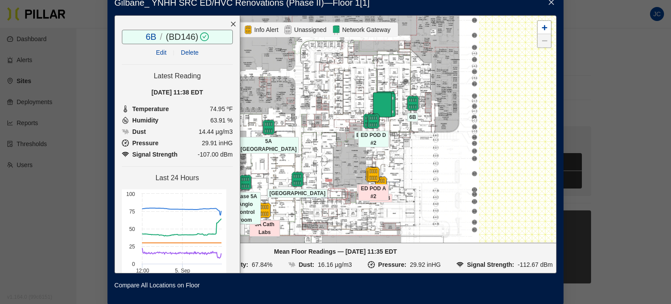
click at [489, 110] on div at bounding box center [335, 129] width 441 height 227
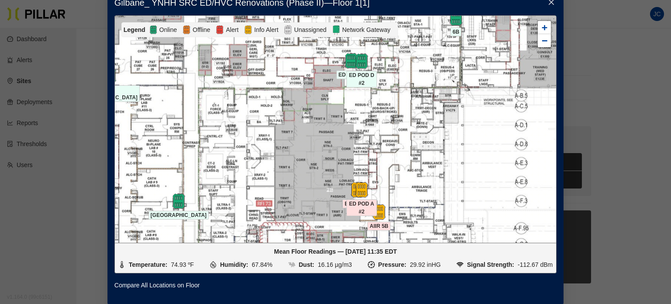
drag, startPoint x: 326, startPoint y: 129, endPoint x: 392, endPoint y: 149, distance: 68.8
click at [392, 149] on div at bounding box center [335, 129] width 441 height 227
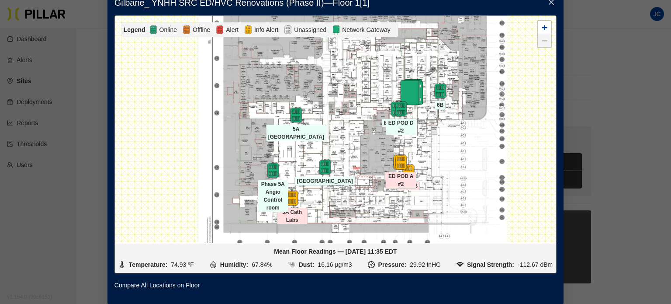
drag, startPoint x: 376, startPoint y: 144, endPoint x: 392, endPoint y: 136, distance: 17.4
click at [392, 136] on div at bounding box center [335, 129] width 441 height 227
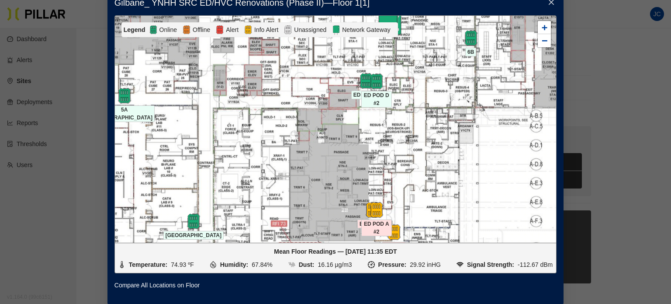
drag, startPoint x: 391, startPoint y: 121, endPoint x: 373, endPoint y: 141, distance: 27.0
click at [373, 141] on div at bounding box center [335, 129] width 441 height 227
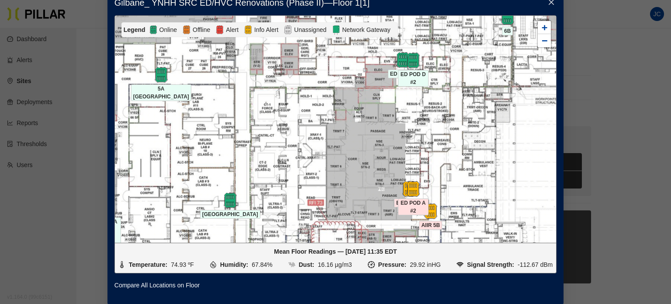
drag, startPoint x: 360, startPoint y: 127, endPoint x: 397, endPoint y: 106, distance: 42.3
click at [397, 106] on div at bounding box center [335, 129] width 441 height 227
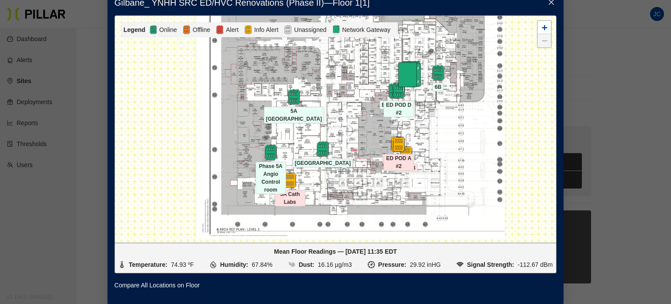
click at [407, 68] on img at bounding box center [408, 76] width 31 height 31
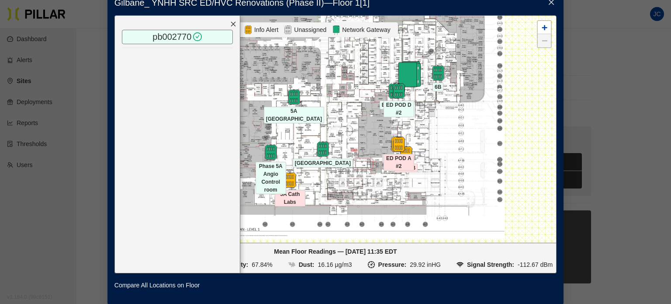
drag, startPoint x: 407, startPoint y: 68, endPoint x: 235, endPoint y: 89, distance: 173.9
click at [235, 90] on div "pb002770 /" at bounding box center [177, 144] width 126 height 258
click at [231, 21] on icon "close" at bounding box center [233, 24] width 6 height 6
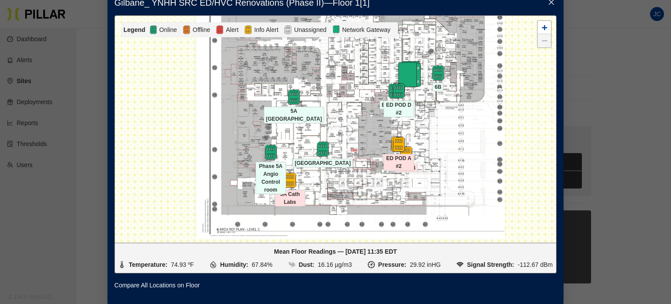
click at [158, 62] on div at bounding box center [335, 129] width 441 height 227
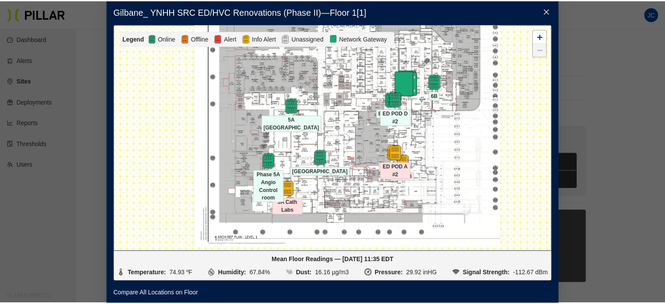
scroll to position [0, 0]
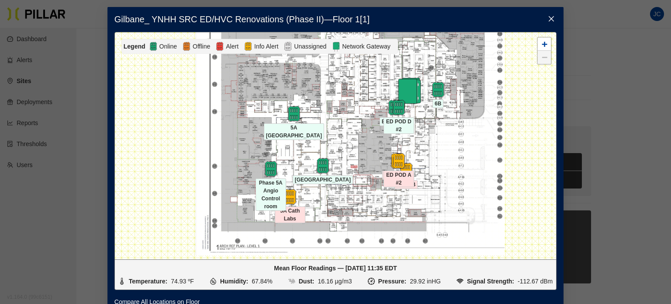
click at [552, 17] on span "Close" at bounding box center [551, 19] width 24 height 24
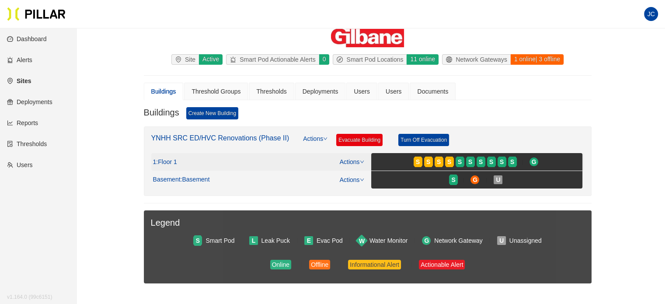
click at [362, 160] on icon "down" at bounding box center [362, 161] width 4 height 4
click at [382, 175] on link "View/Edit Floor Plan" at bounding box center [370, 175] width 55 height 10
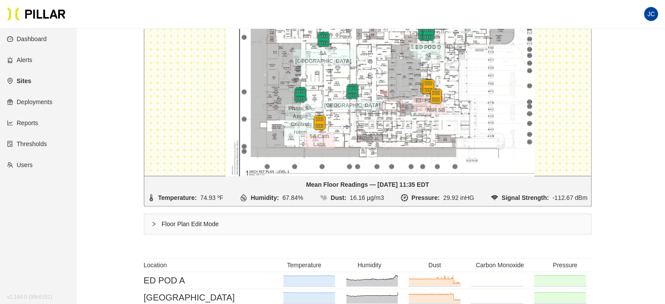
scroll to position [218, 0]
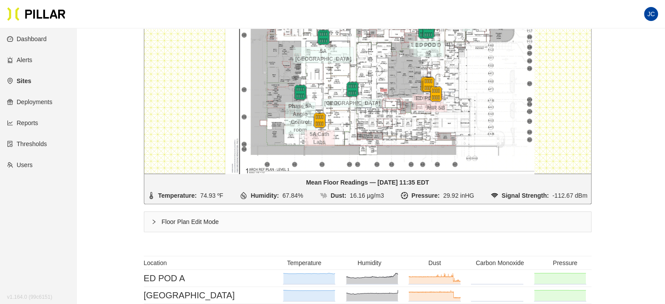
click at [153, 221] on icon "right" at bounding box center [153, 221] width 5 height 5
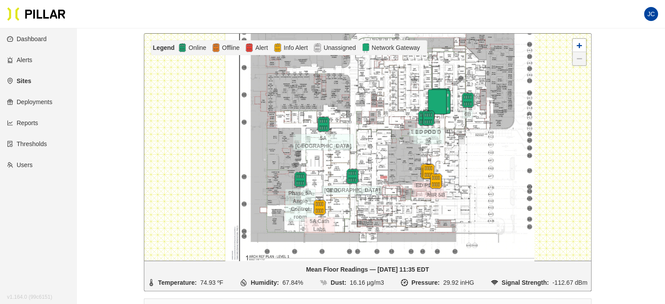
scroll to position [131, 0]
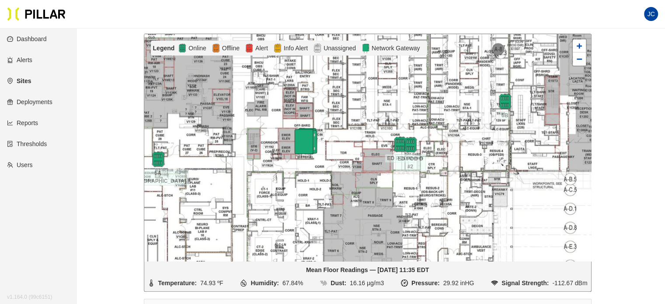
drag, startPoint x: 425, startPoint y: 79, endPoint x: 307, endPoint y: 134, distance: 130.4
click at [307, 134] on img at bounding box center [304, 143] width 31 height 31
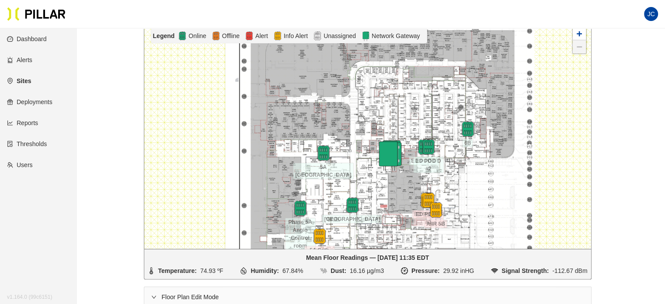
scroll to position [0, 0]
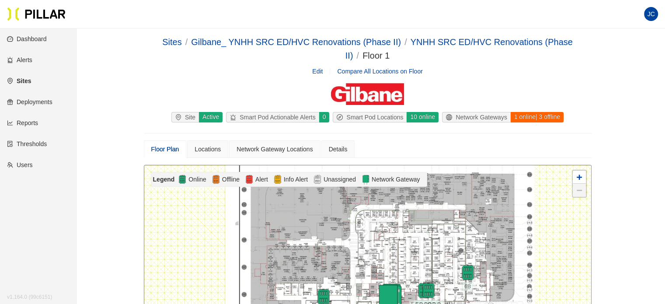
drag, startPoint x: 605, startPoint y: 96, endPoint x: 567, endPoint y: 96, distance: 38.5
click at [28, 80] on link "Sites" at bounding box center [19, 80] width 24 height 7
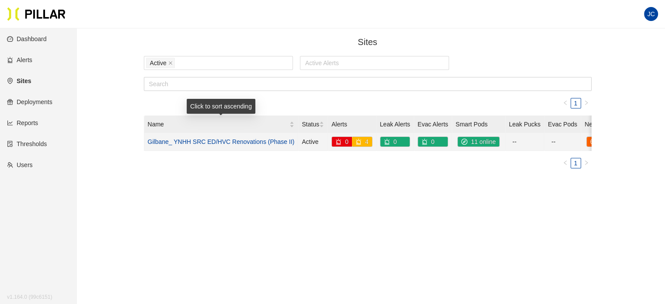
click at [213, 139] on link "Gilbane_ YNHH SRC ED/HVC Renovations (Phase II)" at bounding box center [221, 141] width 147 height 7
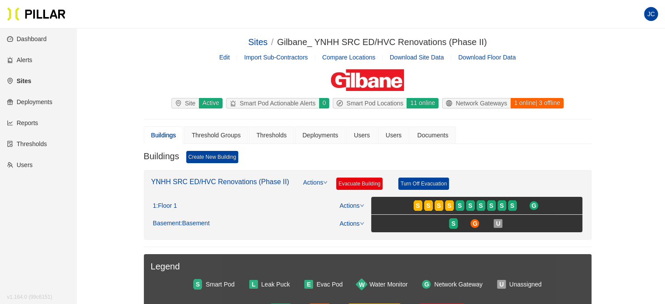
click at [31, 38] on link "Dashboard" at bounding box center [27, 38] width 40 height 7
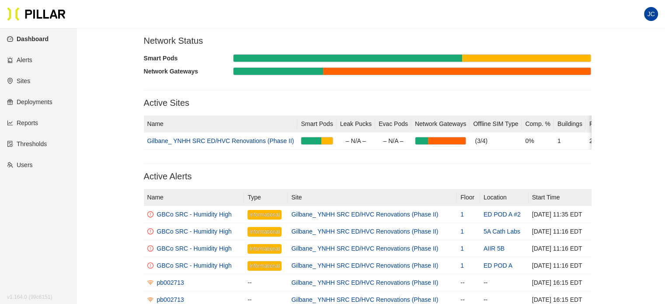
click at [31, 126] on link "Reports" at bounding box center [22, 122] width 31 height 7
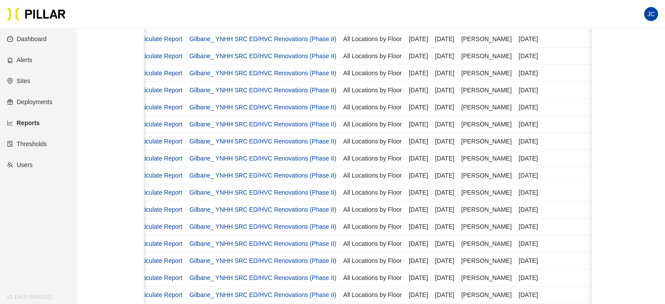
scroll to position [57, 0]
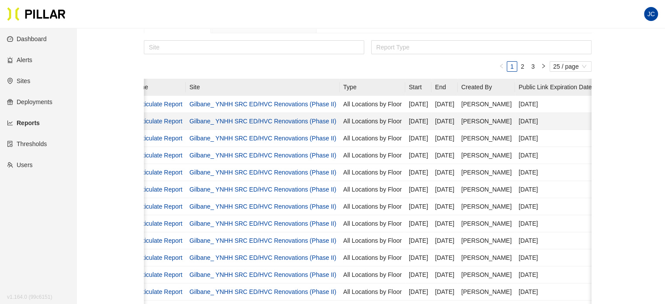
click at [236, 121] on link "Gilbane_ YNHH SRC ED/HVC Renovations (Phase II)" at bounding box center [262, 121] width 147 height 7
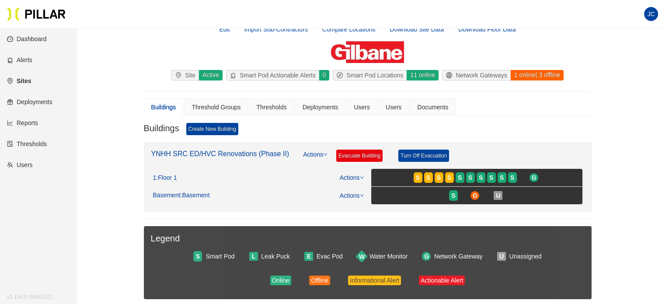
scroll to position [44, 0]
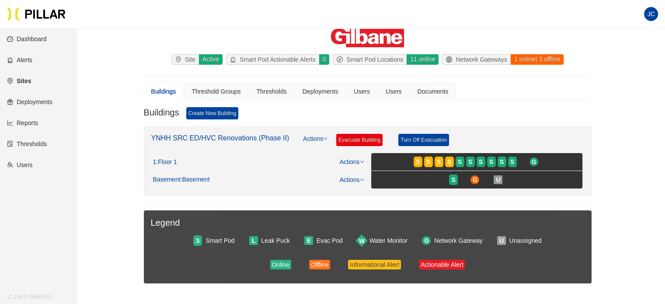
click at [36, 103] on link "Deployments" at bounding box center [29, 101] width 45 height 7
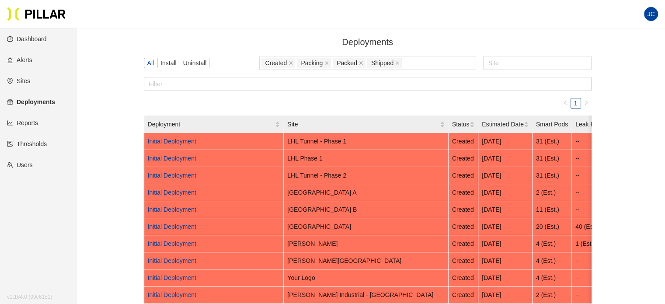
click at [33, 125] on link "Reports" at bounding box center [22, 122] width 31 height 7
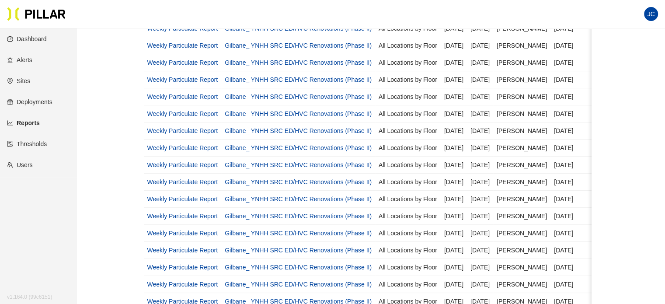
scroll to position [87, 0]
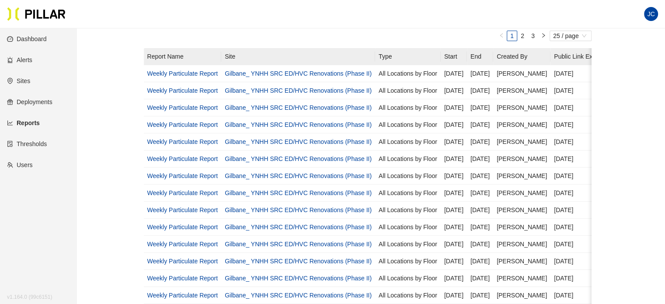
click at [26, 165] on link "Users" at bounding box center [20, 164] width 26 height 7
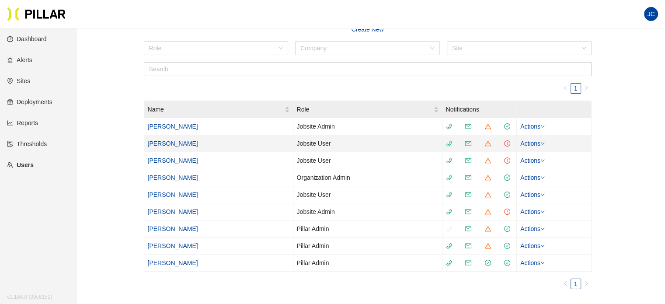
scroll to position [44, 0]
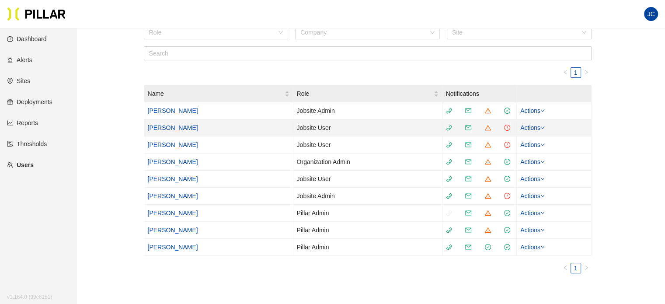
click at [544, 128] on icon "down" at bounding box center [542, 128] width 3 height 3
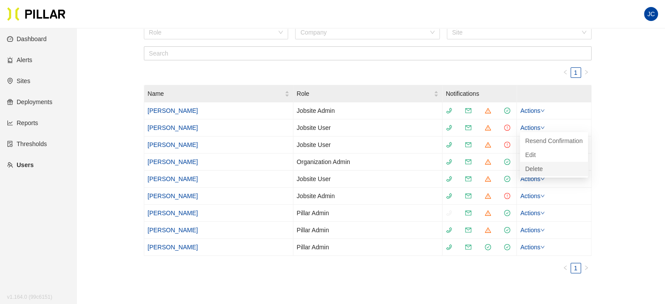
click at [539, 170] on span "Delete" at bounding box center [554, 169] width 58 height 10
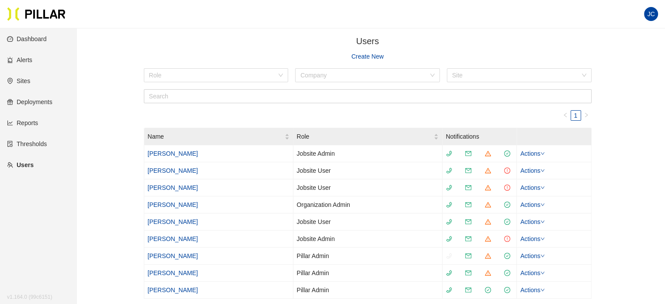
scroll to position [0, 0]
click at [367, 56] on link "Create New" at bounding box center [367, 57] width 32 height 10
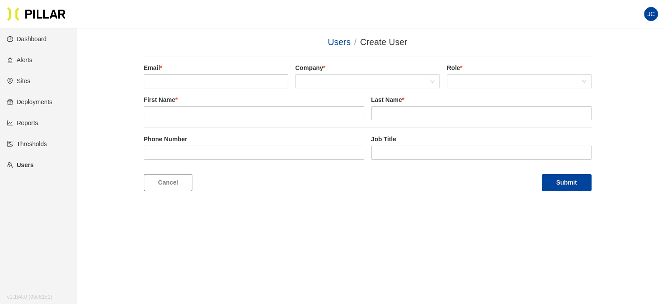
click at [31, 163] on link "Users" at bounding box center [20, 164] width 27 height 7
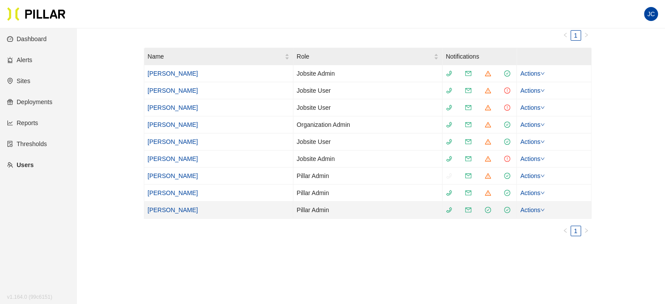
scroll to position [44, 0]
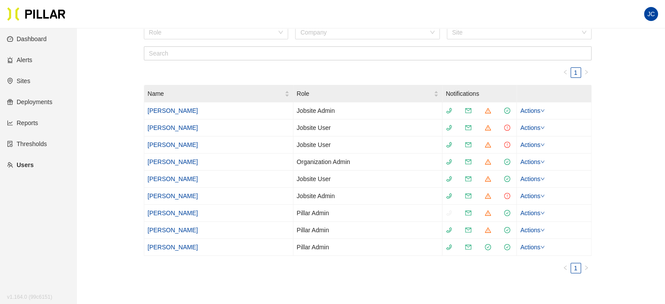
click at [32, 38] on link "Dashboard" at bounding box center [27, 38] width 40 height 7
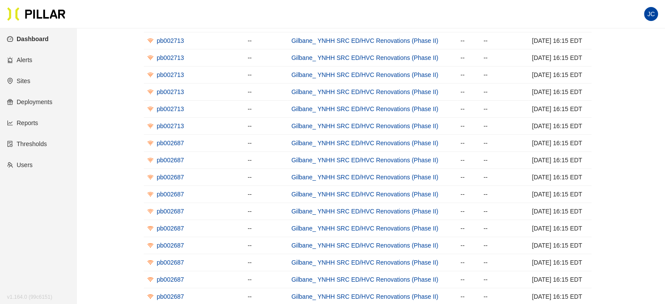
scroll to position [179, 0]
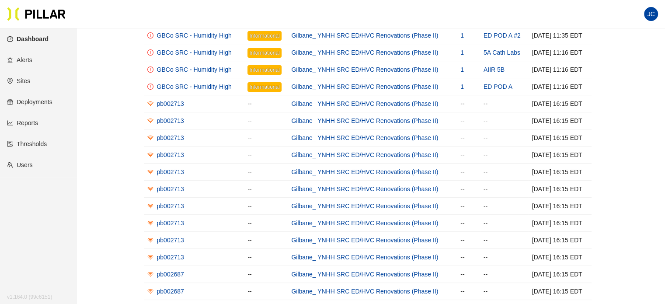
click at [35, 121] on link "Reports" at bounding box center [22, 122] width 31 height 7
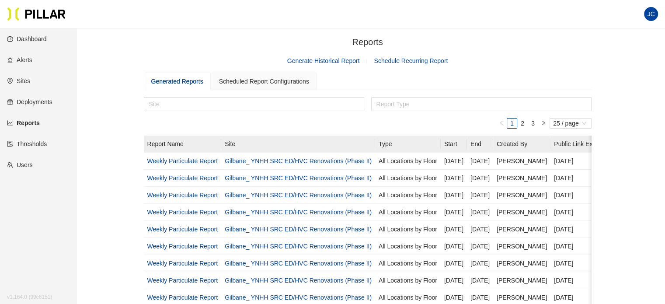
click at [343, 60] on link "Generate Historical Report" at bounding box center [323, 60] width 73 height 7
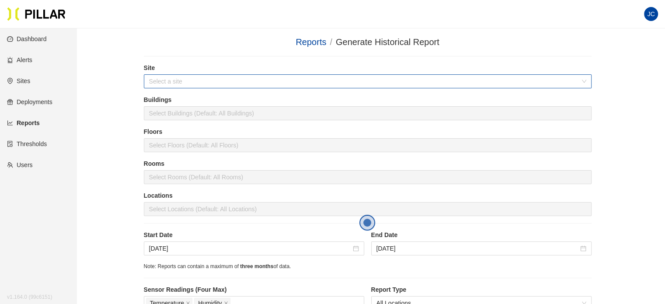
click at [238, 84] on input "search" at bounding box center [364, 81] width 431 height 13
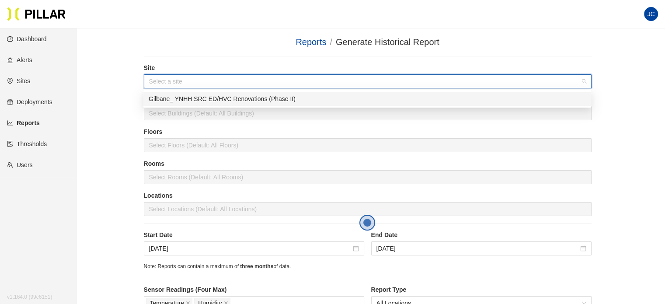
click at [243, 97] on div "Gilbane_ YNHH SRC ED/HVC Renovations (Phase II)" at bounding box center [367, 99] width 437 height 10
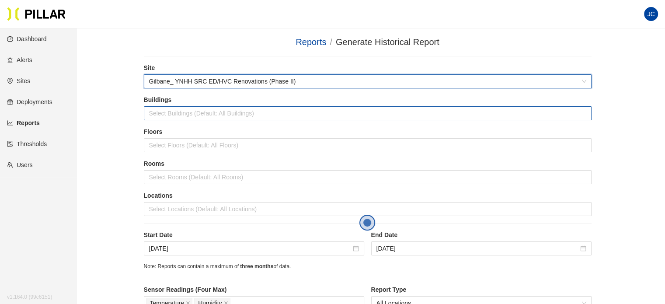
click at [244, 110] on div at bounding box center [367, 113] width 443 height 12
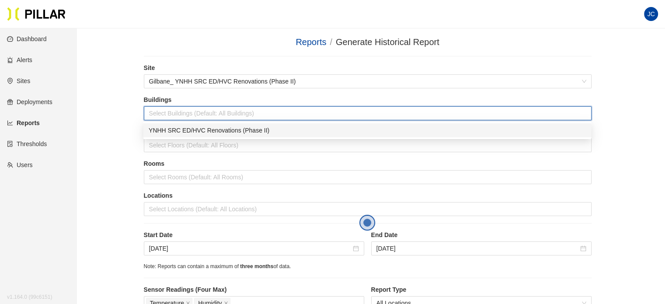
click at [243, 127] on div "YNHH SRC ED/HVC Renovations (Phase II)" at bounding box center [367, 130] width 437 height 10
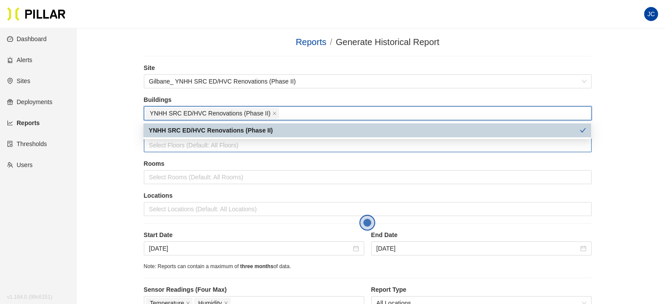
click at [244, 149] on div at bounding box center [367, 145] width 443 height 12
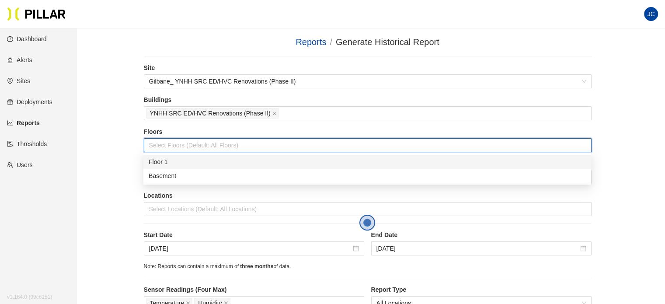
click at [242, 159] on div "Floor 1" at bounding box center [367, 162] width 437 height 10
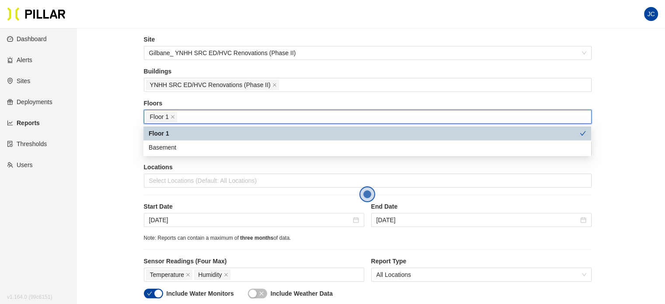
scroll to position [44, 0]
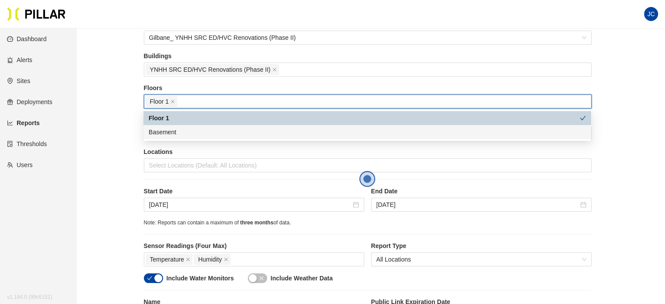
click at [274, 150] on label "Locations" at bounding box center [367, 151] width 447 height 9
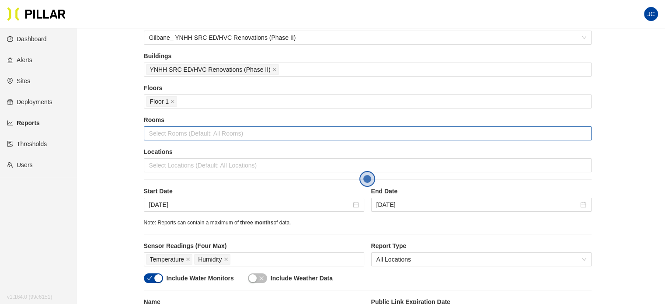
click at [242, 129] on div at bounding box center [367, 133] width 443 height 12
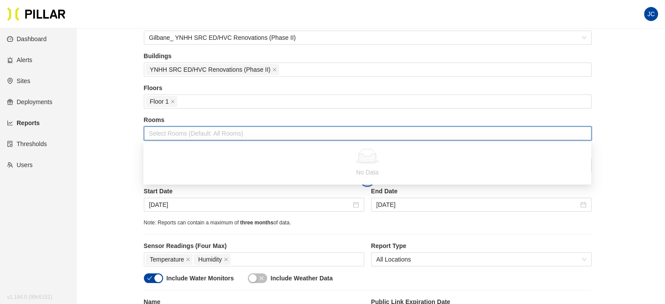
click at [269, 113] on div "Floors Floor 1" at bounding box center [367, 99] width 447 height 32
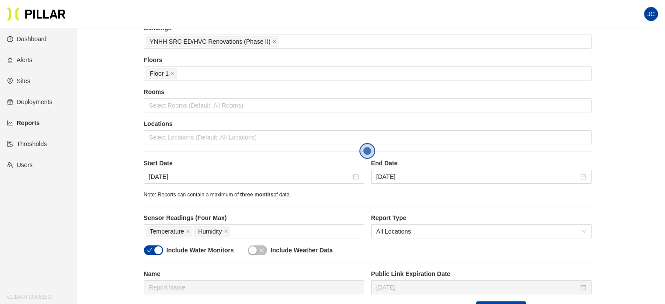
scroll to position [87, 0]
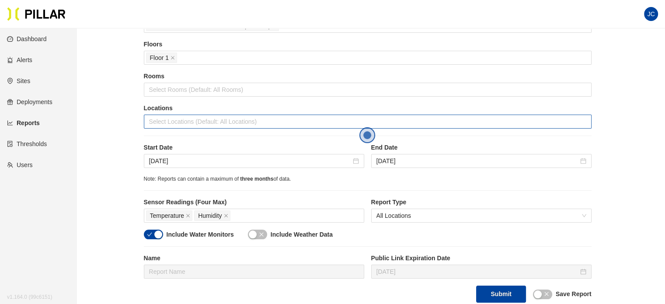
click at [264, 120] on div at bounding box center [367, 121] width 443 height 12
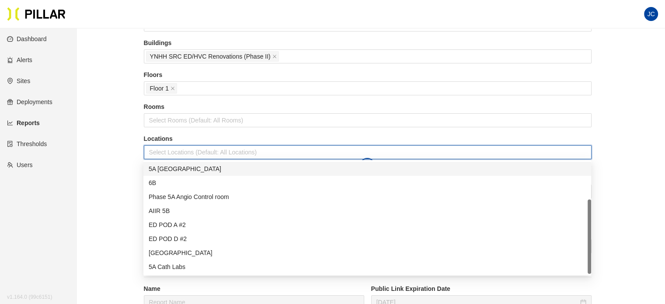
scroll to position [0, 0]
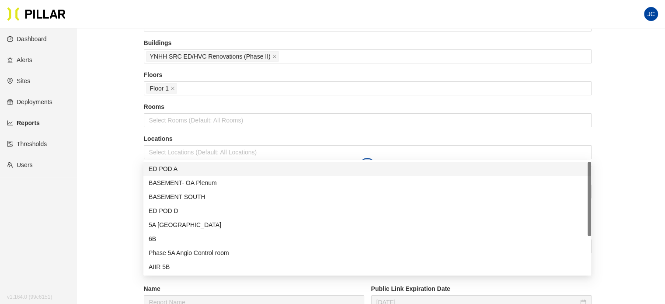
click at [124, 153] on div "Reports / Generate Historical Report / Site Gilbane_ YNHH SRC ED/HVC Renovation…" at bounding box center [367, 160] width 539 height 362
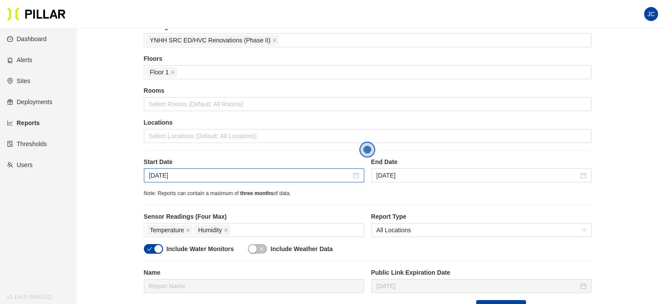
scroll to position [101, 0]
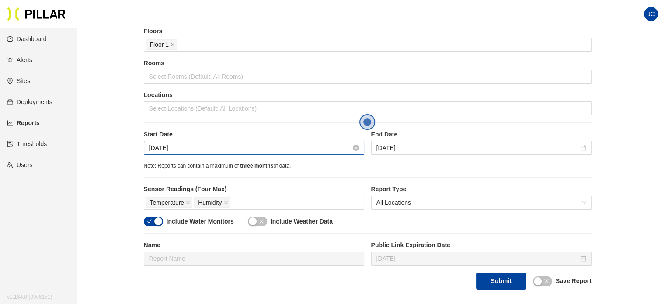
click at [200, 147] on input "Aug 29, 2025" at bounding box center [250, 148] width 202 height 10
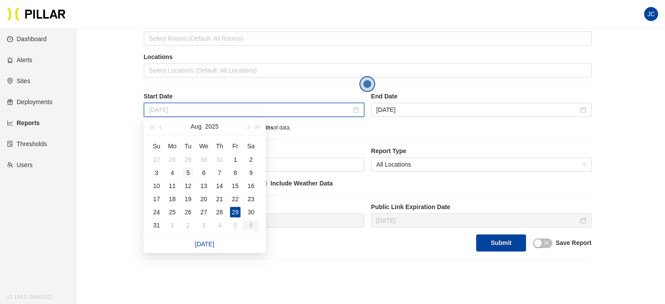
scroll to position [144, 0]
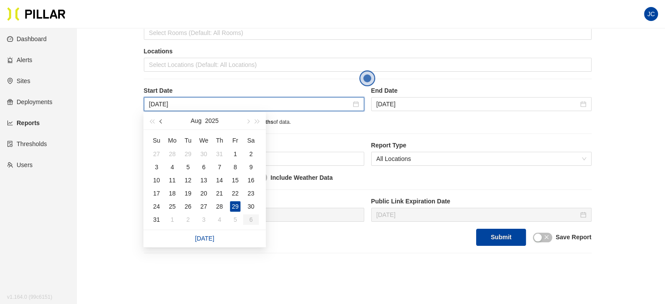
click at [159, 122] on button "button" at bounding box center [161, 120] width 10 height 17
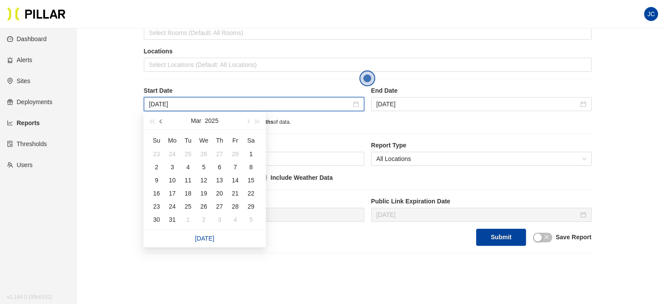
click at [159, 122] on button "button" at bounding box center [161, 120] width 10 height 17
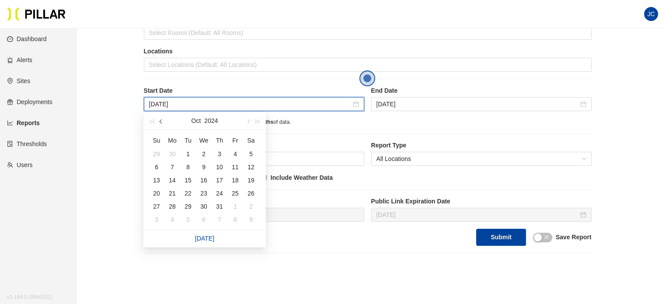
click at [159, 122] on button "button" at bounding box center [161, 120] width 10 height 17
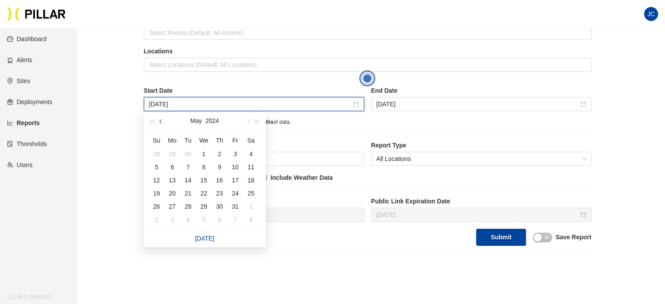
click at [159, 122] on button "button" at bounding box center [161, 120] width 10 height 17
type input "Apr 1, 2024"
click at [173, 152] on div "1" at bounding box center [172, 154] width 10 height 10
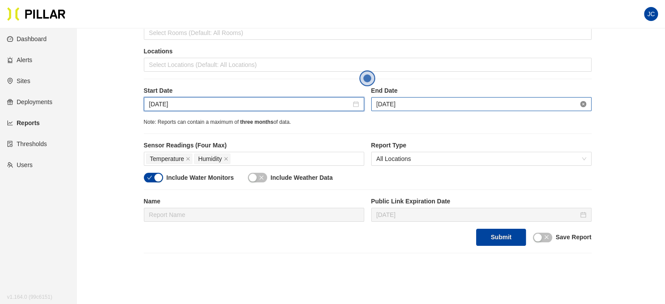
click at [580, 104] on icon "close-circle" at bounding box center [583, 104] width 6 height 6
click at [584, 104] on icon "close-circle" at bounding box center [583, 104] width 6 height 6
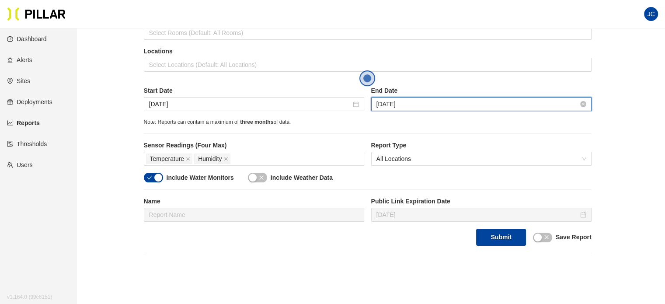
click at [409, 101] on input "Jul 1, 2024" at bounding box center [477, 104] width 202 height 10
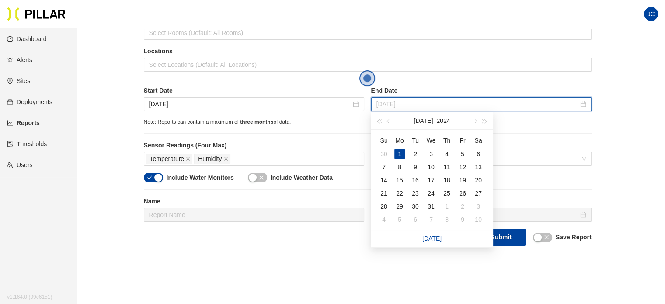
type input "Jul 1, 2024"
click at [213, 103] on input "Apr 1, 2024" at bounding box center [250, 104] width 202 height 10
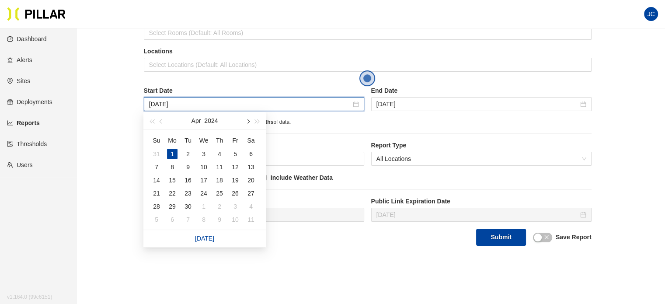
click at [248, 122] on button "button" at bounding box center [248, 120] width 10 height 17
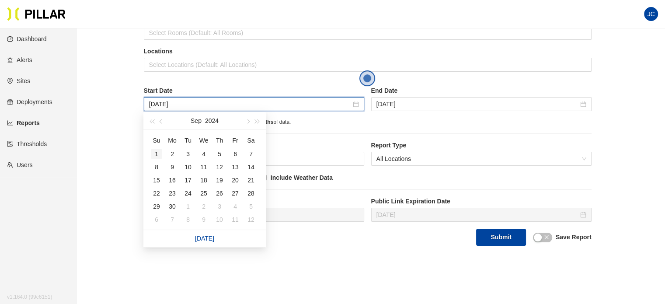
type input "Sep 1, 2024"
click at [160, 149] on div "1" at bounding box center [156, 154] width 10 height 10
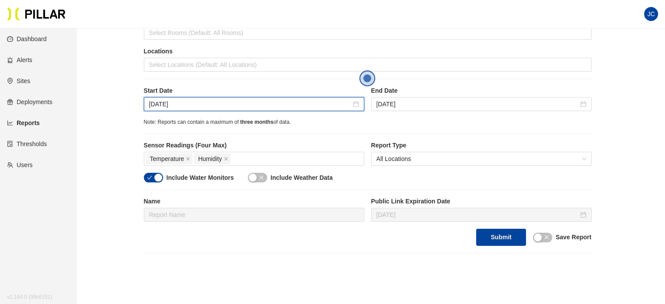
click at [415, 119] on div "Note: Reports can contain a maximum of three months of data." at bounding box center [367, 122] width 447 height 8
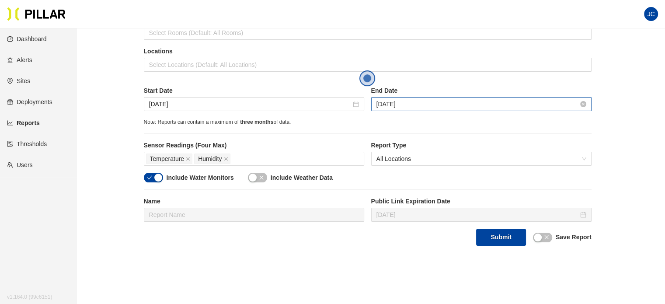
click at [435, 102] on input "Jul 1, 2024" at bounding box center [477, 104] width 202 height 10
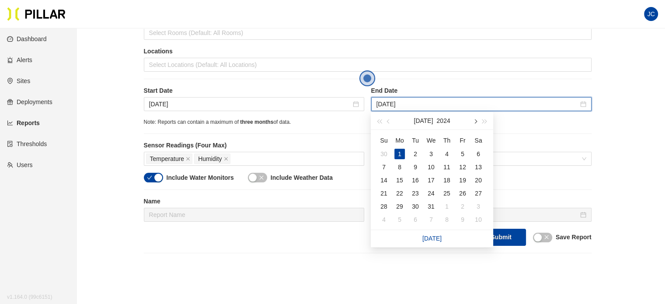
click at [474, 120] on span "button" at bounding box center [474, 121] width 4 height 4
click at [475, 120] on span "button" at bounding box center [474, 121] width 4 height 4
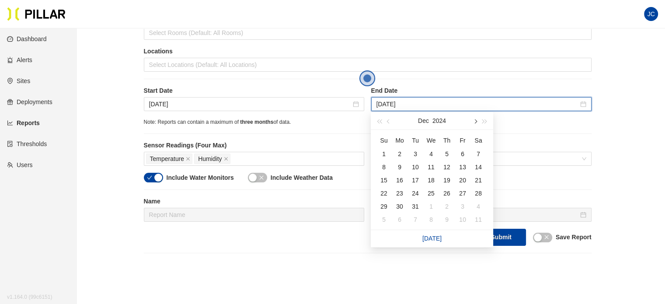
click at [475, 120] on span "button" at bounding box center [474, 121] width 4 height 4
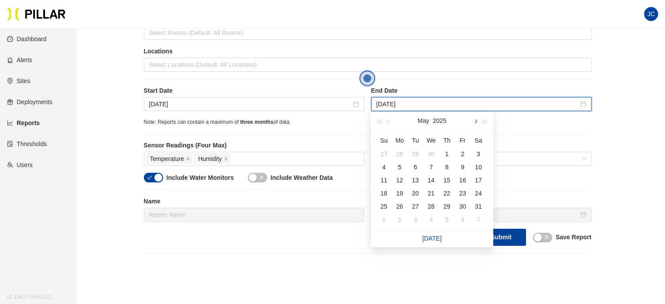
click at [475, 120] on span "button" at bounding box center [474, 121] width 4 height 4
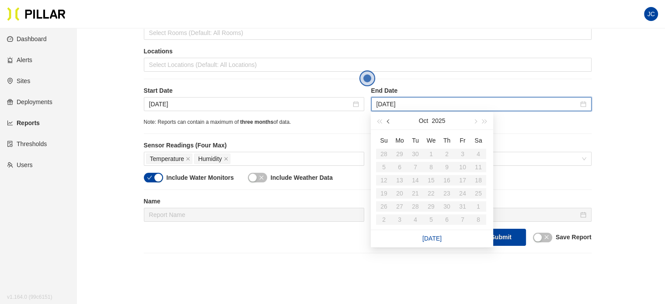
click at [390, 118] on button "button" at bounding box center [389, 120] width 10 height 17
click at [462, 152] on div "5" at bounding box center [462, 154] width 10 height 10
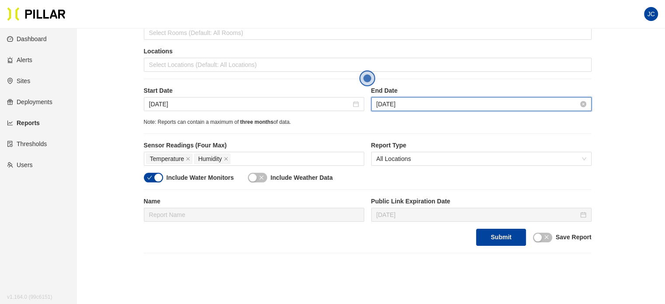
click at [452, 104] on input "Dec 1, 2024" at bounding box center [477, 104] width 202 height 10
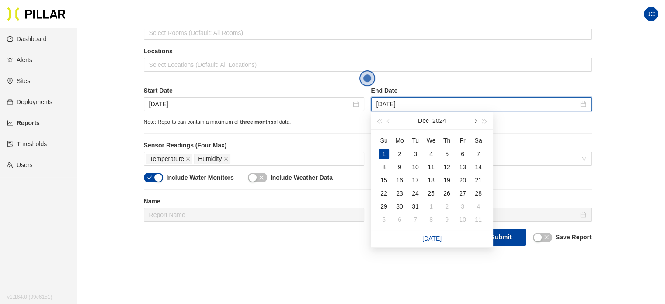
click at [476, 122] on button "button" at bounding box center [475, 120] width 10 height 17
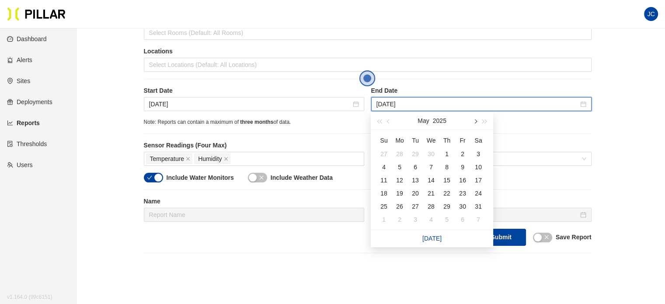
click at [476, 122] on button "button" at bounding box center [475, 120] width 10 height 17
click at [402, 153] on div "1" at bounding box center [399, 154] width 10 height 10
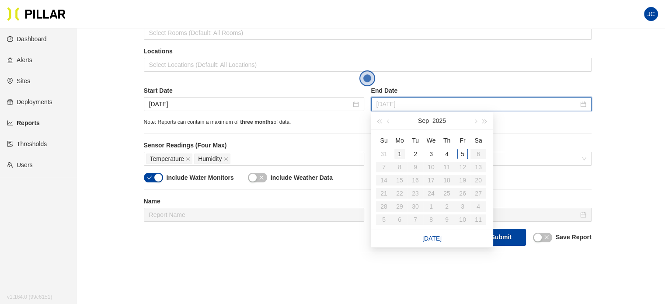
type input "Dec 1, 2024"
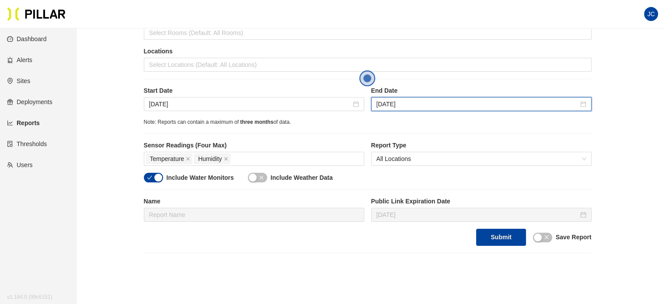
click at [439, 91] on label "End Date" at bounding box center [481, 90] width 220 height 9
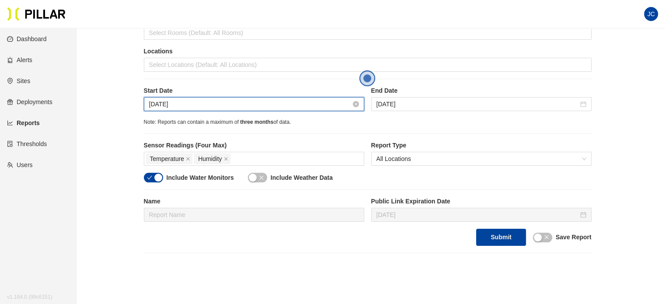
click at [210, 106] on input "Sep 1, 2024" at bounding box center [250, 104] width 202 height 10
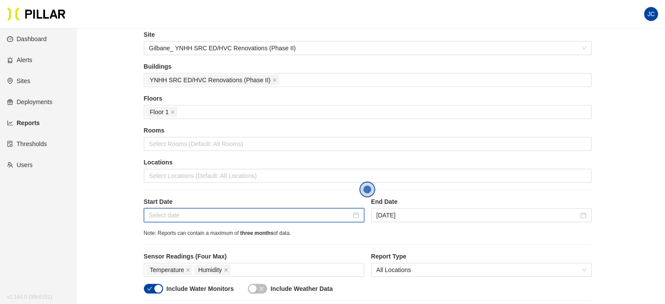
scroll to position [131, 0]
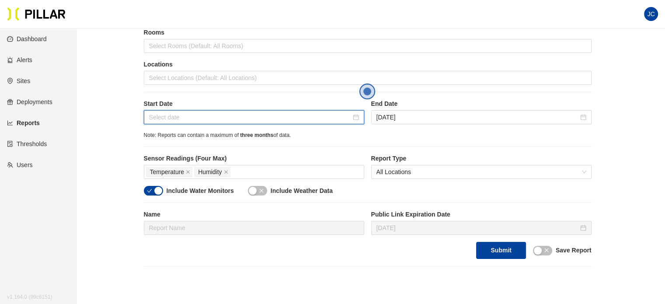
click at [306, 112] on input at bounding box center [250, 117] width 202 height 10
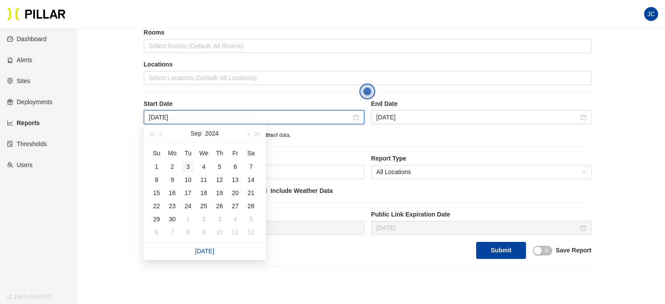
type input "Sep 3, 2024"
click at [246, 133] on span "button" at bounding box center [247, 134] width 4 height 4
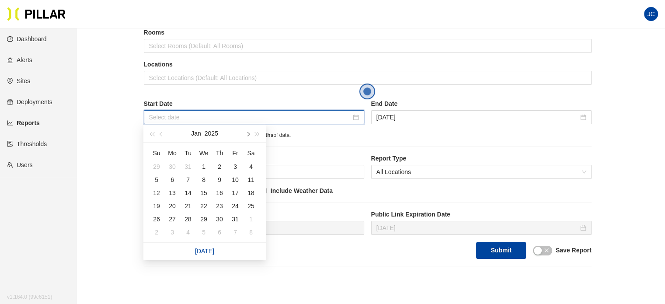
click at [246, 133] on span "button" at bounding box center [247, 134] width 4 height 4
click at [161, 135] on span "button" at bounding box center [161, 134] width 4 height 4
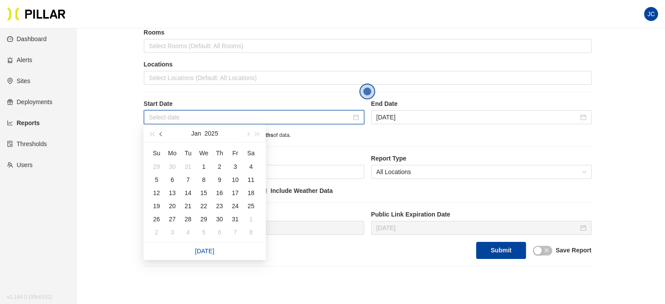
click at [161, 135] on span "button" at bounding box center [161, 134] width 4 height 4
click at [163, 133] on button "button" at bounding box center [161, 133] width 10 height 17
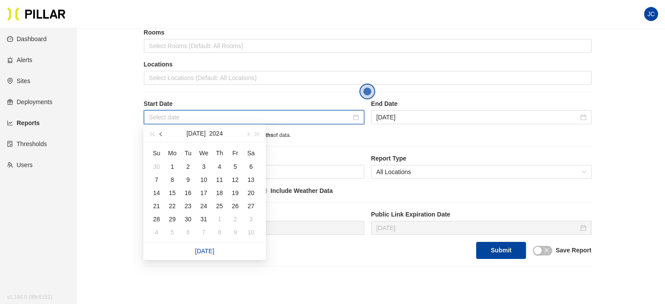
click at [163, 133] on button "button" at bounding box center [161, 133] width 10 height 17
click at [163, 133] on span "button" at bounding box center [161, 134] width 4 height 4
type input "Mar 1, 2024"
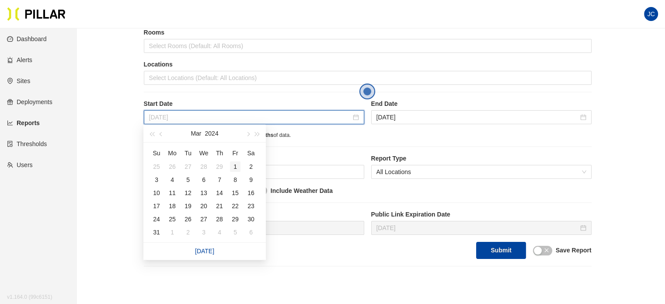
click at [232, 168] on div "1" at bounding box center [235, 166] width 10 height 10
type input "Jun 1, 2024"
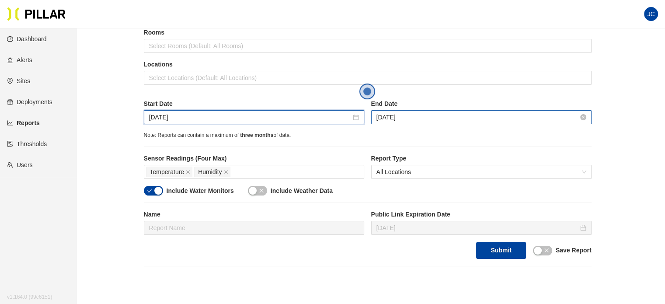
click at [438, 120] on input "Jun 1, 2024" at bounding box center [477, 117] width 202 height 10
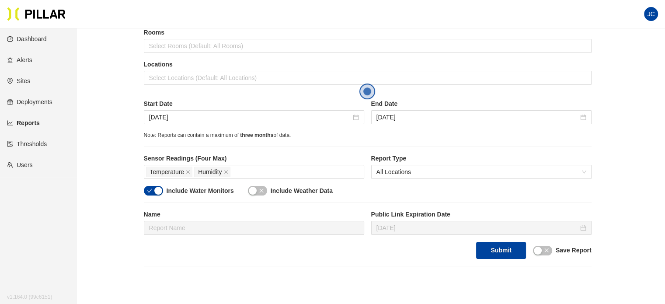
click at [527, 134] on div "Note: Reports can contain a maximum of three months of data." at bounding box center [367, 135] width 447 height 8
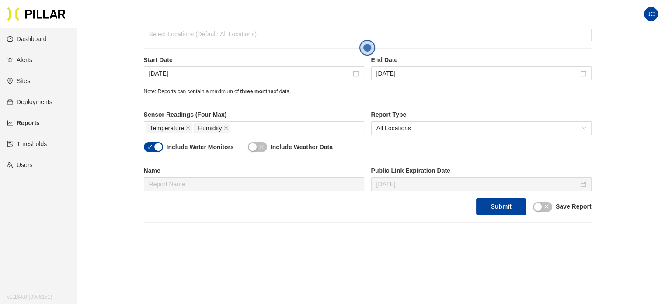
click at [158, 144] on div "button" at bounding box center [158, 147] width 8 height 8
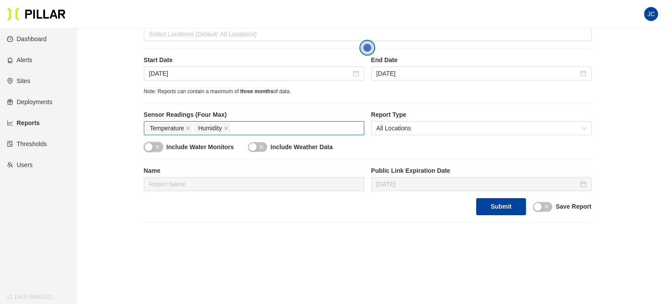
click at [244, 132] on div "Temperature Humidity" at bounding box center [254, 128] width 216 height 12
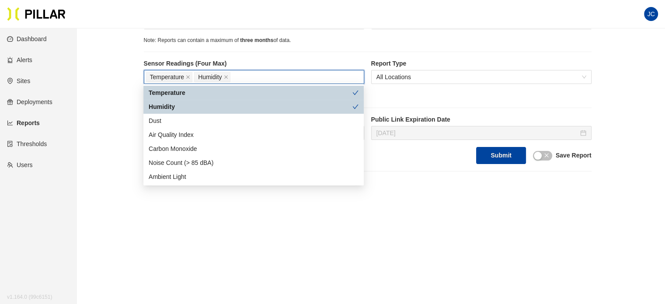
scroll to position [232, 0]
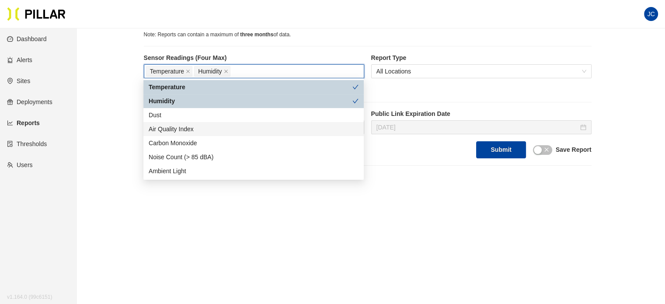
click at [204, 131] on div "Air Quality Index" at bounding box center [254, 129] width 210 height 10
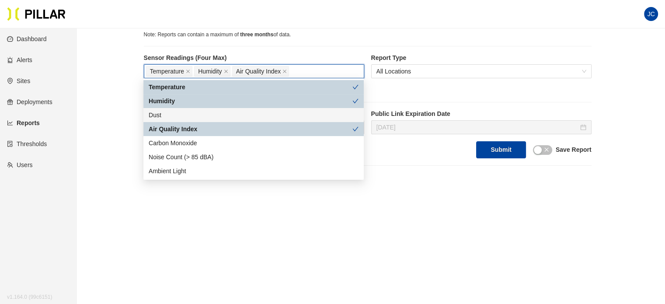
click at [182, 113] on div "Dust" at bounding box center [254, 115] width 210 height 10
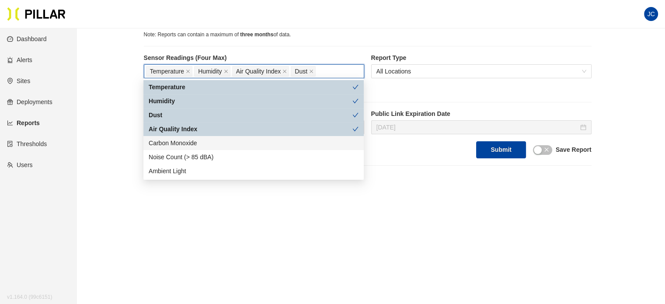
click at [191, 141] on div "Carbon Monoxide" at bounding box center [254, 143] width 210 height 10
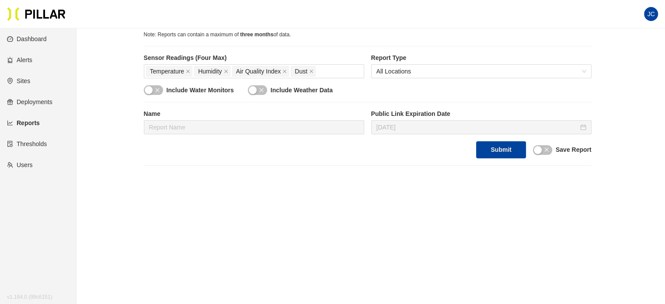
click at [501, 148] on button "Submit" at bounding box center [500, 149] width 49 height 17
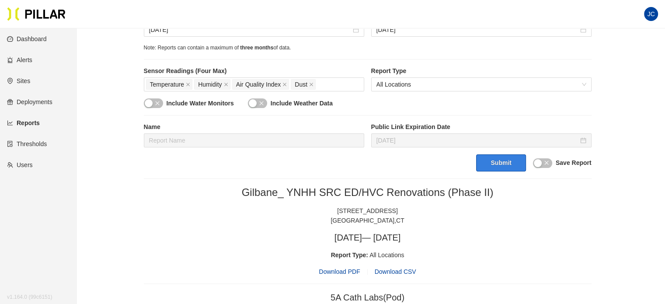
scroll to position [154, 0]
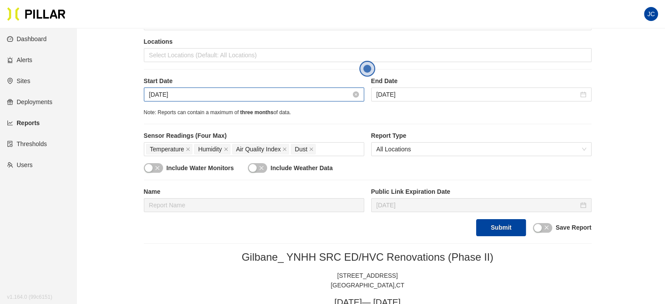
click at [257, 95] on input "Mar 1, 2024" at bounding box center [250, 95] width 202 height 10
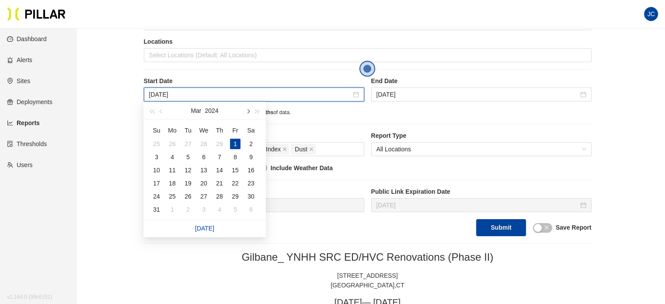
click at [248, 111] on span "button" at bounding box center [247, 111] width 4 height 4
type input "Jun 1, 2024"
click at [253, 143] on div "1" at bounding box center [251, 144] width 10 height 10
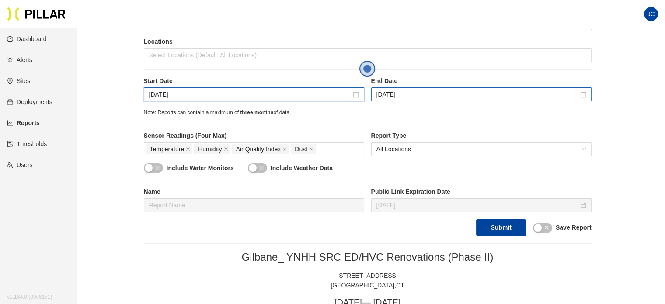
drag, startPoint x: 429, startPoint y: 96, endPoint x: 456, endPoint y: 98, distance: 27.2
click at [430, 96] on input "Jun 1, 2024" at bounding box center [477, 95] width 202 height 10
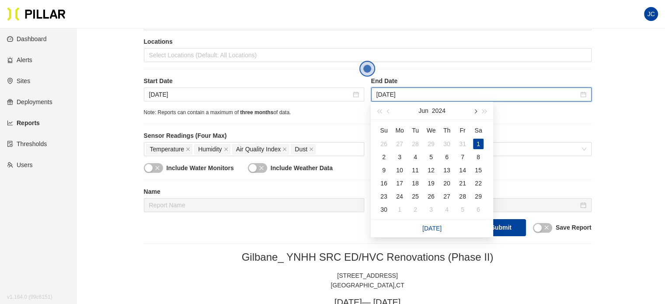
click at [475, 111] on span "button" at bounding box center [474, 111] width 4 height 4
type input "Sep 1, 2024"
click at [385, 142] on div "1" at bounding box center [383, 144] width 10 height 10
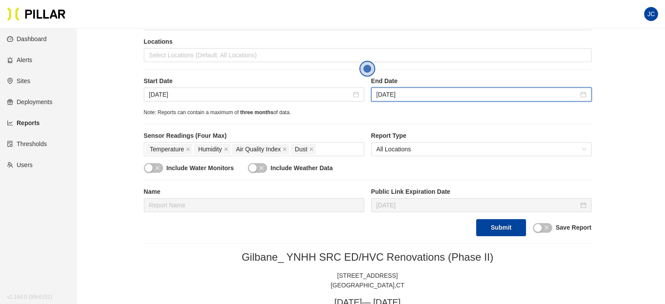
click at [450, 122] on div "Site Gilbane_ YNHH SRC ED/HVC Renovations (Phase II) Buildings YNHH SRC ED/HVC …" at bounding box center [367, 73] width 447 height 326
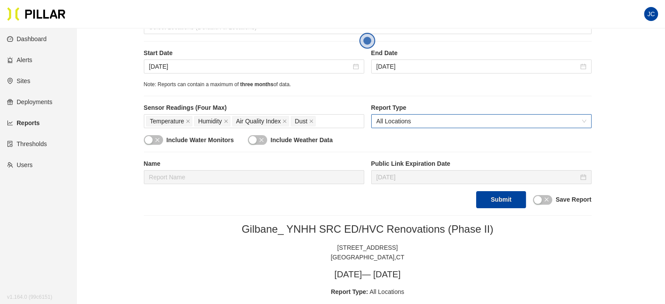
scroll to position [198, 0]
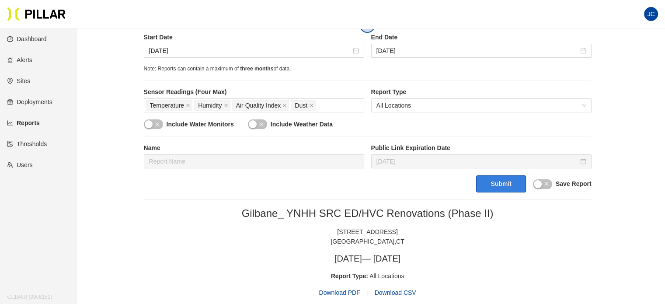
click at [498, 186] on button "Submit" at bounding box center [500, 183] width 49 height 17
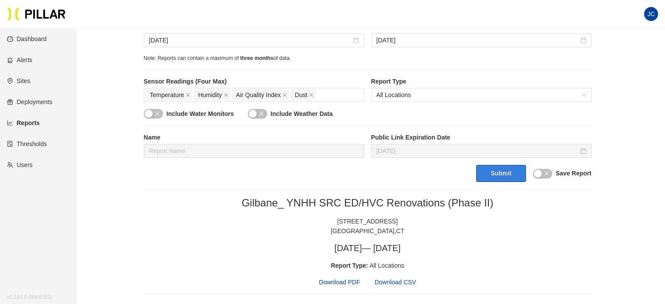
scroll to position [66, 0]
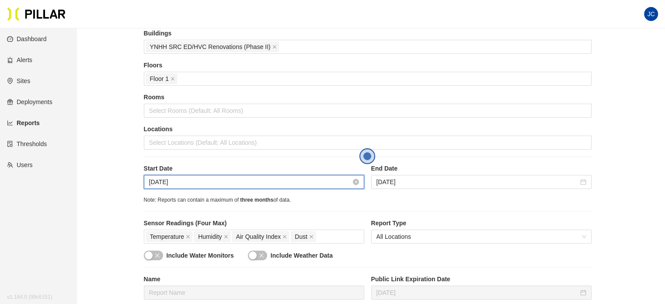
click at [322, 185] on input "Jun 1, 2024" at bounding box center [250, 182] width 202 height 10
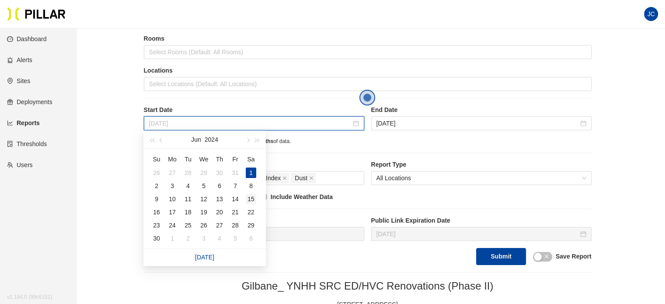
scroll to position [154, 0]
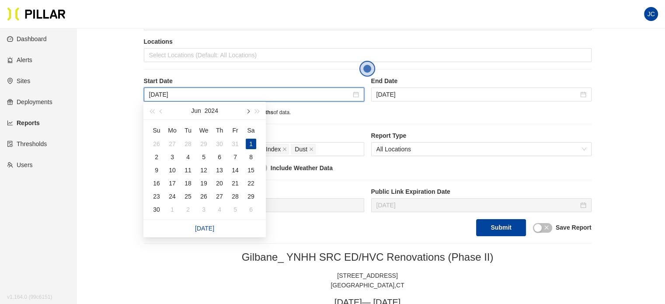
click at [249, 111] on span "button" at bounding box center [247, 111] width 4 height 4
click at [248, 111] on span "button" at bounding box center [247, 111] width 4 height 4
type input "Sep 1, 2024"
click at [157, 145] on div "1" at bounding box center [156, 144] width 10 height 10
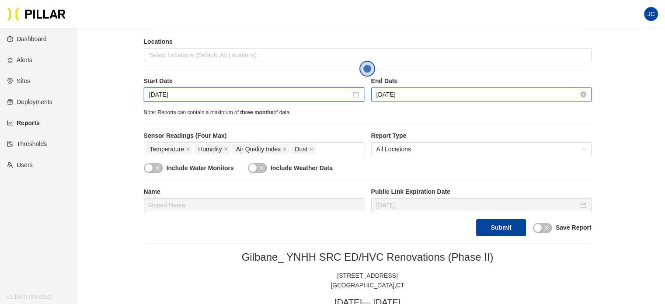
click at [557, 97] on input "Sep 1, 2024" at bounding box center [477, 95] width 202 height 10
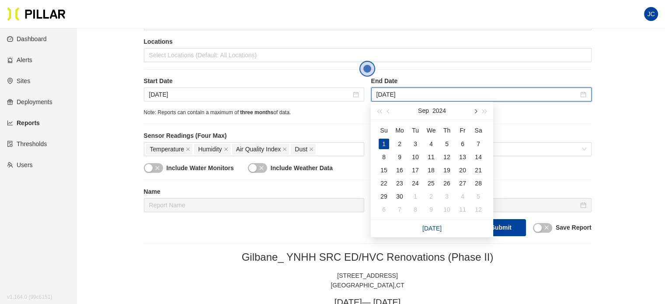
click at [477, 110] on button "button" at bounding box center [475, 110] width 10 height 17
type input "Dec 1, 2024"
click at [387, 142] on div "1" at bounding box center [383, 144] width 10 height 10
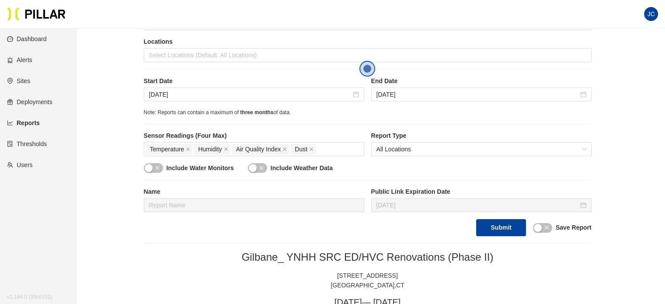
click at [449, 79] on label "End Date" at bounding box center [481, 80] width 220 height 9
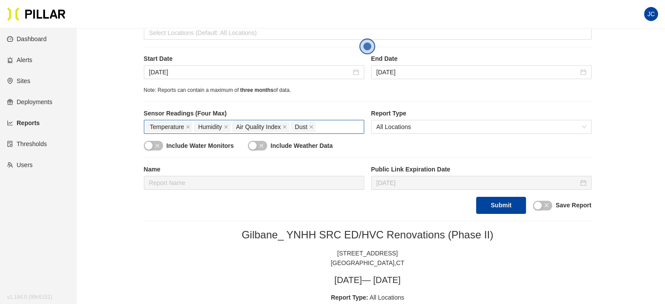
scroll to position [198, 0]
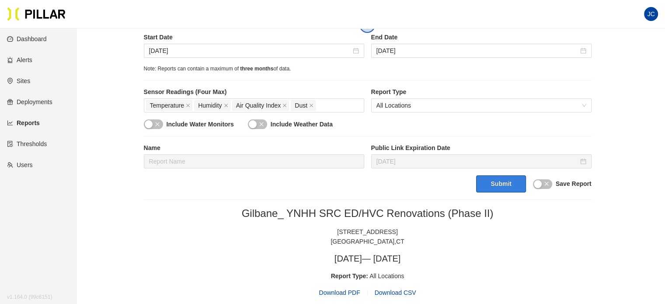
click at [493, 181] on button "Submit" at bounding box center [500, 183] width 49 height 17
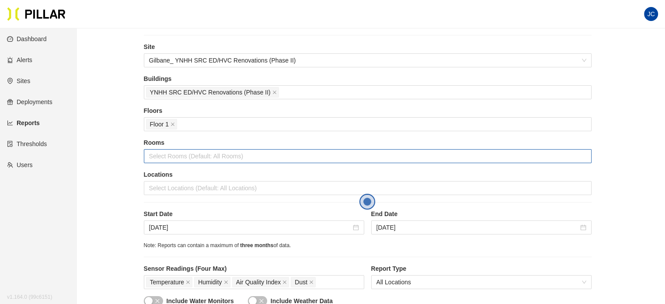
scroll to position [0, 0]
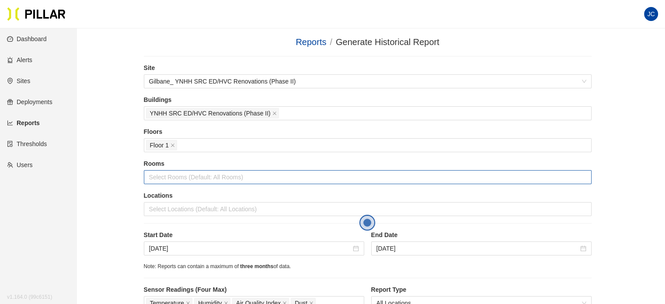
click at [252, 177] on div at bounding box center [367, 177] width 443 height 12
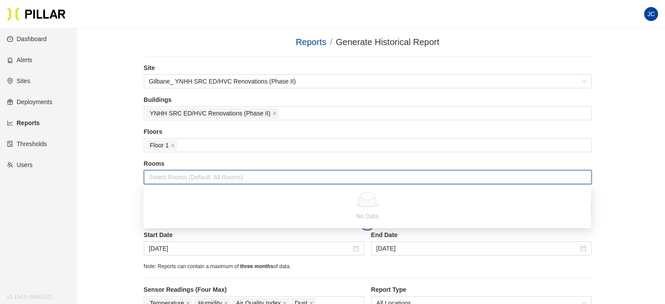
click at [505, 14] on section "JC" at bounding box center [332, 14] width 665 height 28
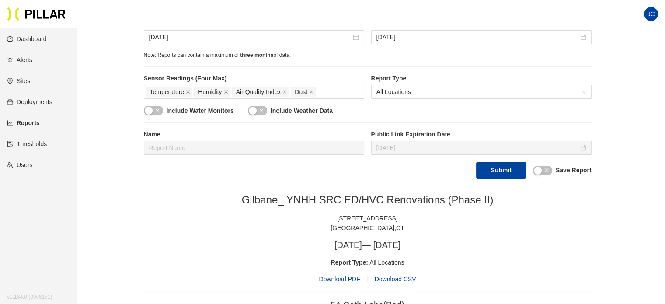
scroll to position [218, 0]
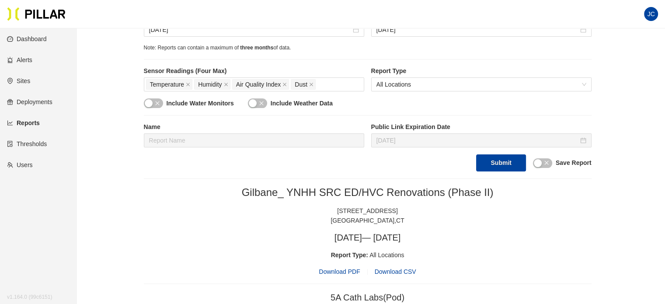
click at [539, 161] on div "button" at bounding box center [538, 163] width 8 height 8
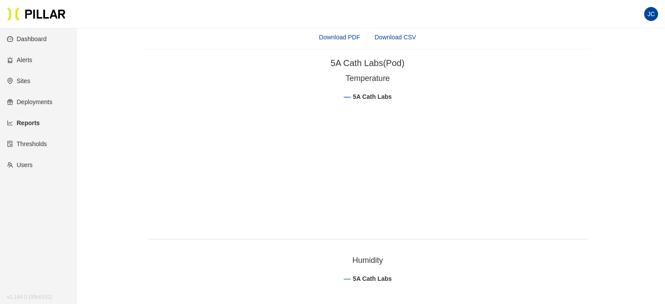
scroll to position [524, 0]
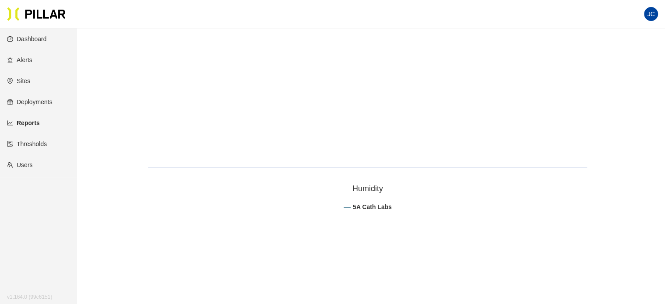
click at [31, 36] on link "Dashboard" at bounding box center [27, 38] width 40 height 7
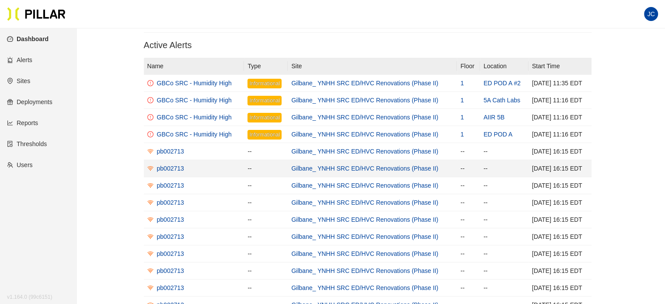
scroll to position [44, 0]
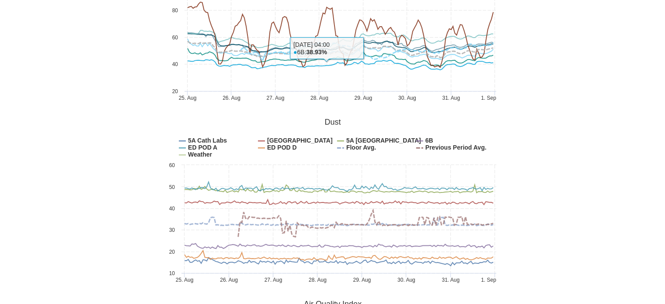
scroll to position [393, 0]
